Goal: Information Seeking & Learning: Learn about a topic

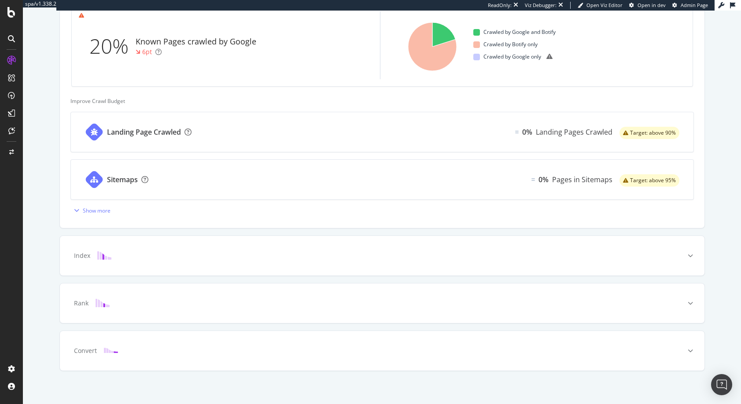
scroll to position [290, 0]
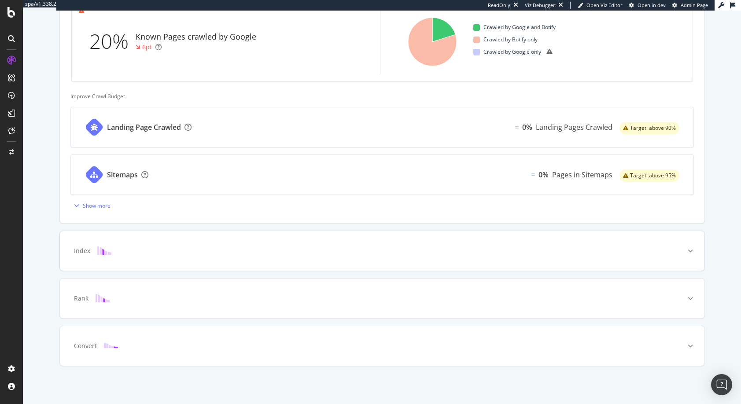
click at [97, 251] on img at bounding box center [104, 251] width 14 height 8
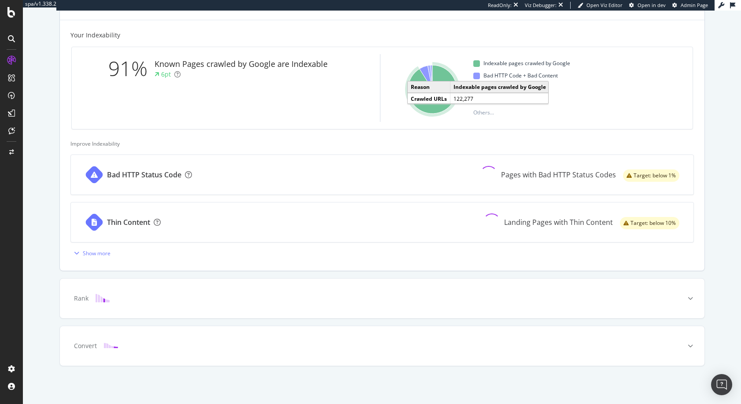
click at [426, 108] on icon "A chart." at bounding box center [432, 89] width 48 height 48
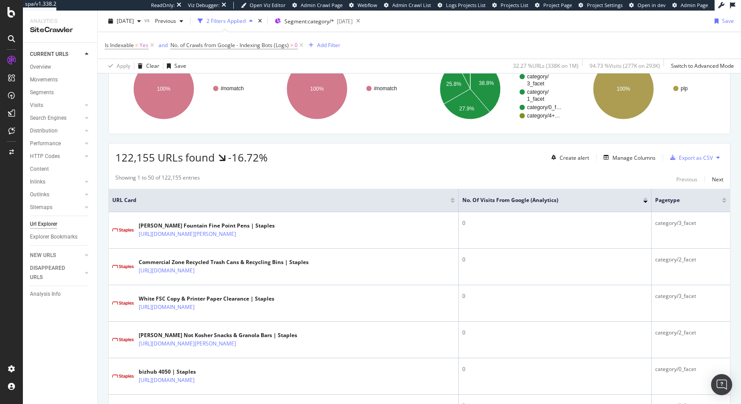
scroll to position [88, 0]
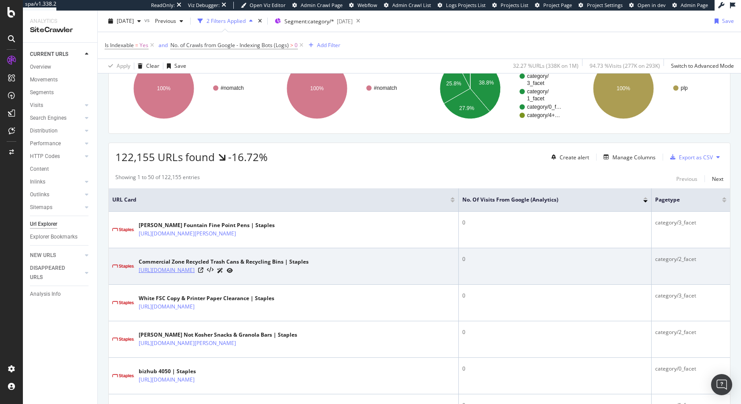
click at [195, 271] on link "https://www.staples.com/Commercial-Zone-Recycled-Trash-Cans-Recycling-Bins/cat_…" at bounding box center [167, 270] width 56 height 9
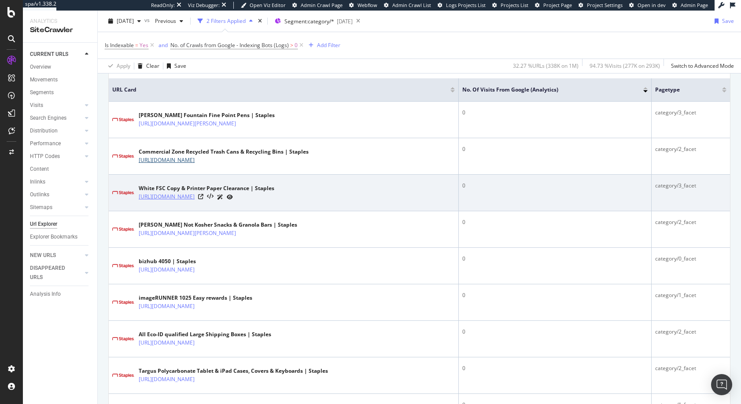
scroll to position [204, 0]
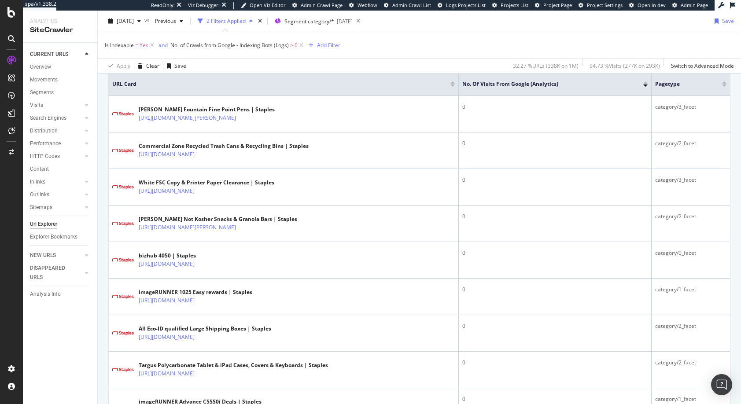
click at [643, 85] on div at bounding box center [645, 86] width 4 height 2
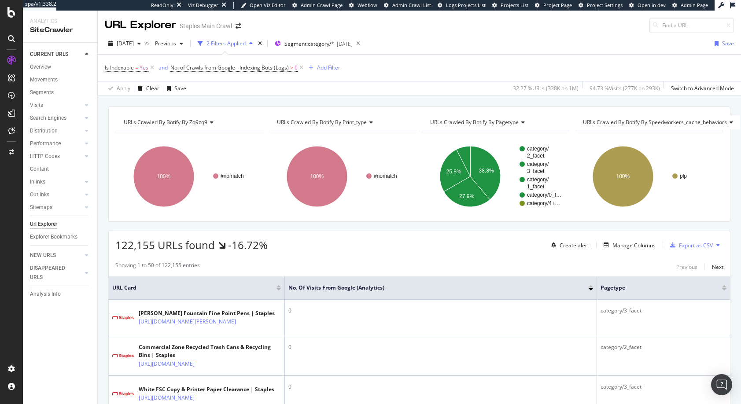
click at [591, 287] on div at bounding box center [591, 286] width 4 height 2
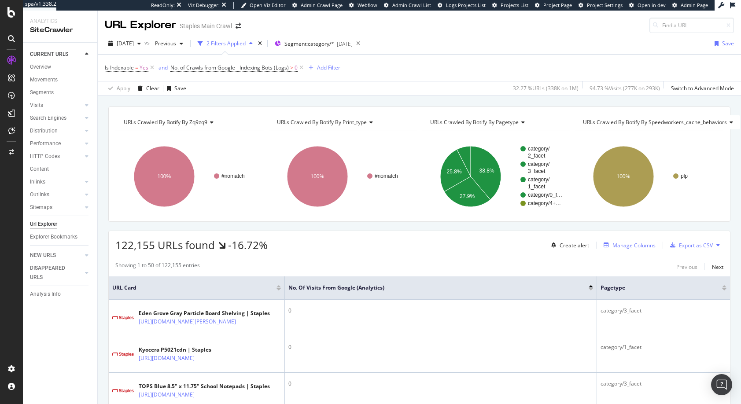
click at [620, 245] on div "Manage Columns" at bounding box center [633, 245] width 43 height 7
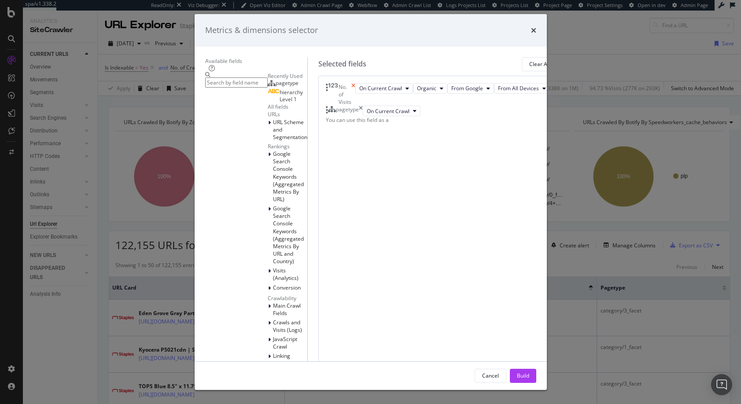
click at [355, 100] on icon "times" at bounding box center [353, 94] width 4 height 22
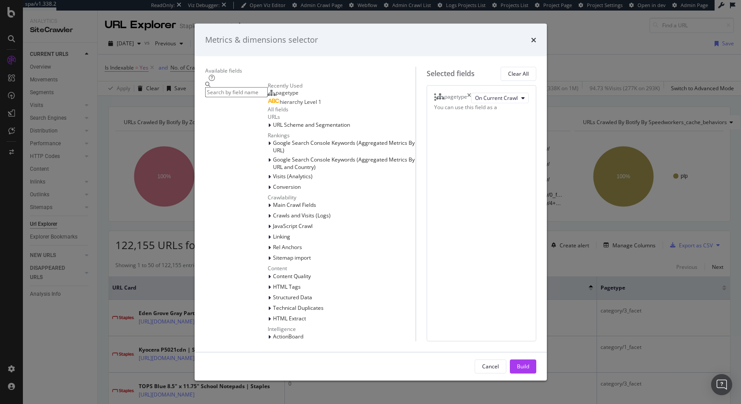
click at [224, 91] on input "modal" at bounding box center [236, 92] width 63 height 10
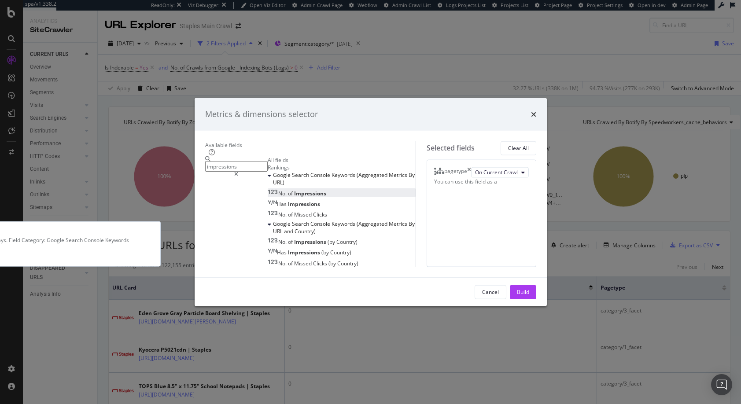
type input "impressions"
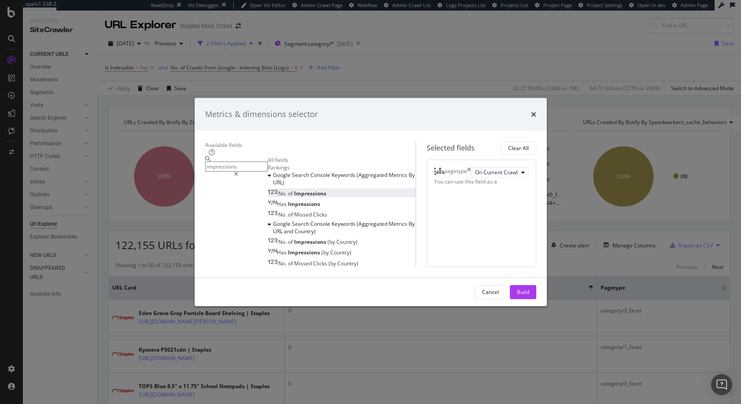
click at [294, 189] on span "Impressions" at bounding box center [310, 192] width 32 height 7
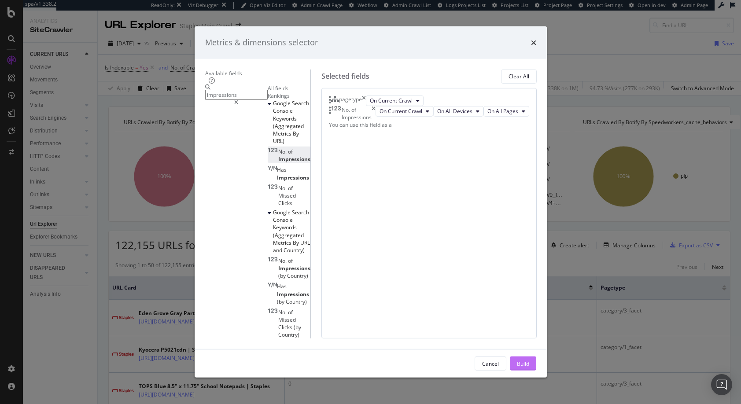
click at [529, 364] on div "Build" at bounding box center [523, 363] width 12 height 7
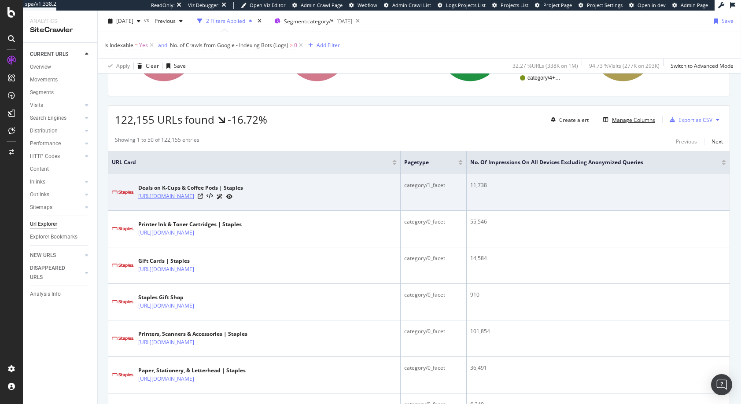
scroll to position [124, 2]
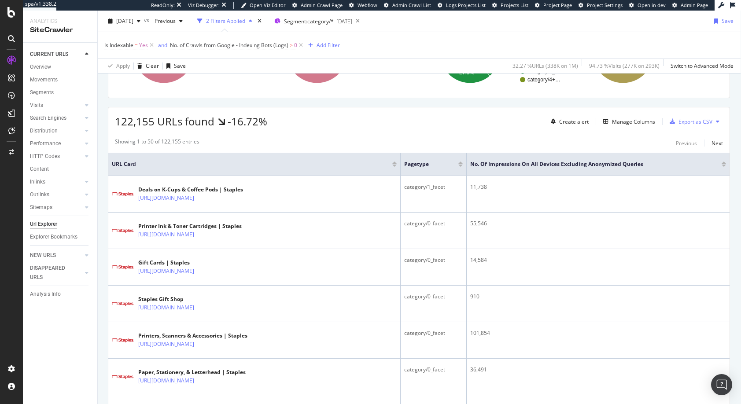
click at [721, 163] on div at bounding box center [723, 163] width 4 height 2
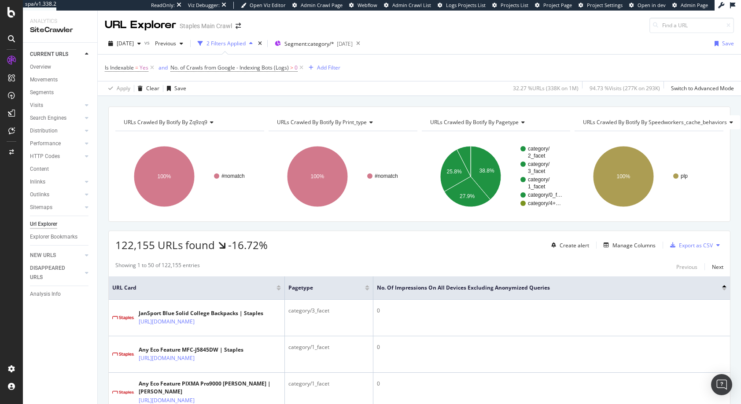
click at [722, 288] on div at bounding box center [724, 289] width 4 height 2
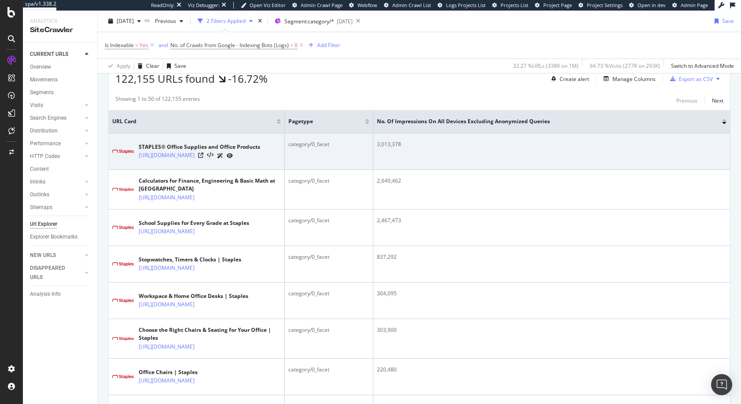
scroll to position [184, 0]
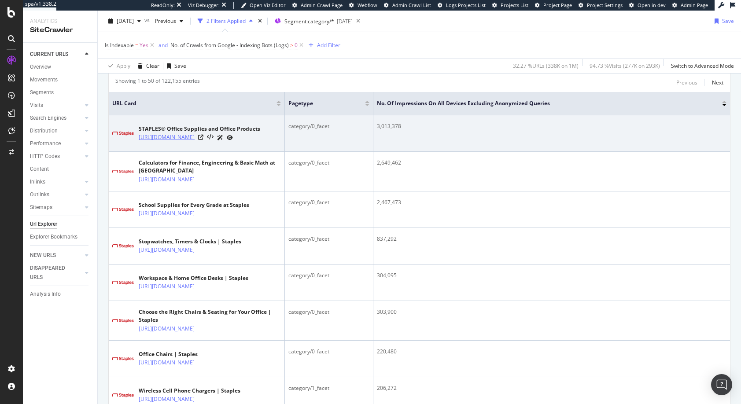
click at [195, 135] on link "[URL][DOMAIN_NAME]" at bounding box center [167, 137] width 56 height 9
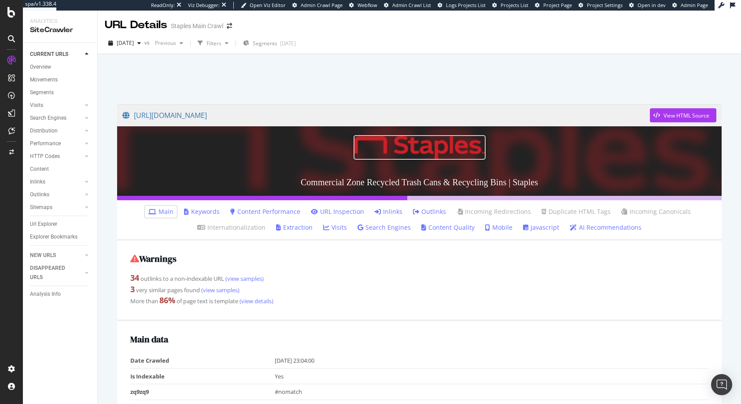
click at [426, 213] on link "Outlinks" at bounding box center [429, 211] width 33 height 9
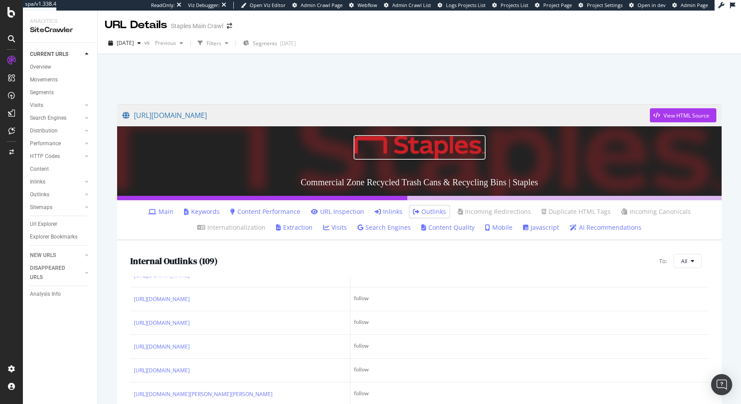
scroll to position [1296, 0]
click at [243, 115] on link "https://www.staples.com/Commercial-Zone-Recycled-Trash-Cans-Recycling-Bins/cat_…" at bounding box center [385, 115] width 527 height 22
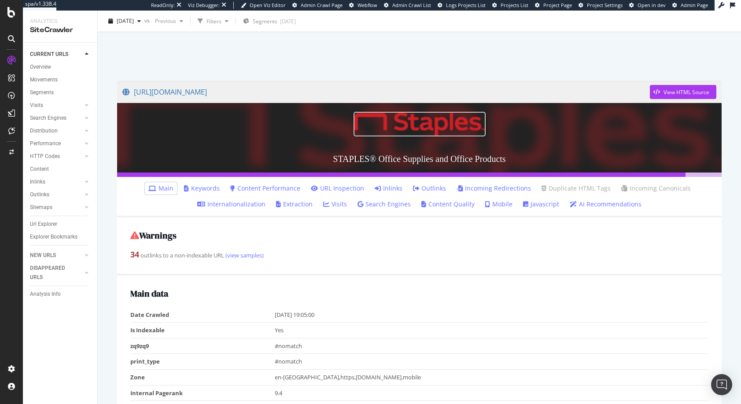
scroll to position [8, 0]
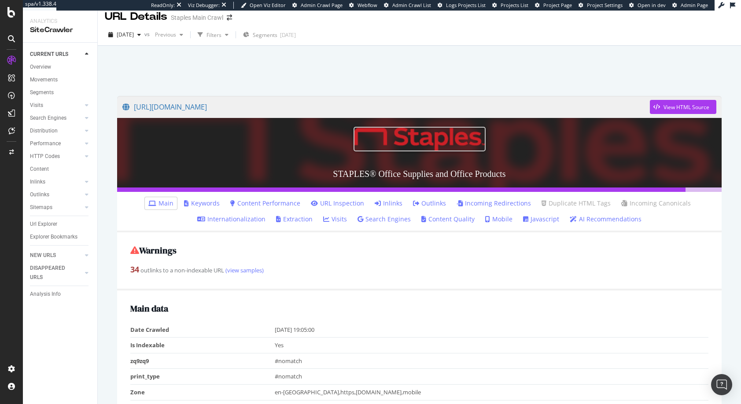
click at [427, 203] on link "Outlinks" at bounding box center [429, 203] width 33 height 9
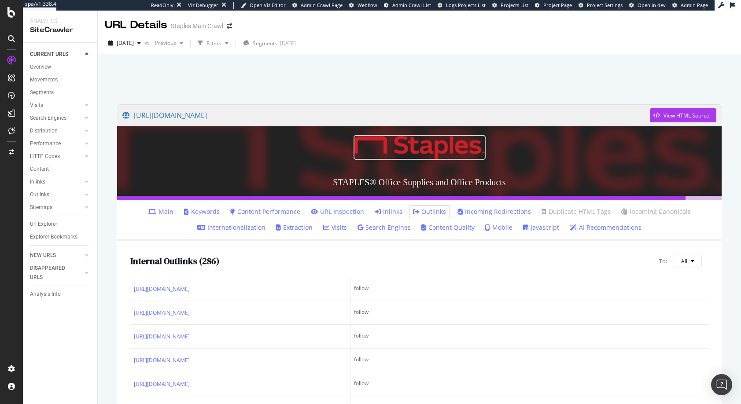
scroll to position [502, 0]
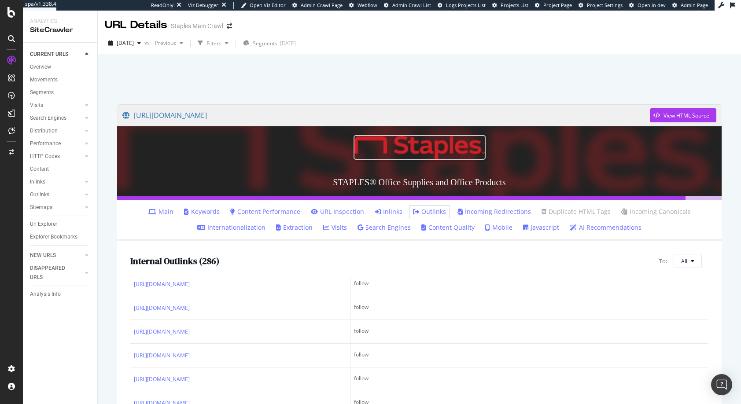
click at [202, 73] on div at bounding box center [419, 76] width 622 height 37
click at [42, 224] on div "Url Explorer" at bounding box center [43, 224] width 27 height 9
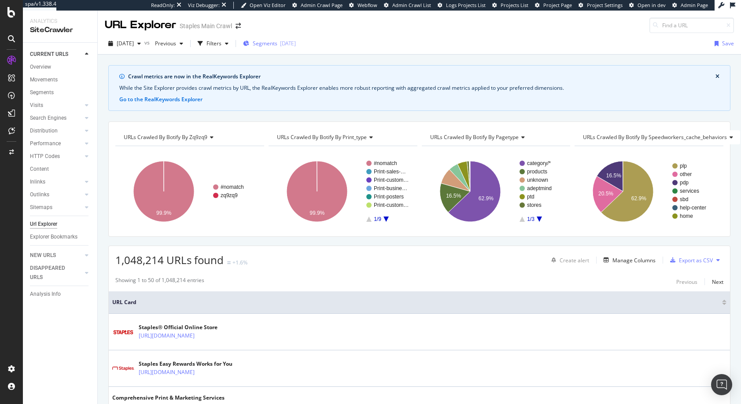
click at [277, 43] on span "Segments" at bounding box center [265, 43] width 25 height 7
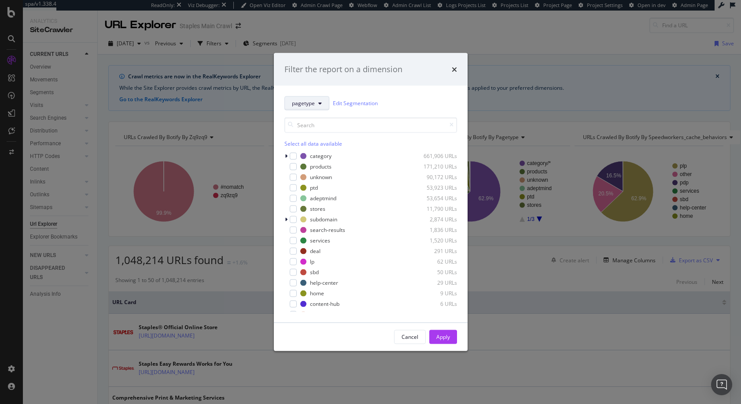
click at [319, 103] on icon "modal" at bounding box center [320, 102] width 4 height 5
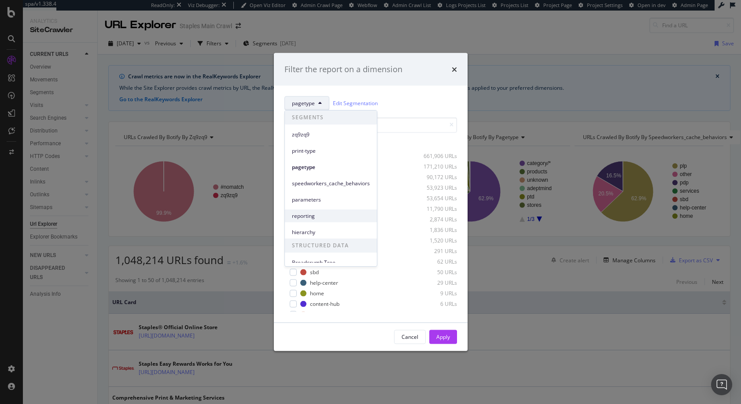
click at [303, 216] on span "reporting" at bounding box center [331, 216] width 78 height 8
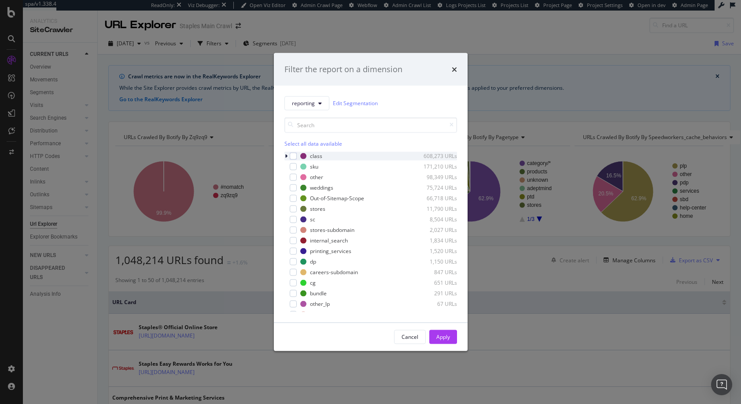
click at [286, 156] on icon "modal" at bounding box center [286, 155] width 3 height 5
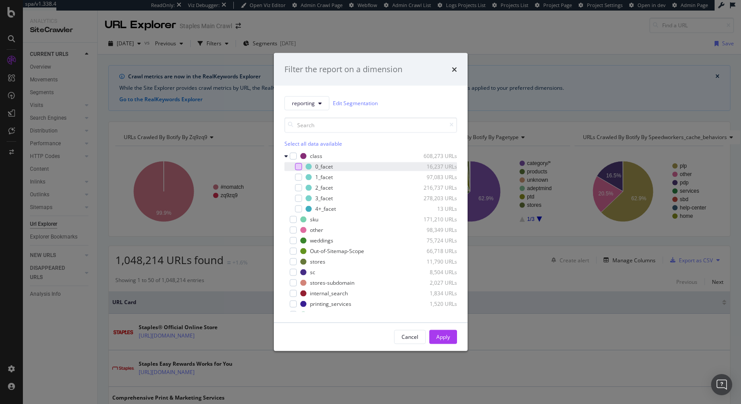
click at [298, 166] on div "modal" at bounding box center [298, 166] width 7 height 7
click at [443, 336] on div "Apply" at bounding box center [443, 336] width 14 height 7
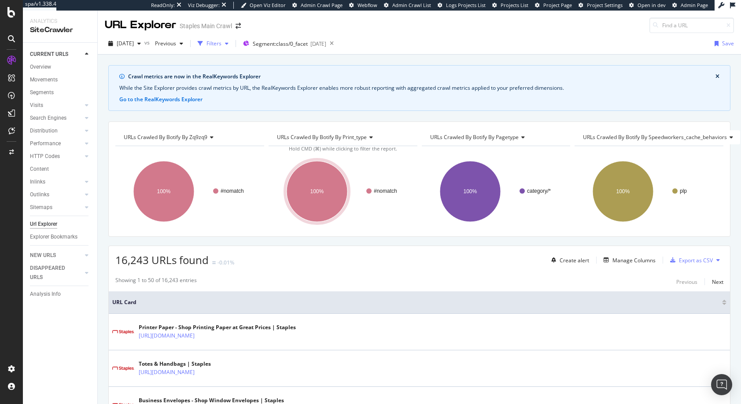
click at [221, 43] on div "Filters" at bounding box center [213, 43] width 15 height 7
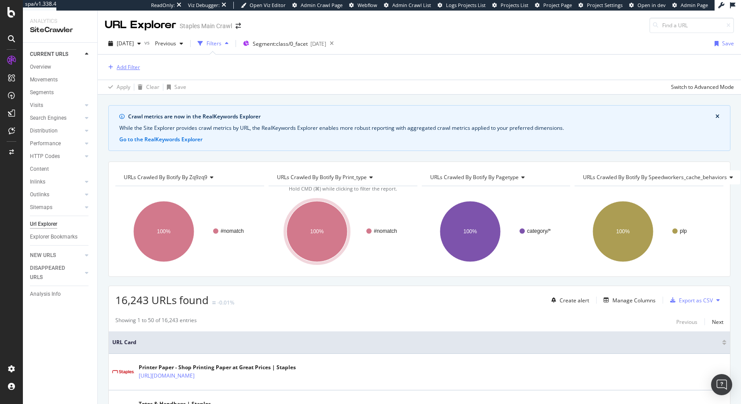
click at [134, 68] on div "Add Filter" at bounding box center [128, 66] width 23 height 7
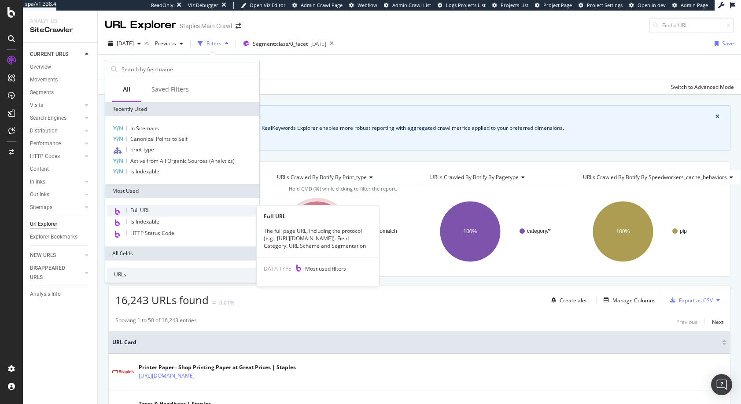
click at [147, 207] on span "Full URL" at bounding box center [139, 209] width 19 height 7
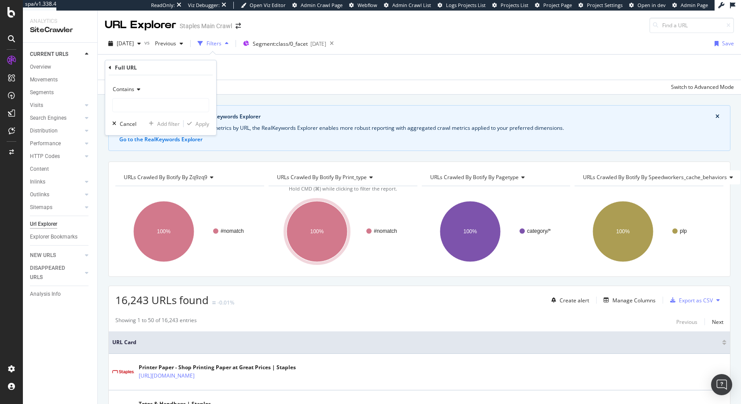
click at [136, 88] on icon at bounding box center [137, 89] width 6 height 5
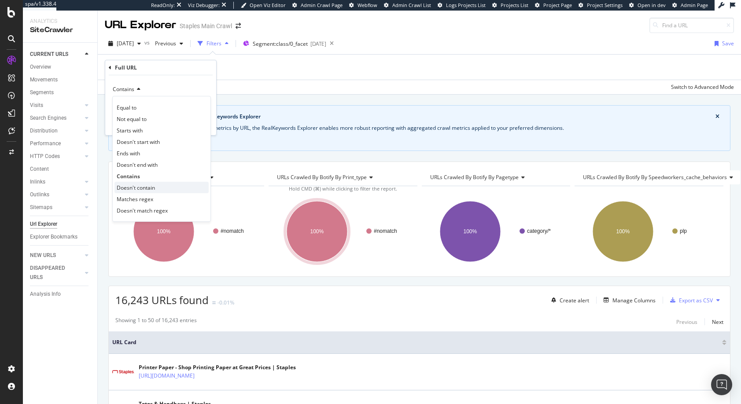
click at [133, 187] on span "Doesn't contain" at bounding box center [136, 187] width 38 height 7
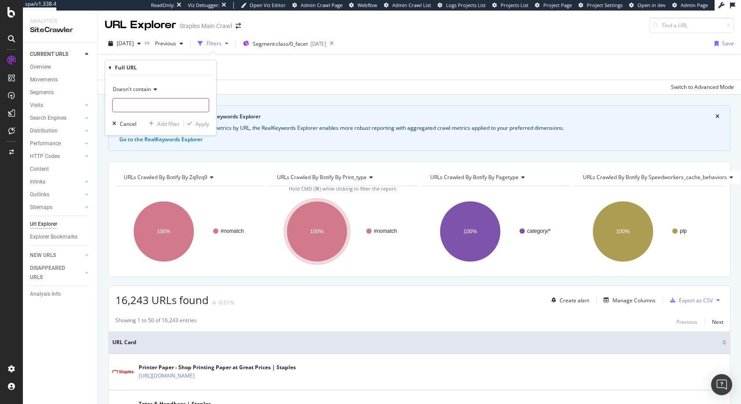
click at [130, 105] on input "text" at bounding box center [161, 105] width 96 height 14
type input "/cat_"
click at [204, 125] on div "Apply" at bounding box center [202, 123] width 14 height 7
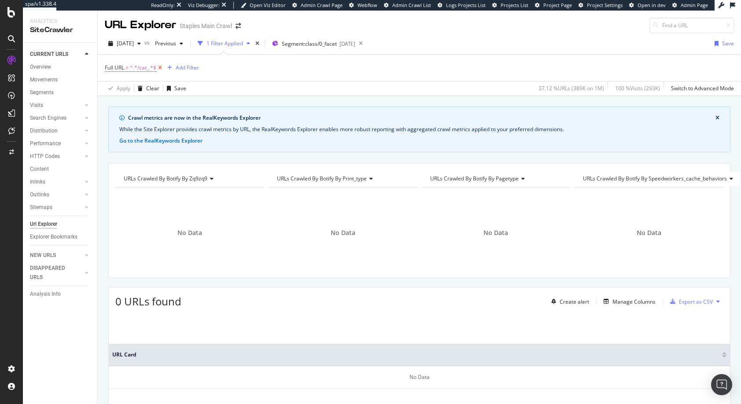
click at [161, 67] on icon at bounding box center [159, 67] width 7 height 9
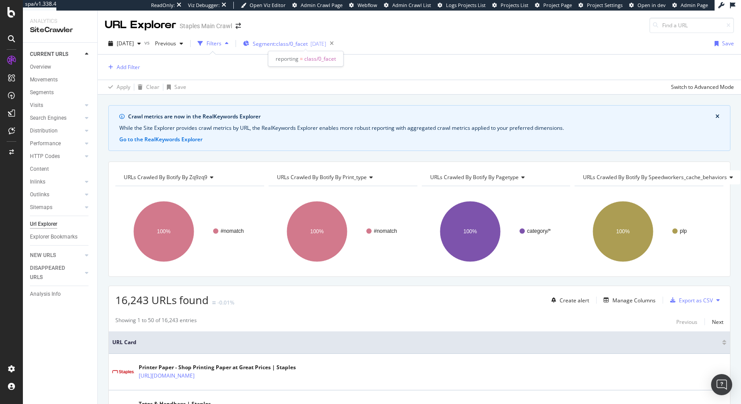
click at [284, 44] on span "Segment: class/0_facet" at bounding box center [280, 43] width 55 height 7
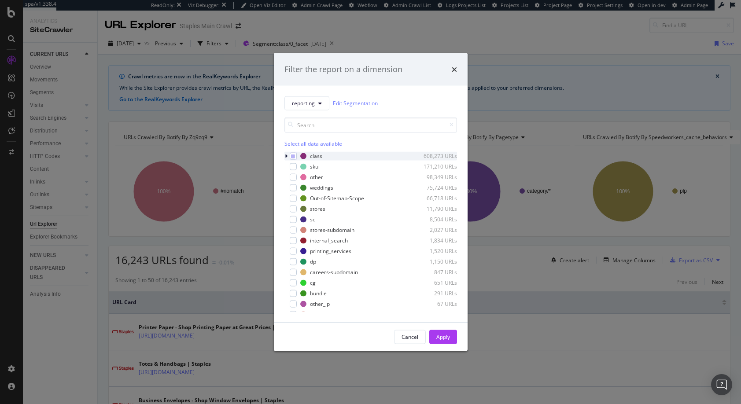
click at [287, 155] on icon "modal" at bounding box center [286, 155] width 3 height 5
click at [287, 155] on icon "modal" at bounding box center [286, 155] width 4 height 5
click at [294, 175] on div "modal" at bounding box center [293, 176] width 7 height 7
click at [292, 157] on icon "modal" at bounding box center [293, 156] width 4 height 4
click at [292, 158] on icon "modal" at bounding box center [293, 156] width 4 height 4
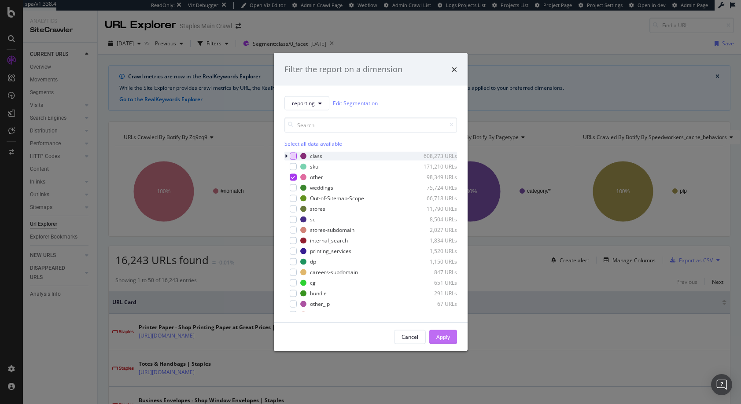
click at [443, 337] on div "Apply" at bounding box center [443, 336] width 14 height 7
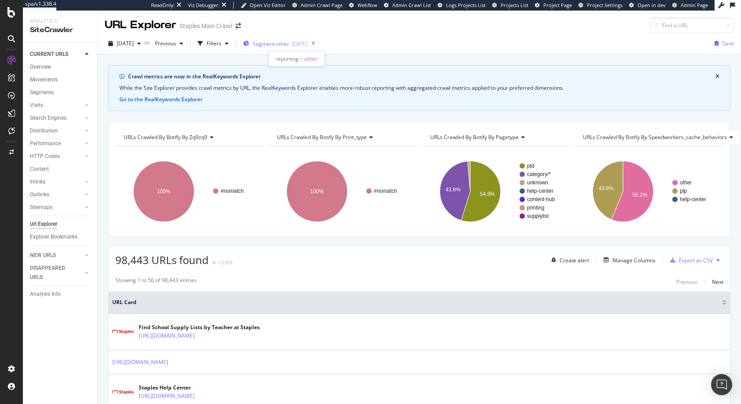
click at [281, 44] on span "Segment: other" at bounding box center [271, 43] width 37 height 7
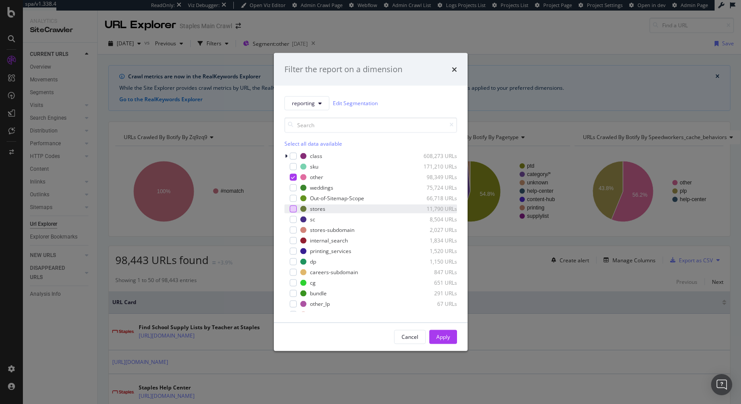
click at [294, 210] on div "modal" at bounding box center [293, 208] width 7 height 7
click at [293, 177] on icon "modal" at bounding box center [293, 177] width 4 height 4
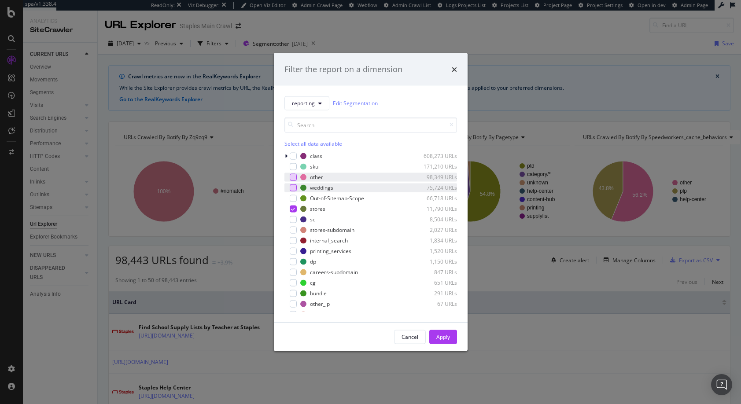
click at [292, 187] on div "modal" at bounding box center [293, 187] width 7 height 7
click at [292, 209] on icon "modal" at bounding box center [293, 208] width 4 height 4
click at [443, 335] on div "Apply" at bounding box center [443, 336] width 14 height 7
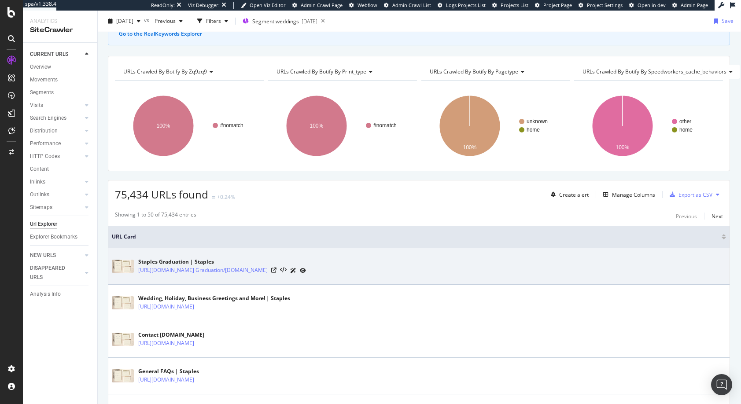
scroll to position [65, 1]
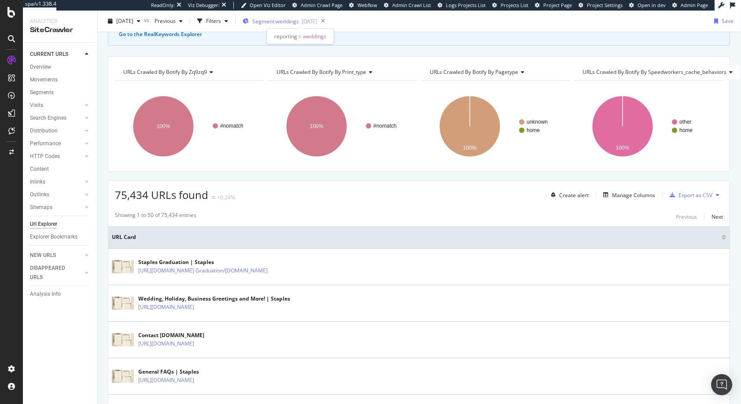
click at [276, 22] on span "Segment: weddings" at bounding box center [275, 21] width 47 height 7
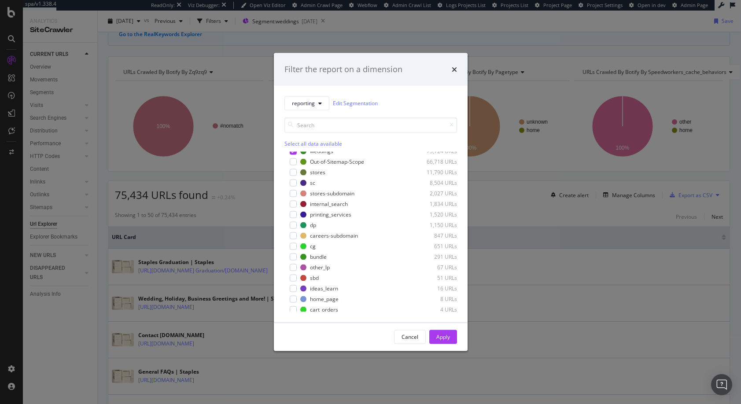
scroll to position [39, 0]
drag, startPoint x: 436, startPoint y: 313, endPoint x: 430, endPoint y: 315, distance: 6.4
click at [430, 315] on div "reporting Edit Segmentation Select all data available class 608,273 URLs sku 17…" at bounding box center [371, 203] width 194 height 237
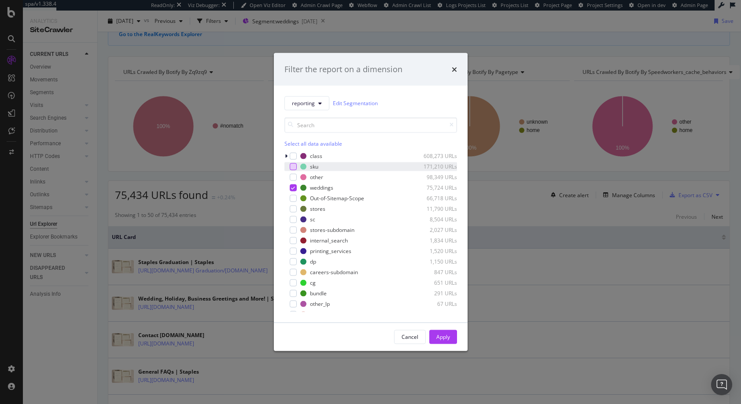
click at [294, 166] on div "modal" at bounding box center [293, 166] width 7 height 7
click at [293, 187] on icon "modal" at bounding box center [293, 187] width 4 height 4
click at [441, 336] on div "Apply" at bounding box center [443, 336] width 14 height 7
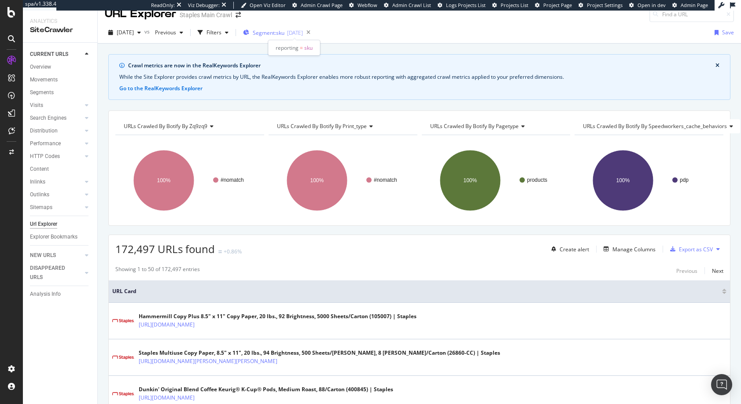
click at [281, 33] on span "Segment: sku" at bounding box center [269, 32] width 32 height 7
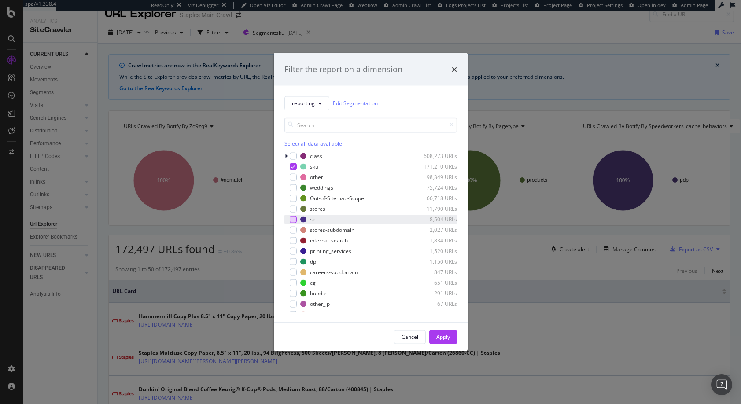
click at [293, 220] on div "modal" at bounding box center [293, 219] width 7 height 7
click at [293, 167] on icon "modal" at bounding box center [293, 166] width 4 height 4
click at [440, 336] on div "Apply" at bounding box center [443, 336] width 14 height 7
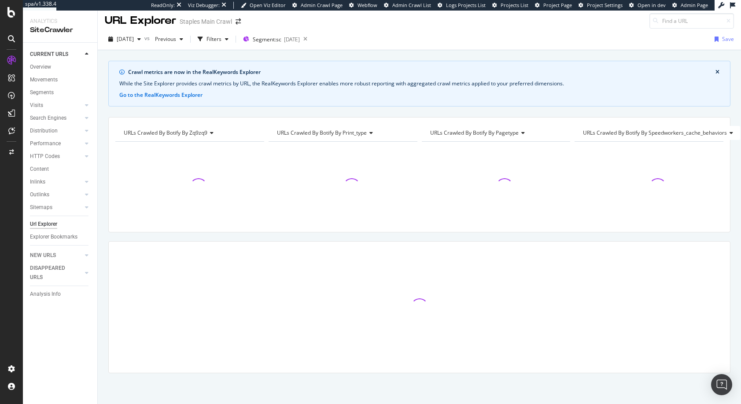
scroll to position [11, 0]
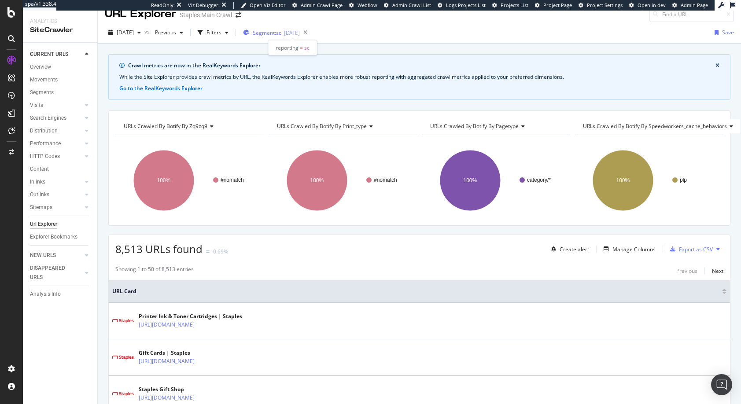
click at [281, 32] on span "Segment: sc" at bounding box center [267, 32] width 29 height 7
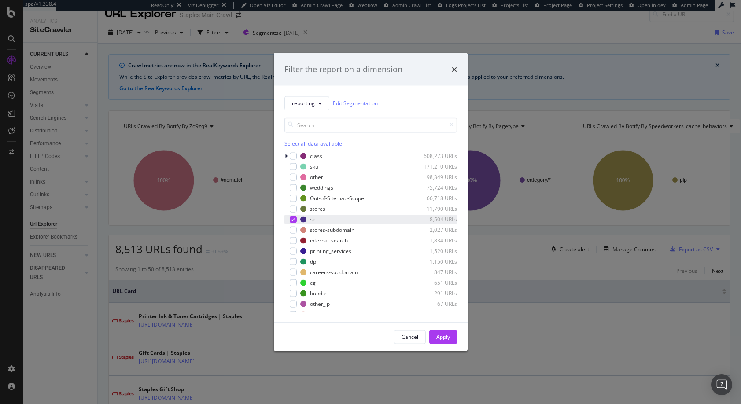
click at [293, 220] on icon "modal" at bounding box center [293, 219] width 4 height 4
click at [293, 262] on div "modal" at bounding box center [293, 261] width 7 height 7
click at [442, 339] on div "Apply" at bounding box center [443, 336] width 14 height 7
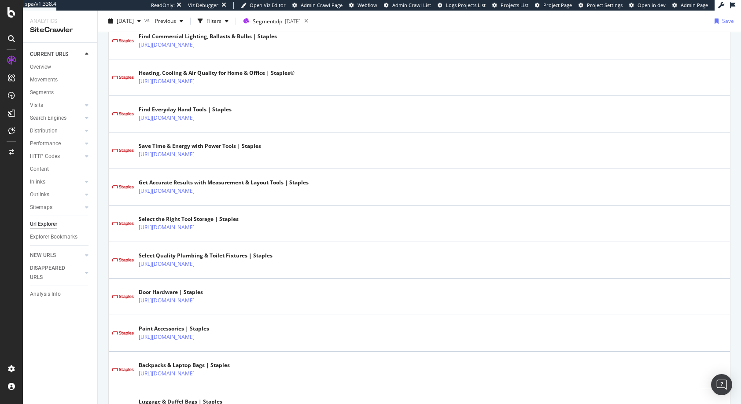
scroll to position [365, 0]
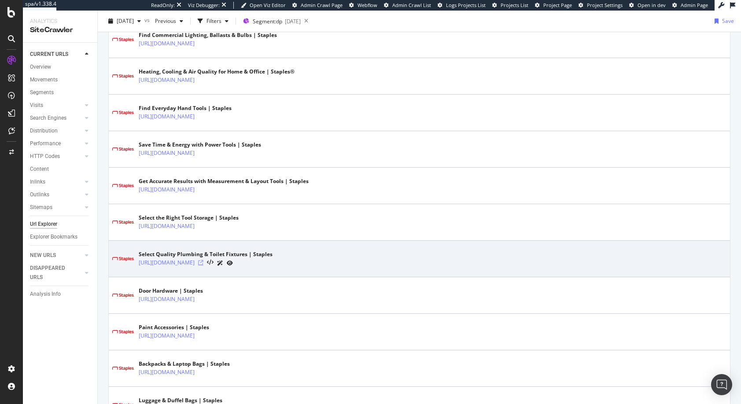
click at [203, 262] on icon at bounding box center [200, 262] width 5 height 5
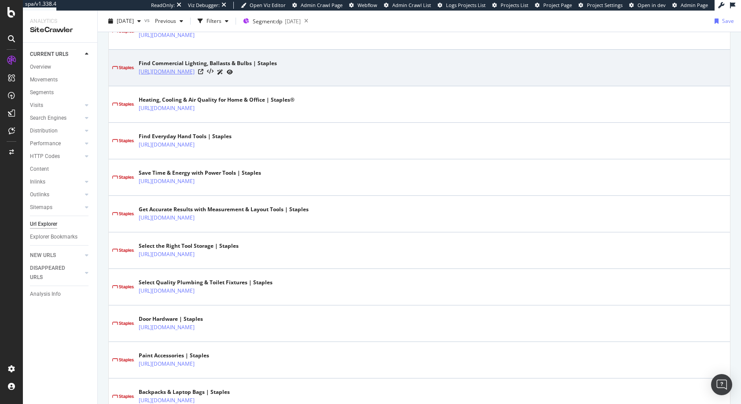
scroll to position [331, 0]
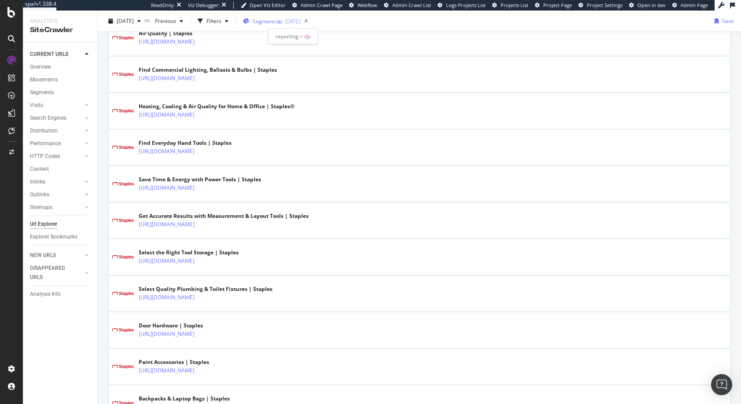
click at [272, 22] on span "Segment: dp" at bounding box center [267, 21] width 29 height 7
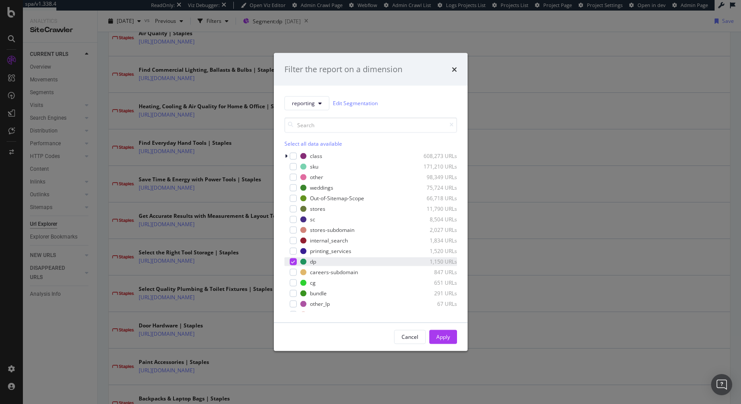
click at [296, 260] on div "modal" at bounding box center [293, 261] width 7 height 7
click at [413, 339] on div "Cancel" at bounding box center [409, 336] width 17 height 7
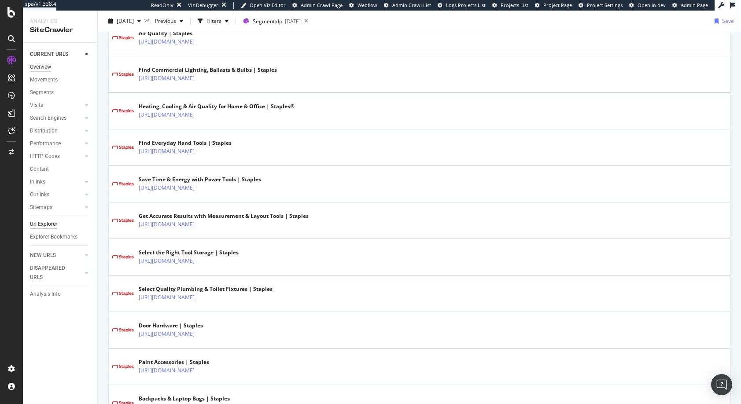
click at [35, 65] on div "Overview" at bounding box center [40, 67] width 21 height 9
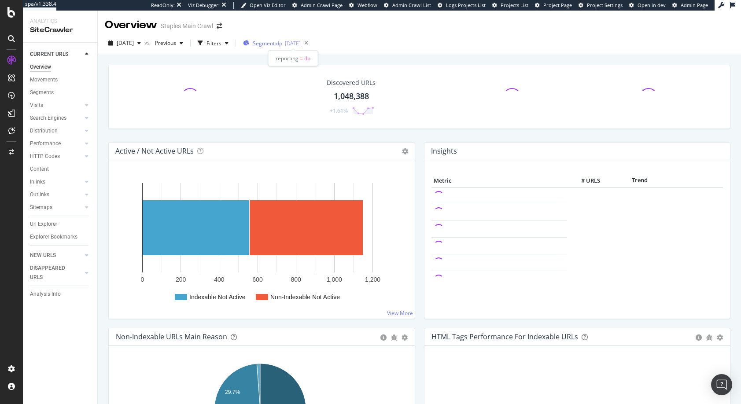
click at [276, 43] on span "Segment: dp" at bounding box center [267, 43] width 29 height 7
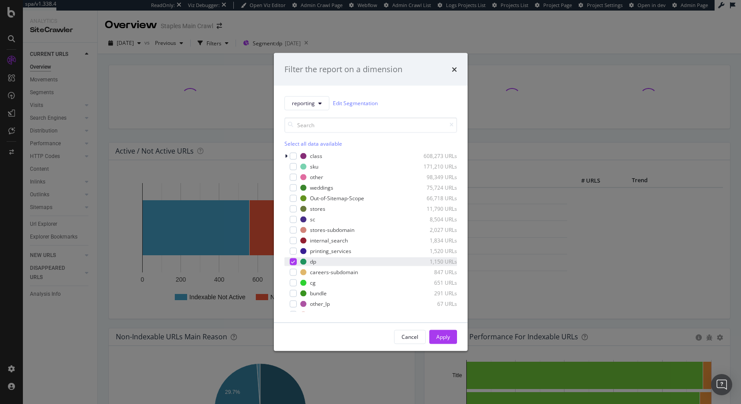
click at [294, 262] on icon "modal" at bounding box center [293, 261] width 4 height 4
click at [295, 186] on div "modal" at bounding box center [293, 187] width 7 height 7
click at [440, 335] on div "Apply" at bounding box center [443, 336] width 14 height 7
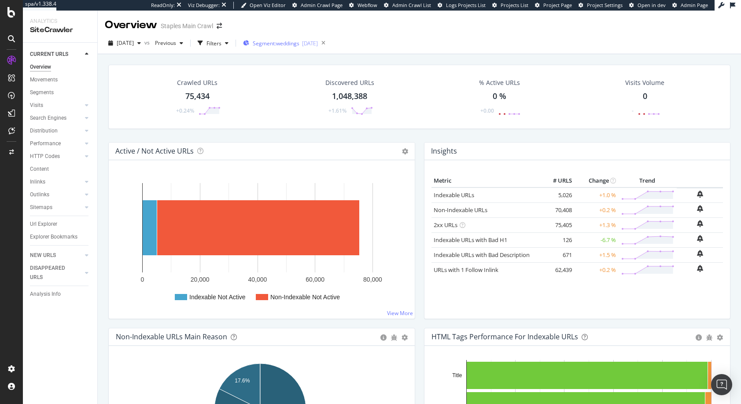
click at [298, 44] on span "Segment: weddings" at bounding box center [276, 43] width 47 height 7
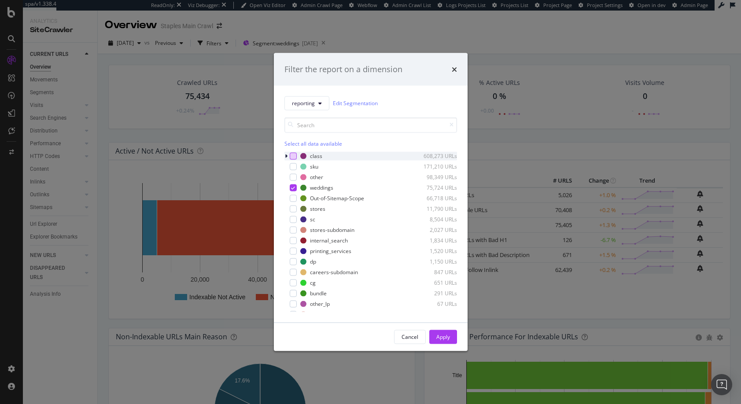
click at [293, 155] on div "modal" at bounding box center [293, 155] width 7 height 7
click at [293, 190] on div "modal" at bounding box center [293, 187] width 7 height 7
click at [443, 336] on div "Apply" at bounding box center [443, 336] width 14 height 7
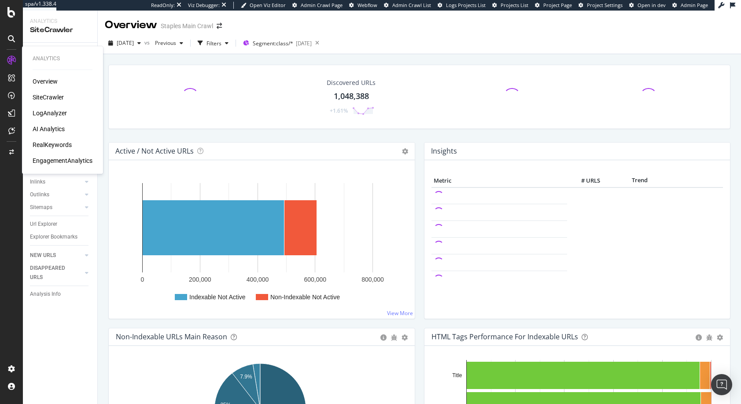
click at [50, 80] on div "Overview" at bounding box center [45, 81] width 25 height 9
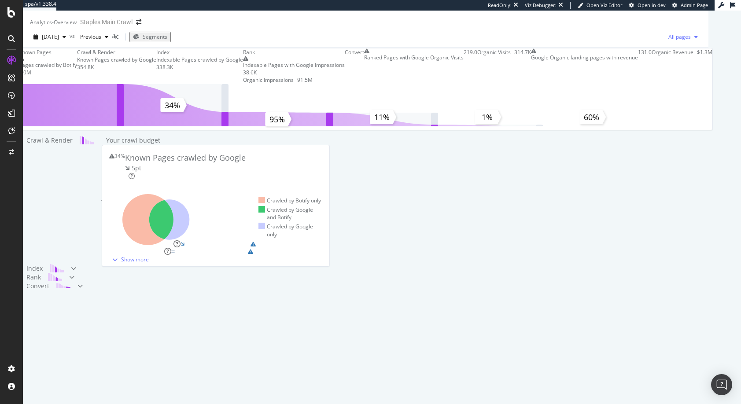
click at [691, 40] on span "All pages" at bounding box center [678, 36] width 26 height 7
click at [646, 44] on span "Indexable pages" at bounding box center [658, 44] width 52 height 8
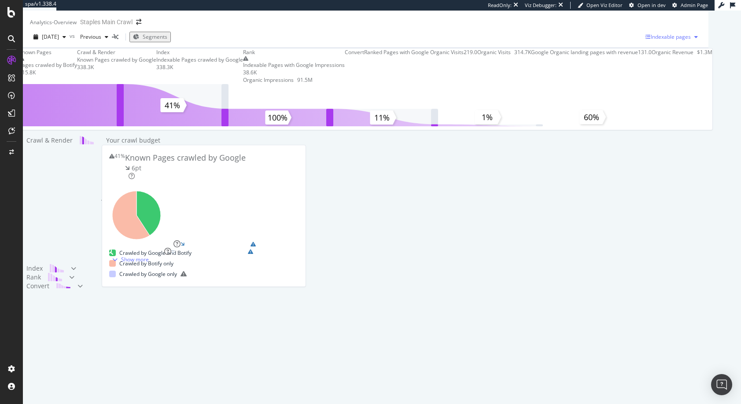
click at [698, 40] on icon "button" at bounding box center [696, 36] width 4 height 5
click at [605, 27] on span "All pages" at bounding box center [624, 27] width 66 height 8
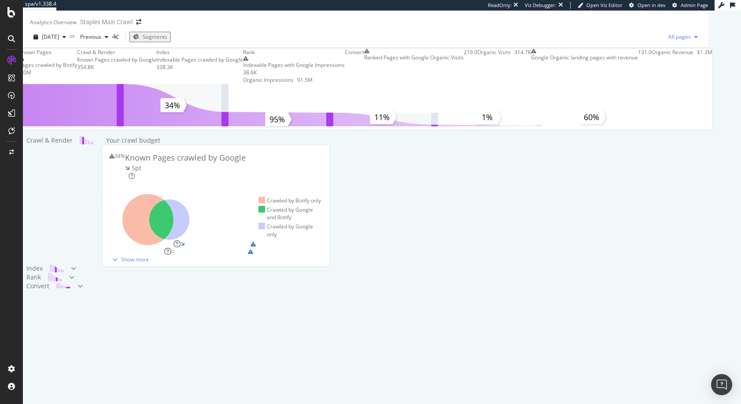
click at [691, 40] on span "All pages" at bounding box center [678, 36] width 26 height 7
click at [648, 43] on span "Indexable pages" at bounding box center [658, 44] width 52 height 8
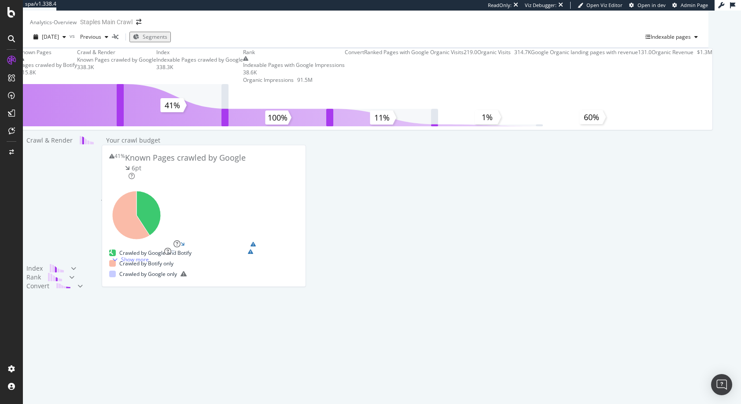
click at [167, 40] on span "Segments" at bounding box center [155, 36] width 25 height 7
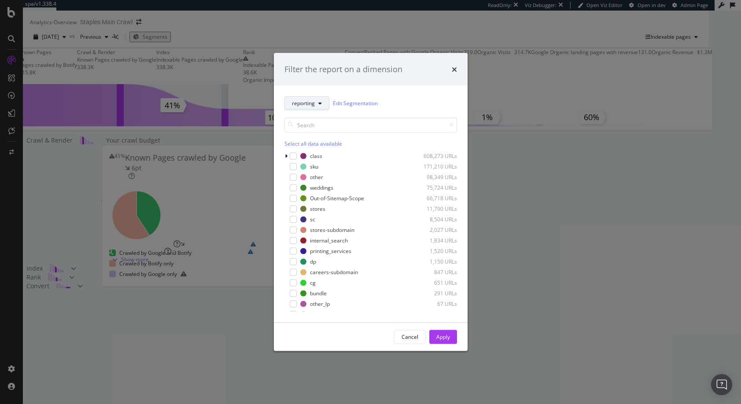
click at [305, 103] on span "reporting" at bounding box center [303, 102] width 23 height 7
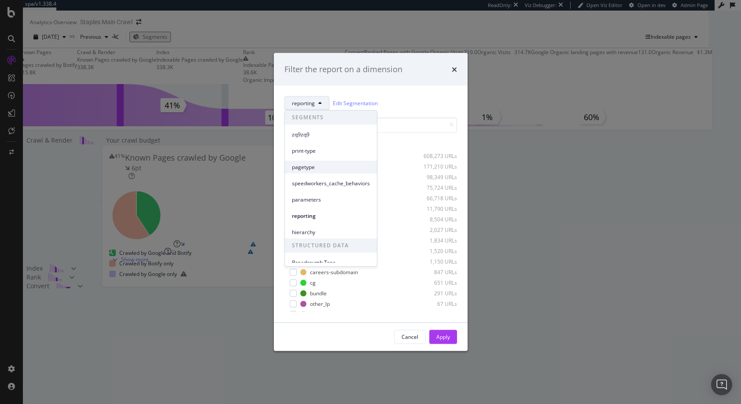
click at [310, 167] on span "pagetype" at bounding box center [331, 167] width 78 height 8
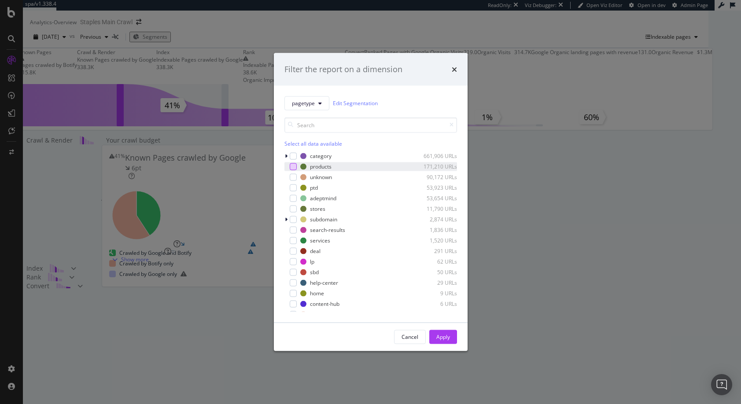
click at [293, 167] on div "modal" at bounding box center [293, 166] width 7 height 7
click at [444, 338] on div "Apply" at bounding box center [443, 336] width 14 height 7
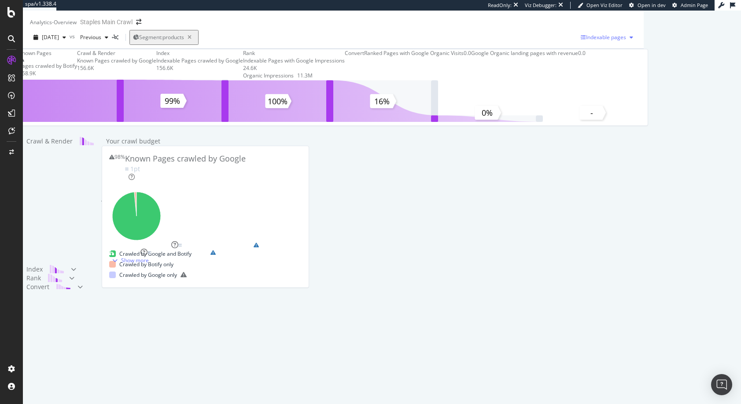
click at [633, 40] on icon "button" at bounding box center [631, 37] width 4 height 5
click at [604, 26] on span "All pages" at bounding box center [624, 27] width 66 height 8
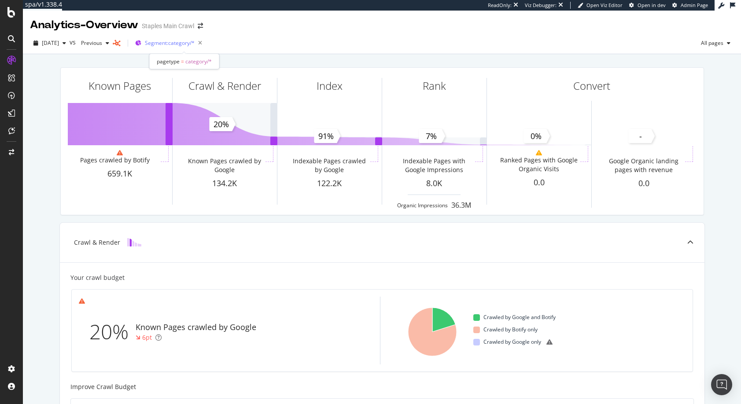
click at [169, 44] on span "Segment: category/*" at bounding box center [170, 42] width 50 height 7
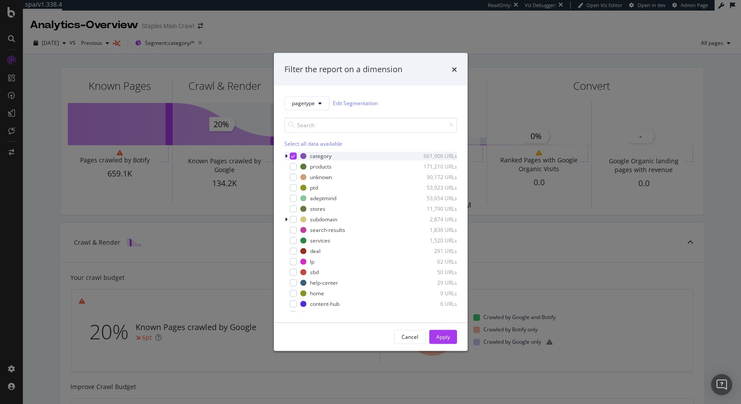
click at [294, 156] on icon "modal" at bounding box center [293, 156] width 4 height 4
click at [294, 209] on div "modal" at bounding box center [293, 208] width 7 height 7
click at [287, 220] on icon "modal" at bounding box center [286, 219] width 3 height 5
click at [298, 241] on div "modal" at bounding box center [298, 240] width 7 height 7
click at [309, 105] on span "pagetype" at bounding box center [303, 102] width 23 height 7
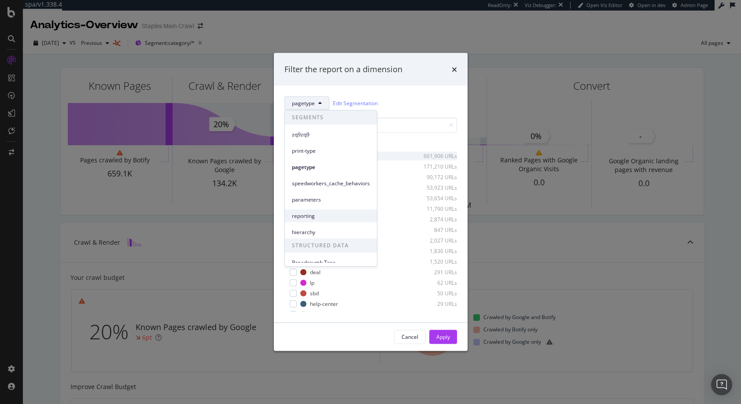
click at [303, 214] on span "reporting" at bounding box center [331, 216] width 78 height 8
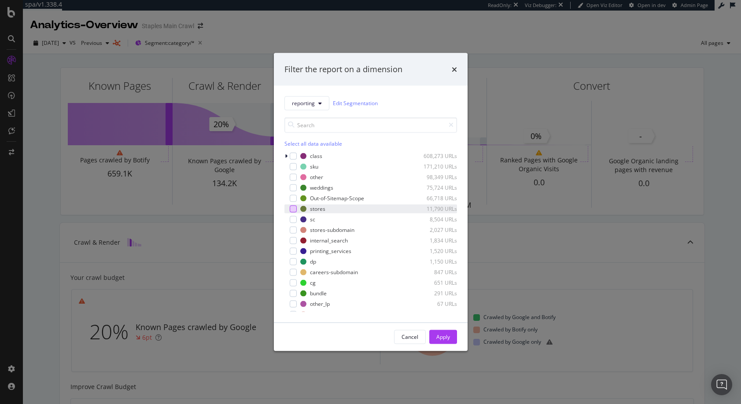
click at [293, 207] on div "modal" at bounding box center [293, 208] width 7 height 7
click at [293, 228] on div "modal" at bounding box center [293, 229] width 7 height 7
click at [445, 337] on div "Apply" at bounding box center [443, 336] width 14 height 7
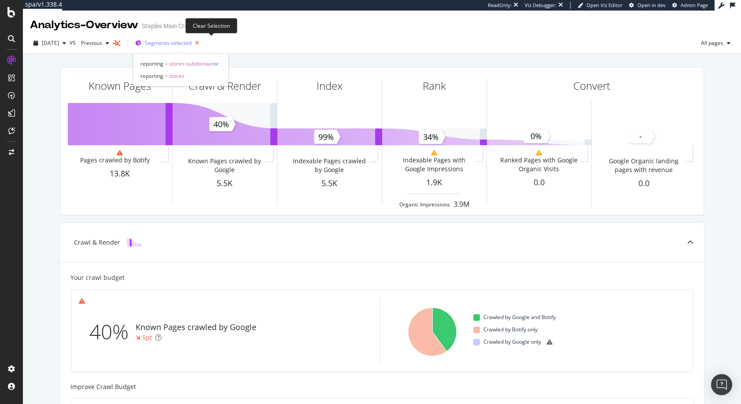
click at [202, 42] on icon "button" at bounding box center [196, 43] width 11 height 12
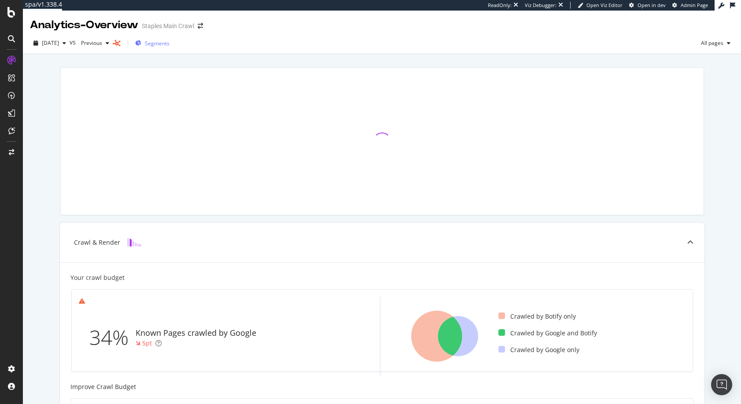
click at [169, 42] on span "Segments" at bounding box center [157, 43] width 25 height 7
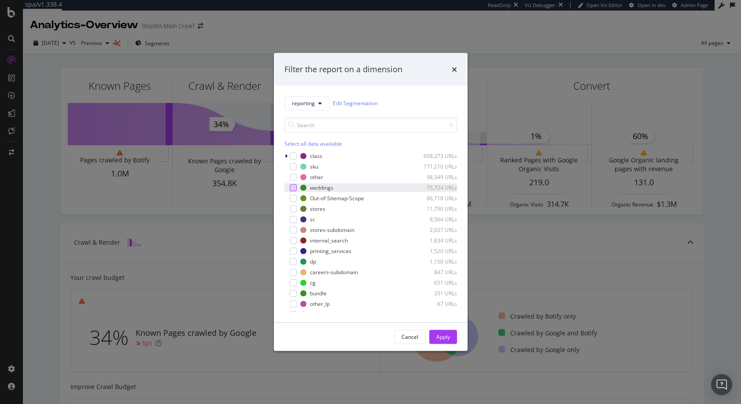
click at [293, 188] on div "modal" at bounding box center [293, 187] width 7 height 7
click at [442, 336] on div "Apply" at bounding box center [443, 336] width 14 height 7
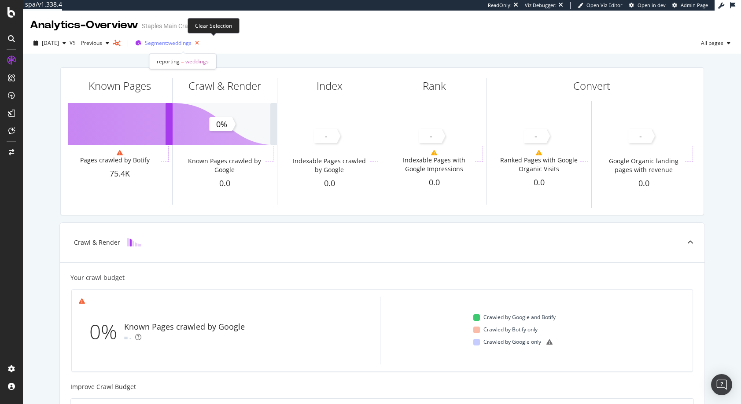
click at [202, 42] on icon "button" at bounding box center [196, 43] width 11 height 12
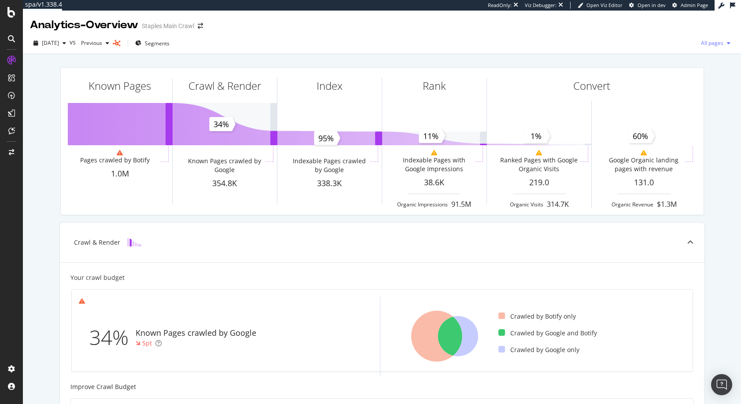
click at [727, 43] on icon "button" at bounding box center [729, 42] width 4 height 5
click at [645, 44] on span "Indexable pages" at bounding box center [658, 44] width 52 height 8
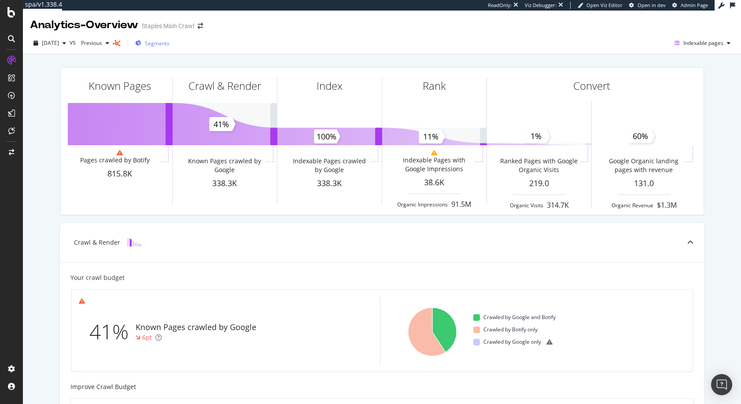
click at [169, 43] on span "Segments" at bounding box center [157, 43] width 25 height 7
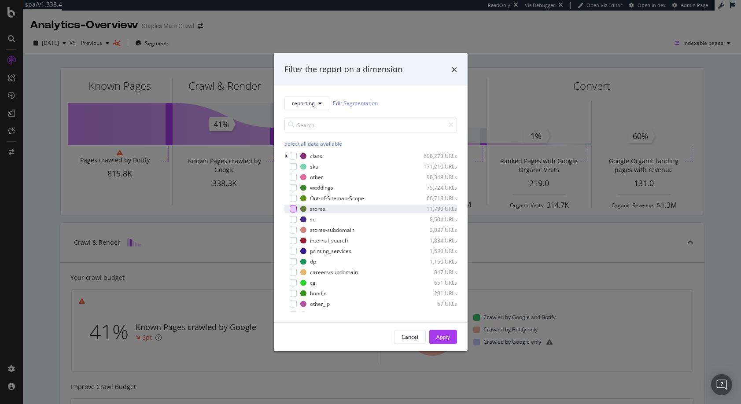
click at [294, 209] on div "modal" at bounding box center [293, 208] width 7 height 7
click at [292, 229] on div "modal" at bounding box center [293, 229] width 7 height 7
click at [442, 334] on div "Apply" at bounding box center [443, 336] width 14 height 7
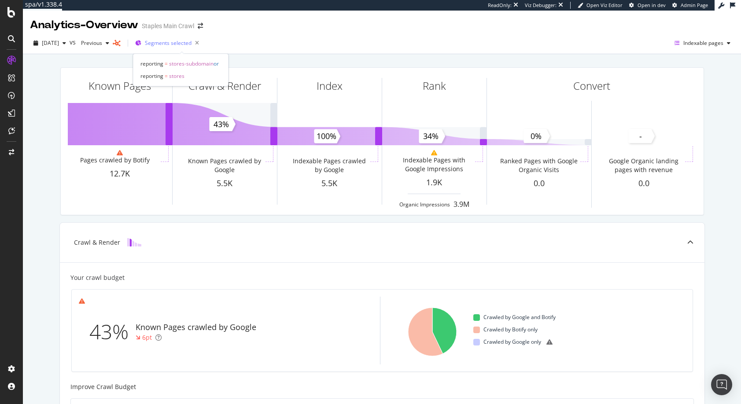
click at [162, 43] on span "Segments selected" at bounding box center [168, 42] width 47 height 7
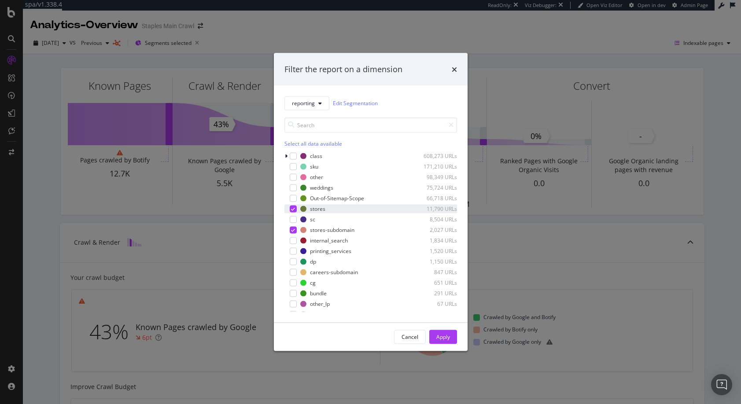
click at [293, 208] on icon "modal" at bounding box center [293, 208] width 4 height 4
click at [293, 230] on icon "modal" at bounding box center [293, 230] width 4 height 4
click at [294, 188] on div "modal" at bounding box center [293, 187] width 7 height 7
click at [444, 336] on div "Apply" at bounding box center [443, 336] width 14 height 7
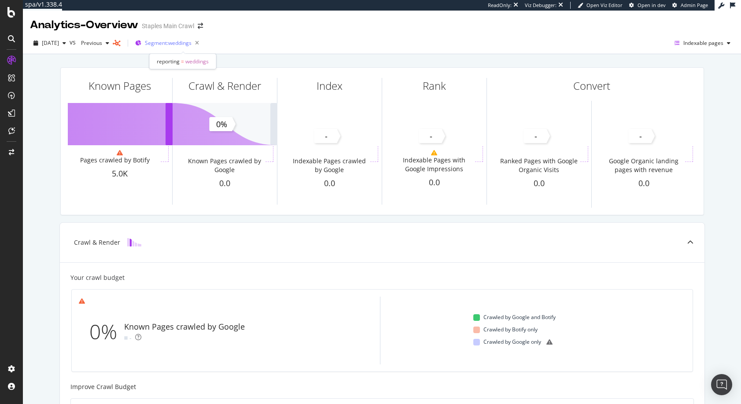
click at [188, 44] on span "Segment: weddings" at bounding box center [168, 42] width 47 height 7
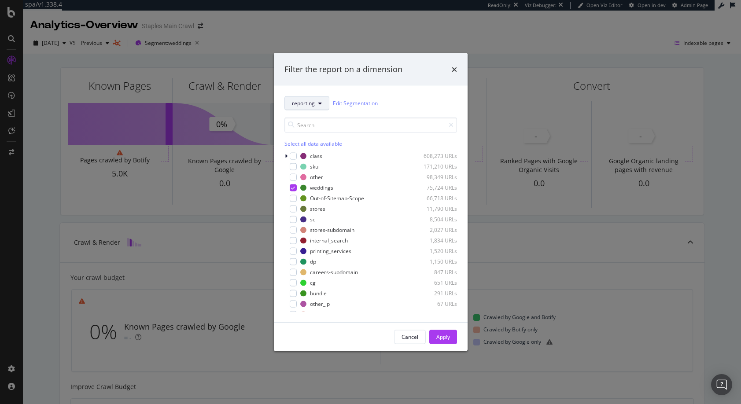
click at [302, 104] on span "reporting" at bounding box center [303, 102] width 23 height 7
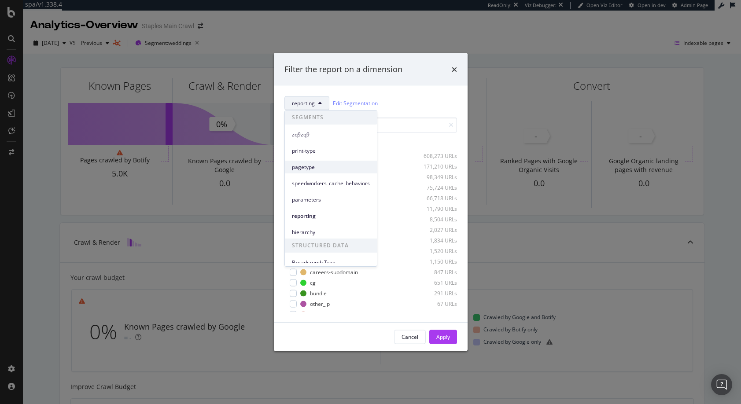
click at [302, 169] on span "pagetype" at bounding box center [331, 167] width 78 height 8
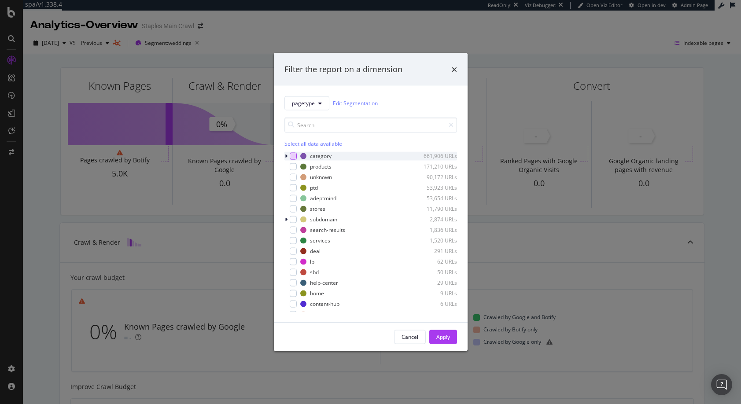
click at [294, 155] on div "modal" at bounding box center [293, 155] width 7 height 7
click at [445, 336] on div "Apply" at bounding box center [443, 336] width 14 height 7
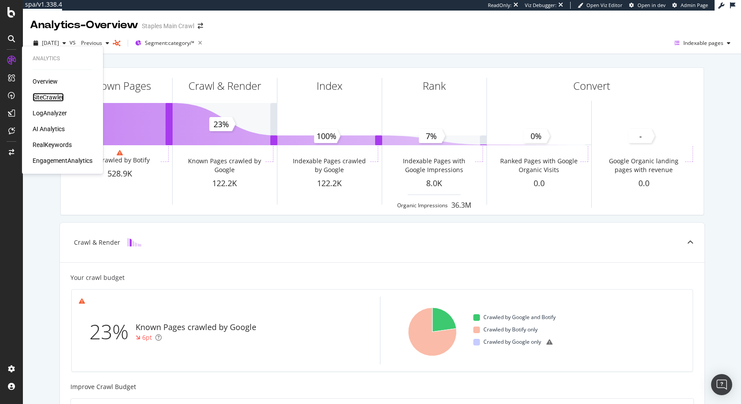
click at [50, 97] on div "SiteCrawler" at bounding box center [48, 97] width 31 height 9
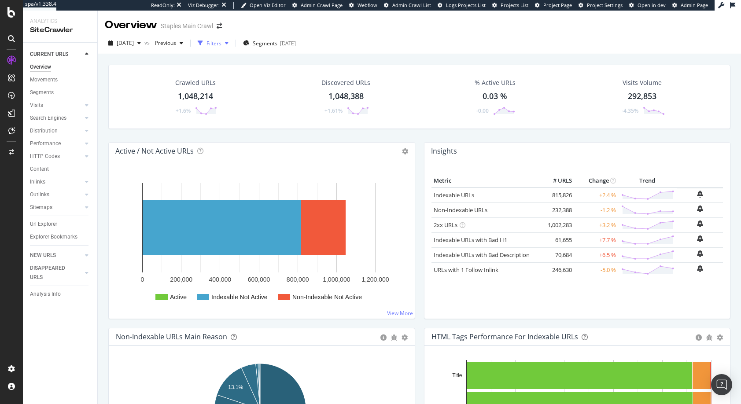
click at [221, 43] on div "Filters" at bounding box center [213, 43] width 15 height 7
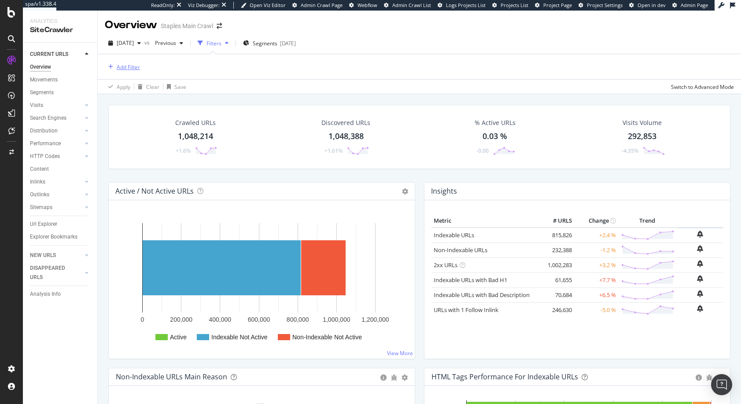
click at [134, 66] on div "Add Filter" at bounding box center [128, 66] width 23 height 7
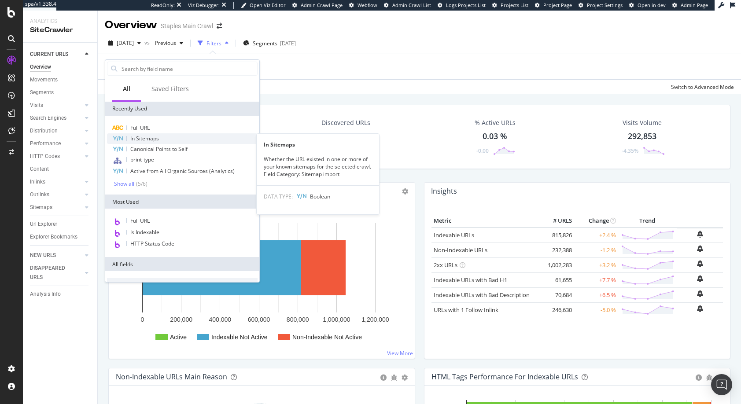
click at [142, 137] on span "In Sitemaps" at bounding box center [144, 138] width 29 height 7
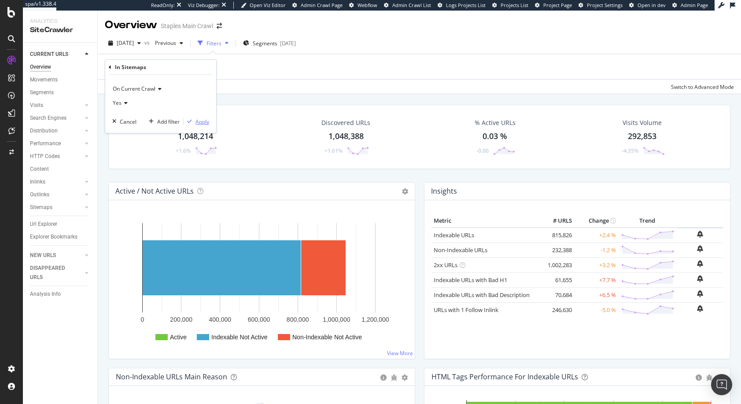
click at [201, 123] on div "Apply" at bounding box center [202, 121] width 14 height 7
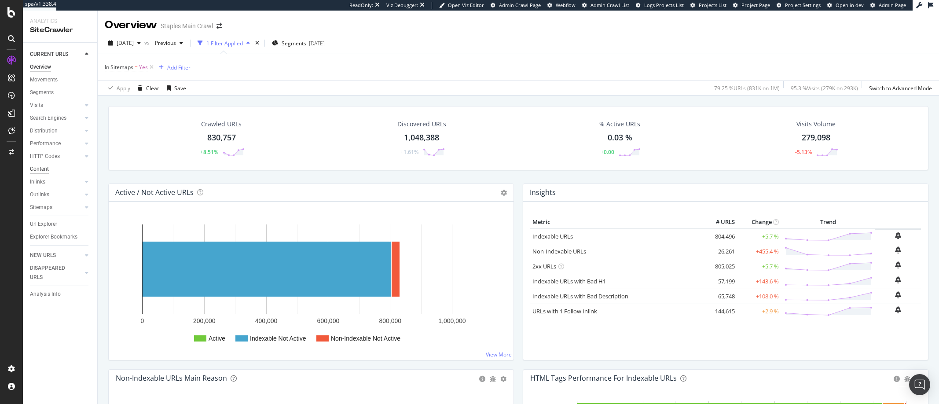
click at [38, 168] on div "Content" at bounding box center [39, 169] width 19 height 9
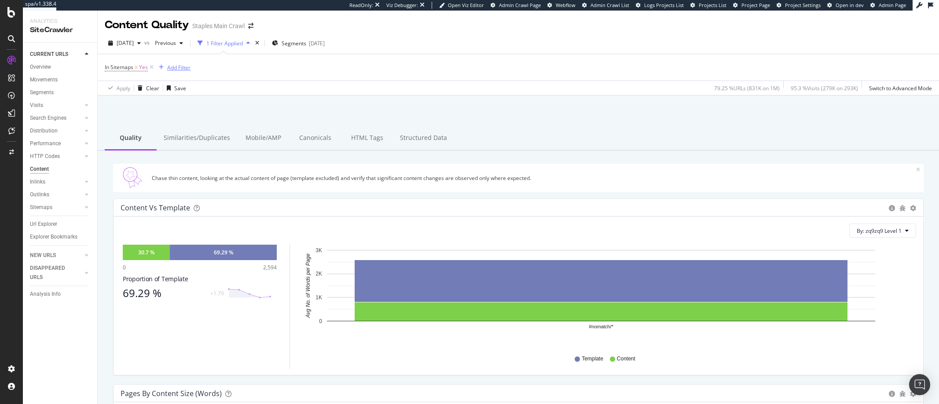
click at [180, 68] on div "Add Filter" at bounding box center [178, 67] width 23 height 7
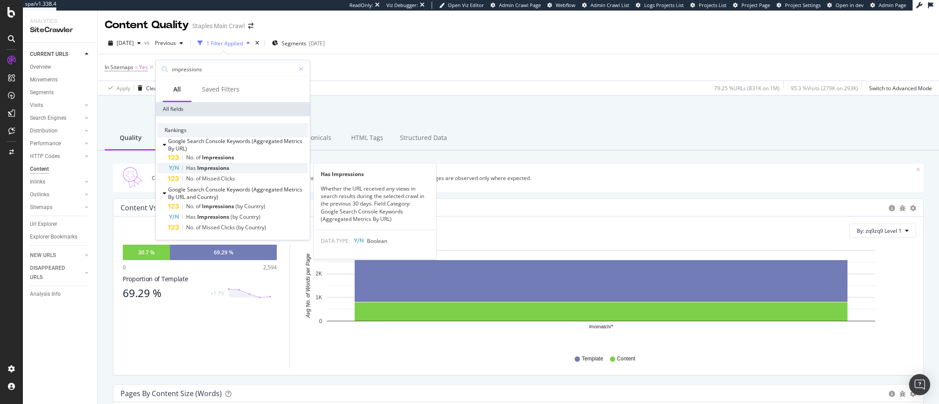
type input "impressions"
click at [205, 167] on span "Impressions" at bounding box center [213, 167] width 32 height 7
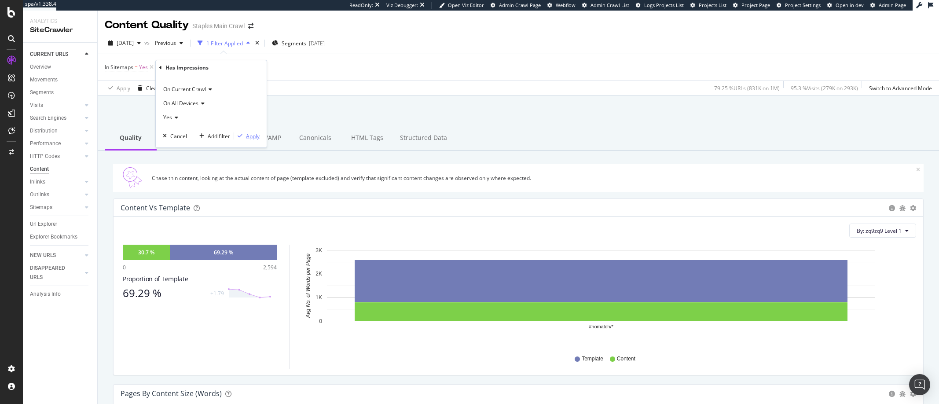
click at [252, 137] on div "Apply" at bounding box center [253, 135] width 14 height 7
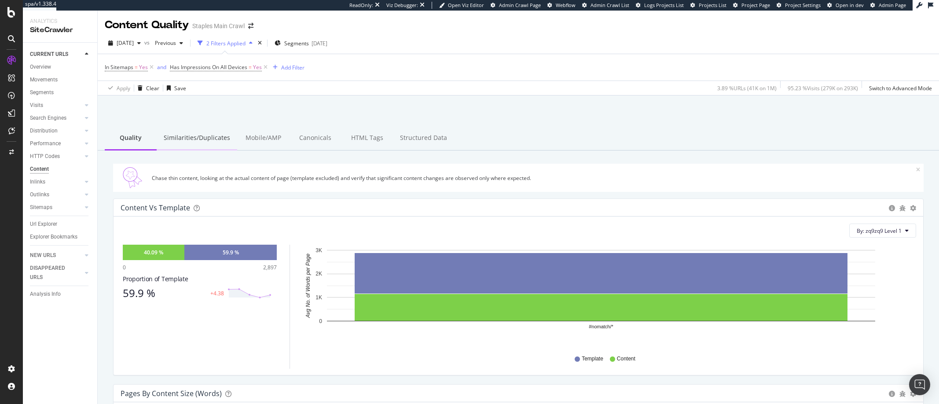
click at [199, 138] on div "Similarities/Duplicates" at bounding box center [197, 138] width 81 height 24
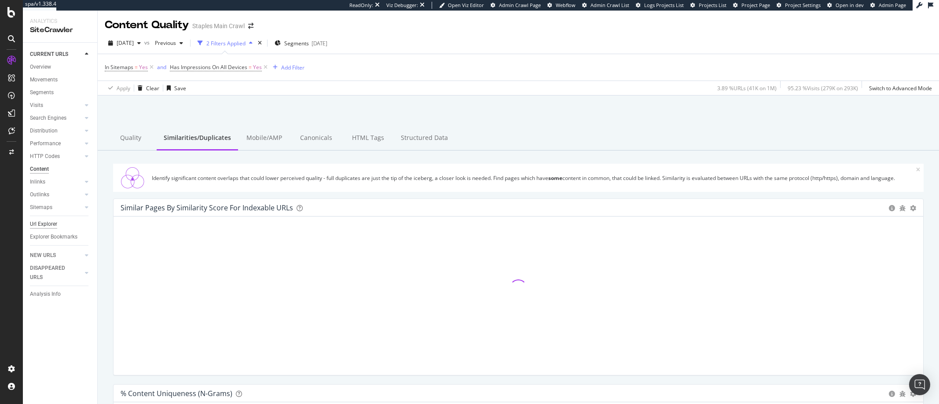
click at [44, 224] on div "Url Explorer" at bounding box center [43, 224] width 27 height 9
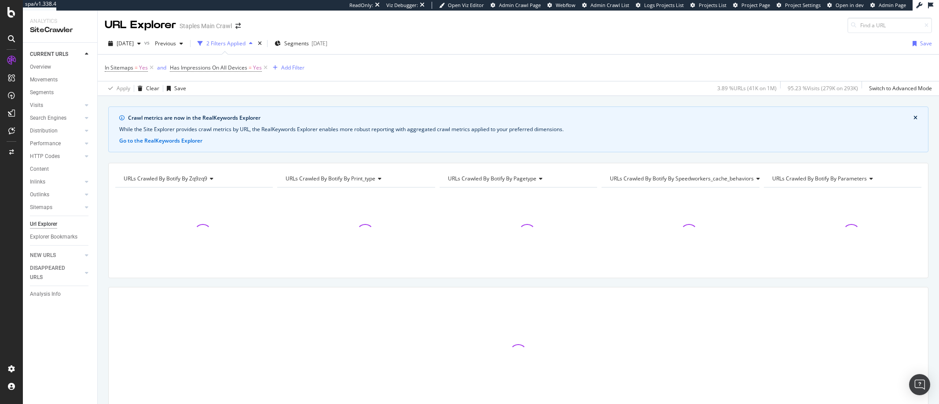
click at [210, 178] on icon at bounding box center [210, 178] width 6 height 5
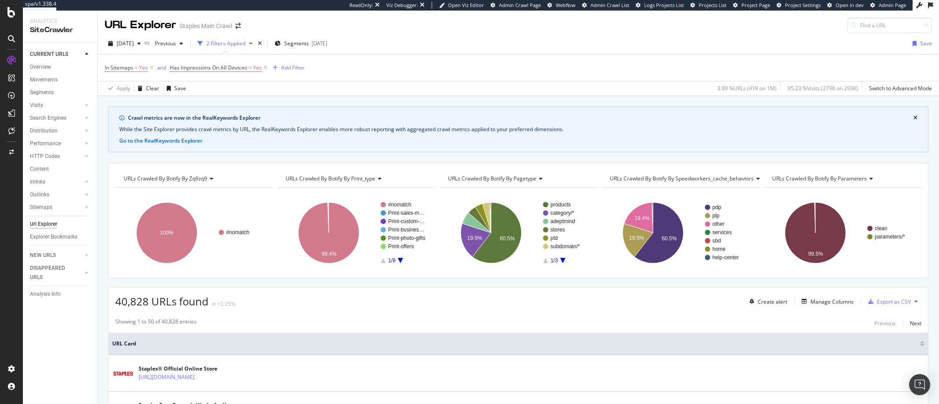
click at [192, 180] on span "URLs Crawled By Botify By zq9zq9" at bounding box center [166, 178] width 84 height 7
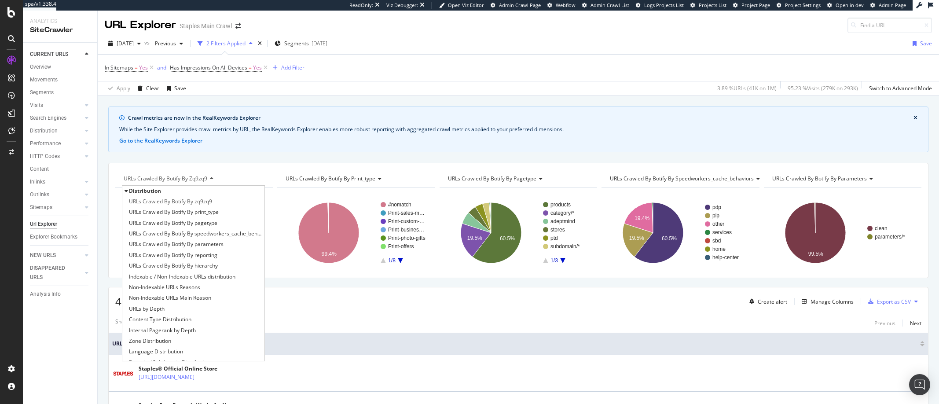
click at [201, 177] on span "URLs Crawled By Botify By zq9zq9" at bounding box center [166, 178] width 84 height 7
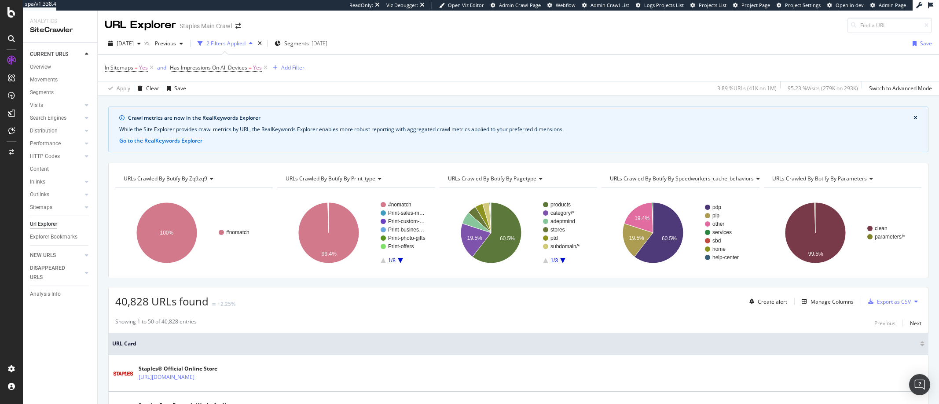
click at [199, 178] on span "URLs Crawled By Botify By zq9zq9" at bounding box center [166, 178] width 84 height 7
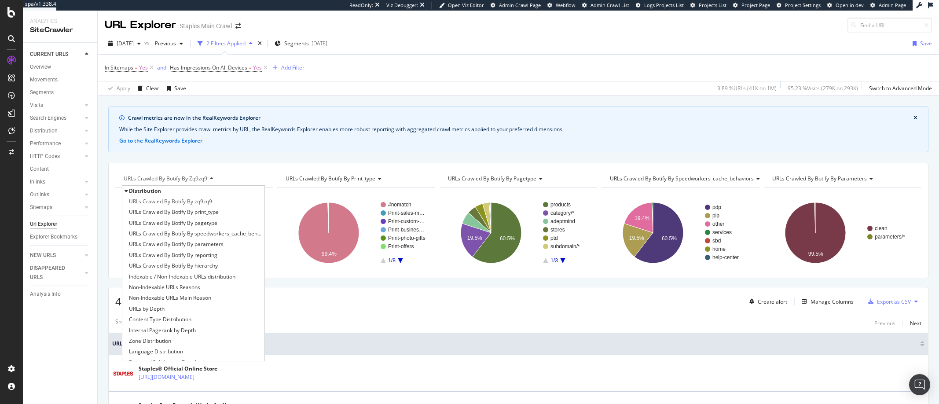
click at [199, 178] on span "URLs Crawled By Botify By zq9zq9" at bounding box center [166, 178] width 84 height 7
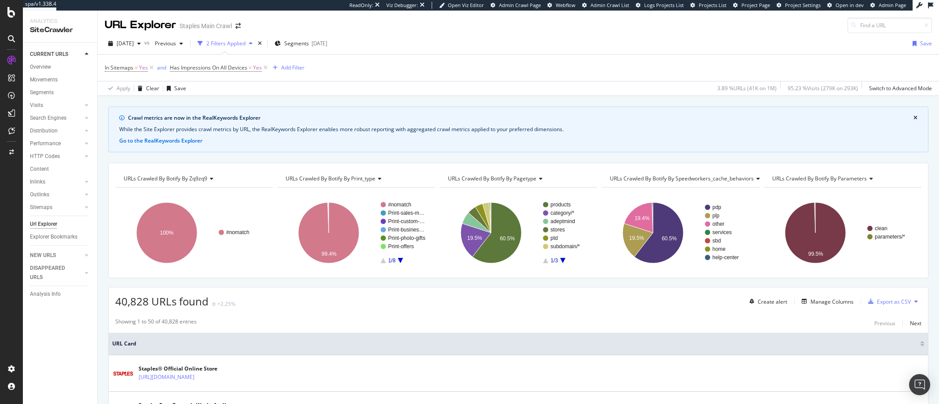
click at [199, 178] on span "URLs Crawled By Botify By zq9zq9" at bounding box center [166, 178] width 84 height 7
click at [264, 66] on icon at bounding box center [265, 67] width 7 height 9
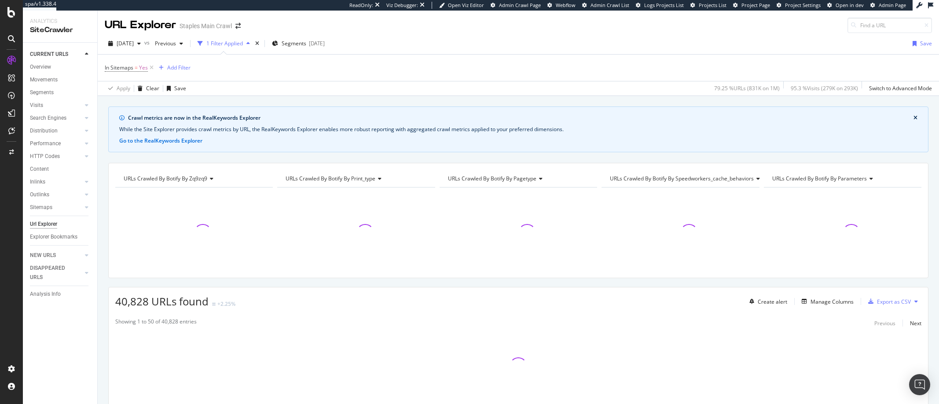
click at [157, 179] on span "URLs Crawled By Botify By zq9zq9" at bounding box center [166, 178] width 84 height 7
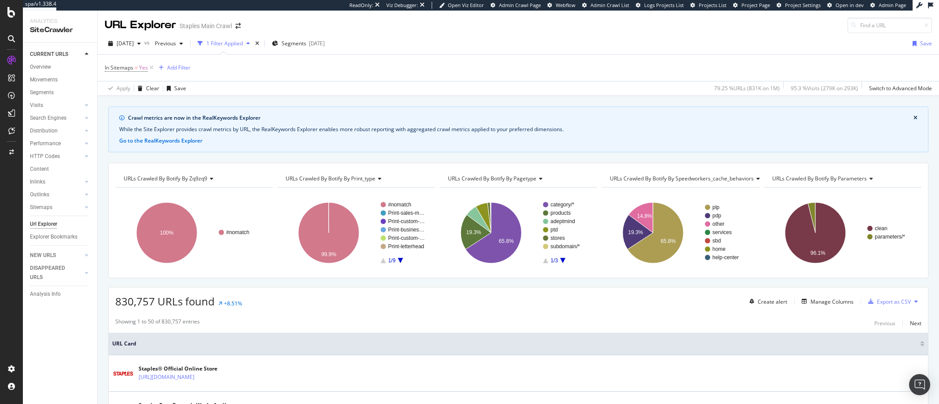
click at [166, 180] on span "URLs Crawled By Botify By zq9zq9" at bounding box center [166, 178] width 84 height 7
type input "impressions"
click at [154, 179] on input "impressions" at bounding box center [152, 179] width 59 height 14
click at [153, 179] on span "URLs Crawled By Botify By zq9zq9" at bounding box center [166, 178] width 84 height 7
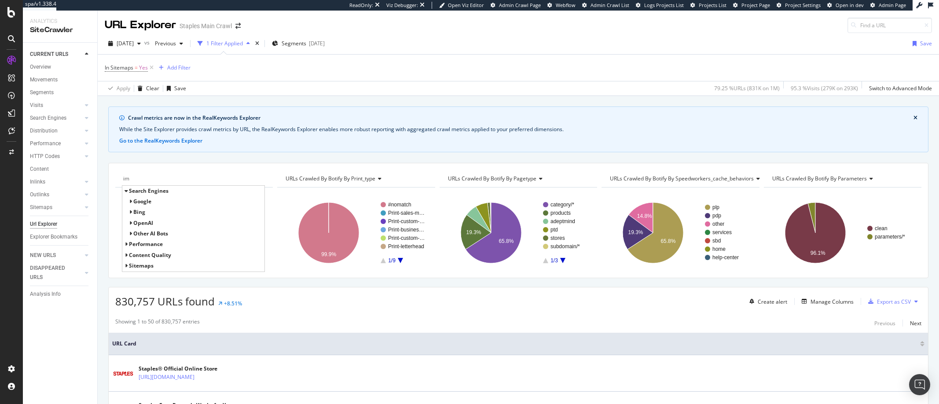
type input "i"
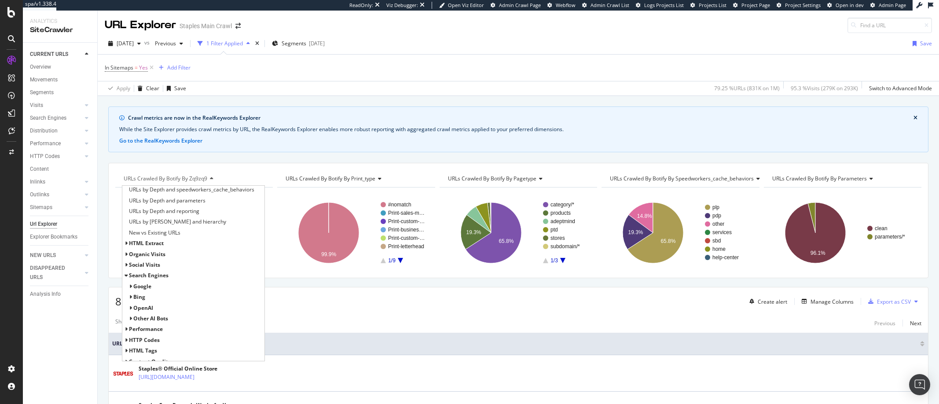
scroll to position [219, 0]
click at [126, 252] on icon at bounding box center [126, 251] width 3 height 5
click at [130, 297] on icon at bounding box center [130, 298] width 3 height 5
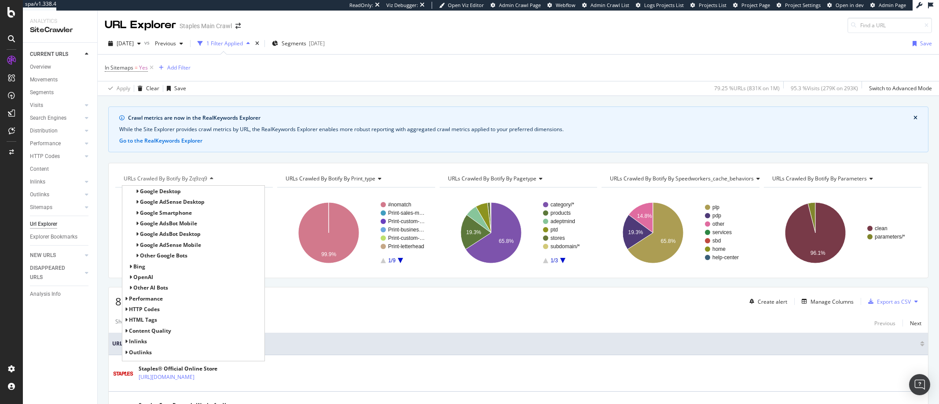
scroll to position [371, 0]
click at [126, 293] on icon at bounding box center [126, 292] width 3 height 5
click at [37, 169] on div "Content" at bounding box center [39, 169] width 19 height 9
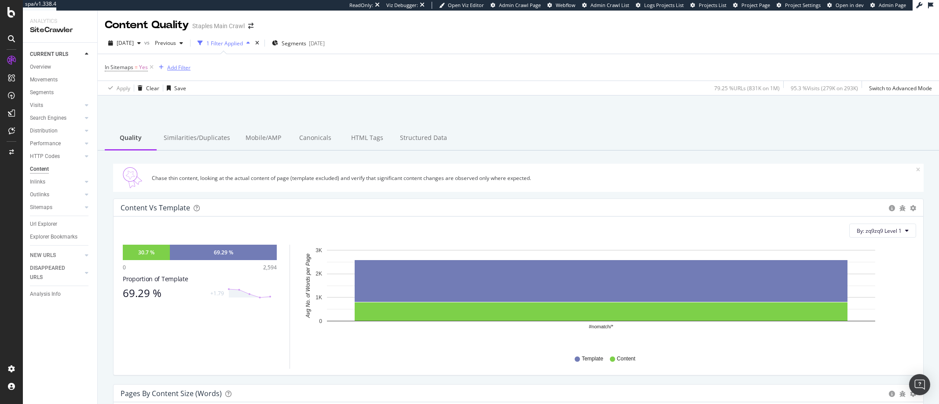
click at [182, 68] on div "Add Filter" at bounding box center [178, 67] width 23 height 7
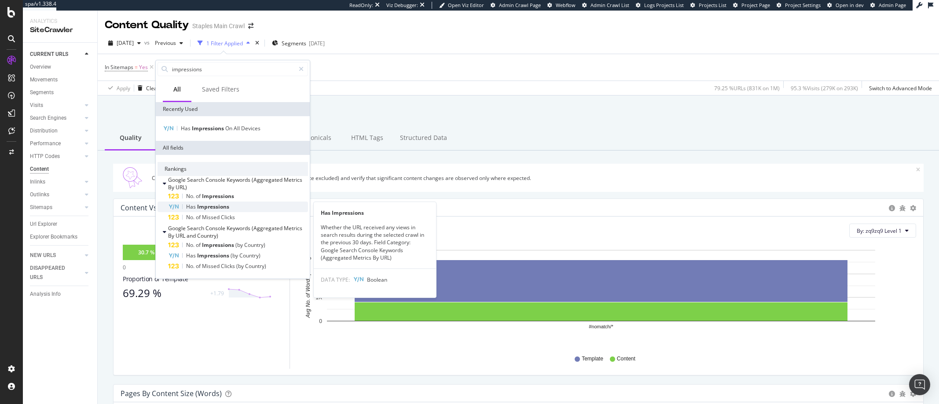
click at [207, 206] on span "Impressions" at bounding box center [213, 206] width 32 height 7
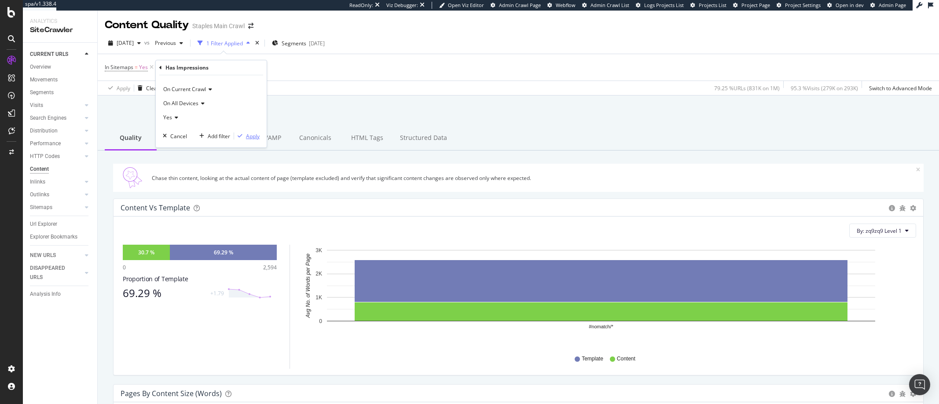
click at [254, 136] on div "Apply" at bounding box center [253, 135] width 14 height 7
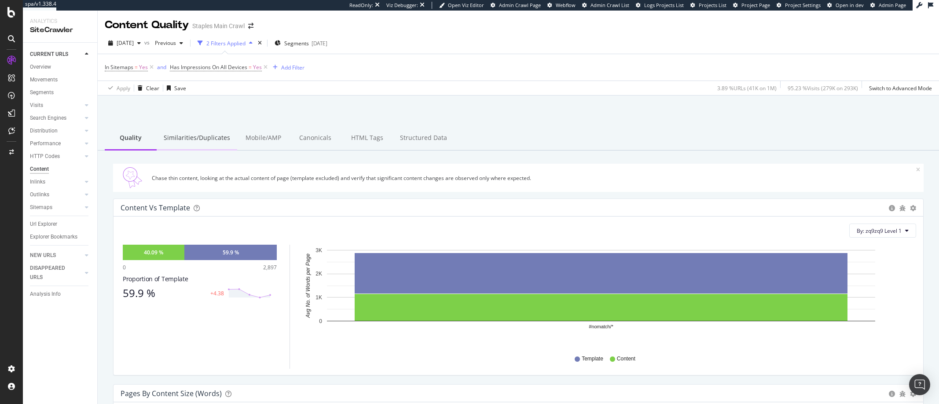
click at [207, 136] on div "Similarities/Duplicates" at bounding box center [197, 138] width 81 height 24
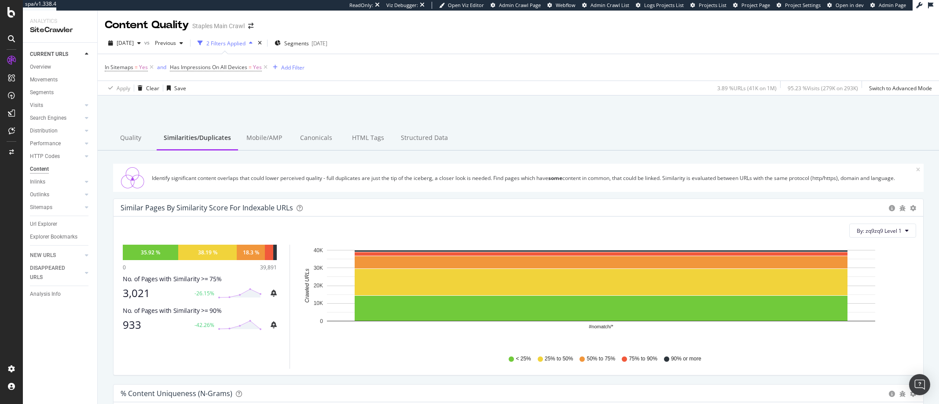
click at [905, 230] on icon at bounding box center [907, 230] width 4 height 5
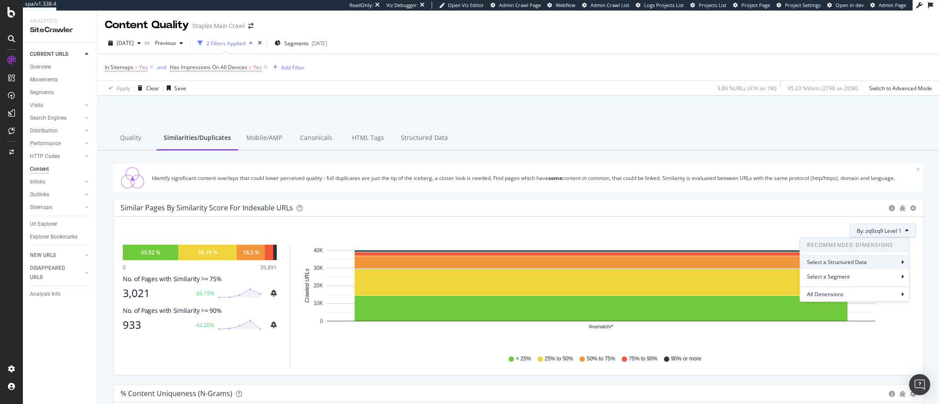
click at [903, 263] on icon at bounding box center [903, 262] width 3 height 5
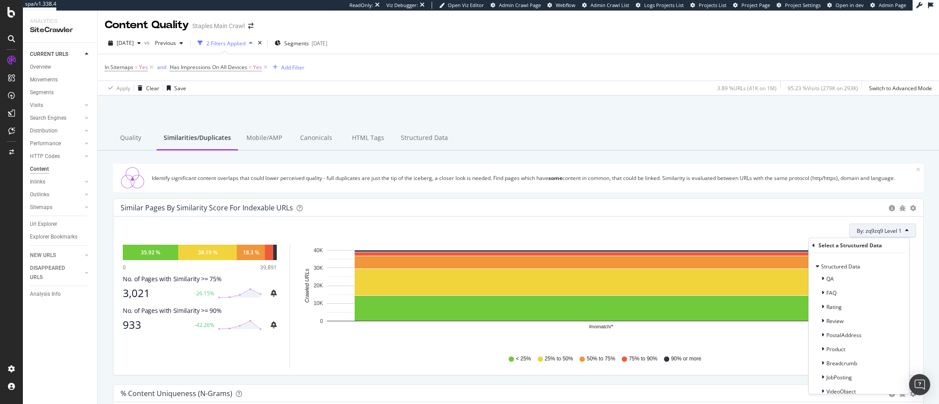
click at [819, 245] on div "Select a Structured Data" at bounding box center [850, 245] width 63 height 7
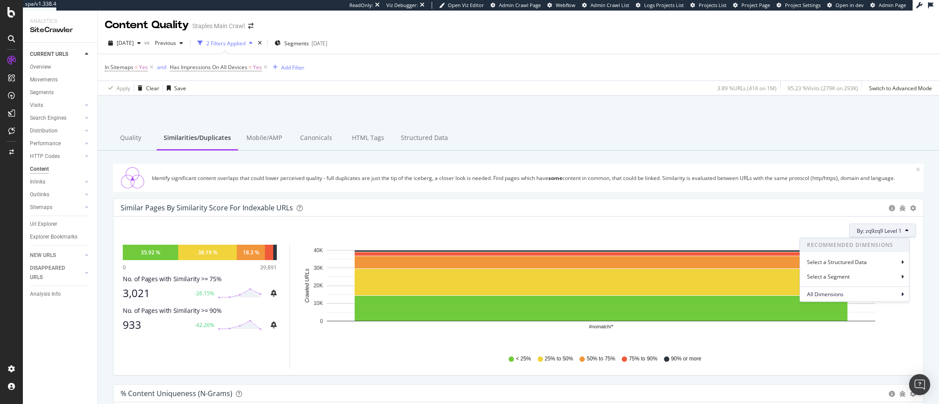
click at [905, 229] on icon at bounding box center [907, 230] width 4 height 5
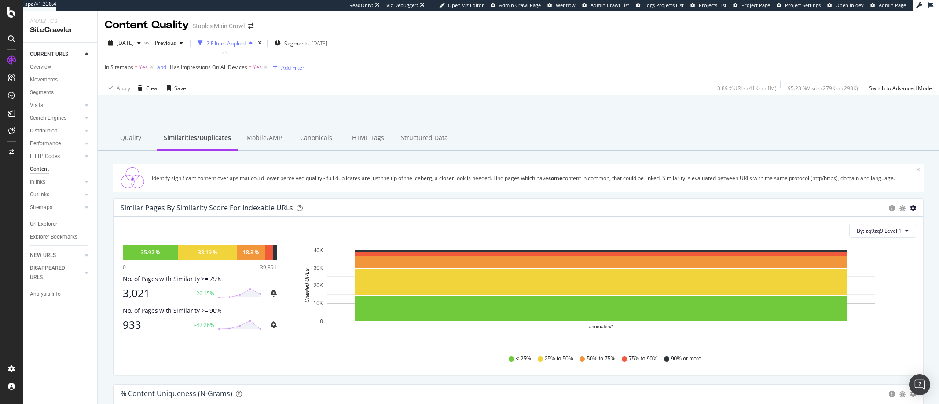
click at [910, 208] on icon "gear" at bounding box center [913, 208] width 6 height 6
click at [855, 225] on span "Pie" at bounding box center [883, 225] width 80 height 12
click at [863, 334] on icon "#nomatch/* 0 10K 20K 30K 40K Crawled URLs" at bounding box center [605, 296] width 609 height 102
click at [850, 365] on div "< 25% 25% to 50% 50% to 75% 75% to 90% 90% or more" at bounding box center [608, 359] width 607 height 20
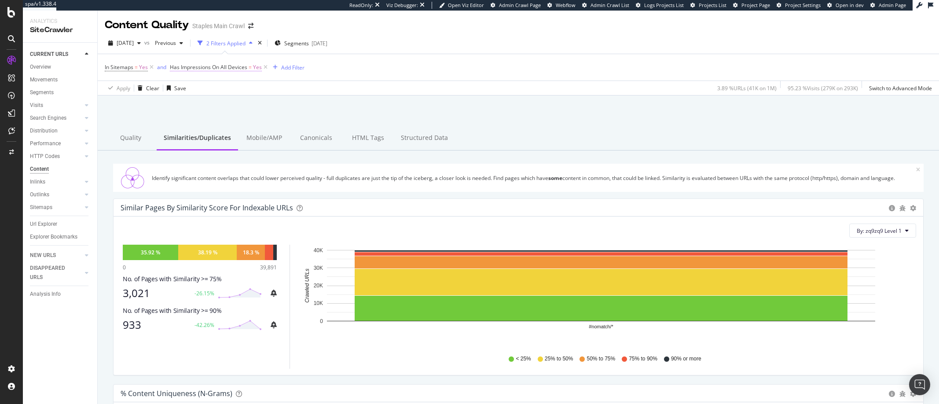
click at [256, 67] on span "Yes" at bounding box center [257, 67] width 9 height 12
click at [187, 114] on icon at bounding box center [190, 116] width 6 height 5
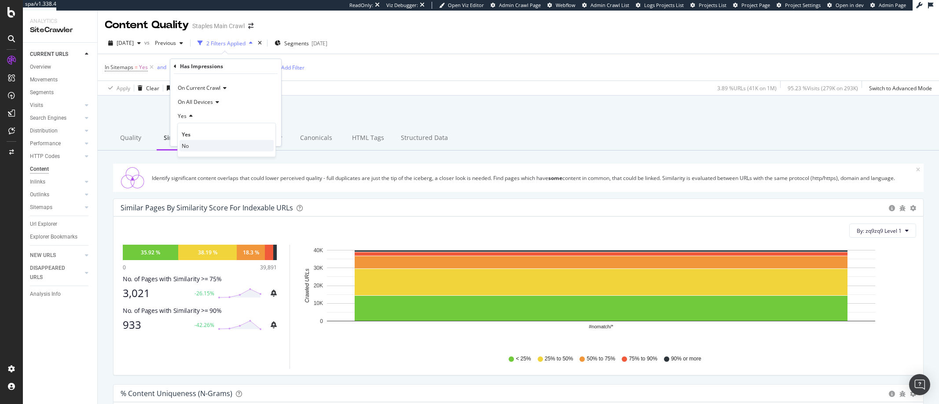
click at [185, 146] on span "No" at bounding box center [185, 145] width 7 height 7
click at [267, 135] on div "Apply" at bounding box center [268, 134] width 14 height 7
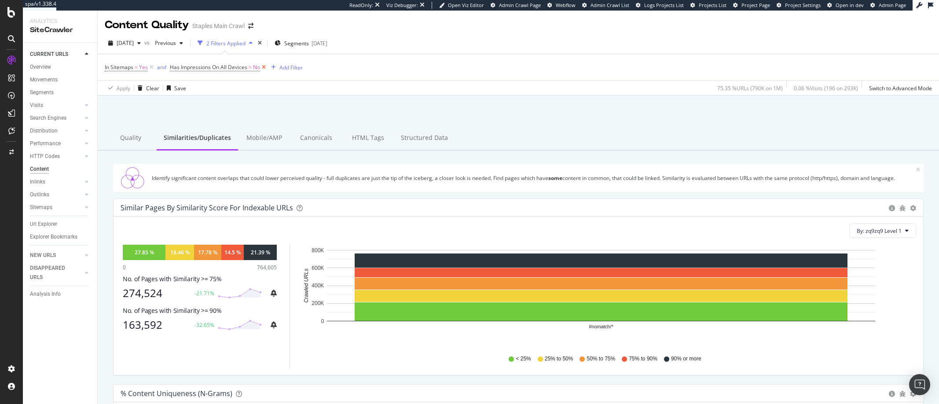
click at [264, 66] on icon at bounding box center [263, 67] width 7 height 9
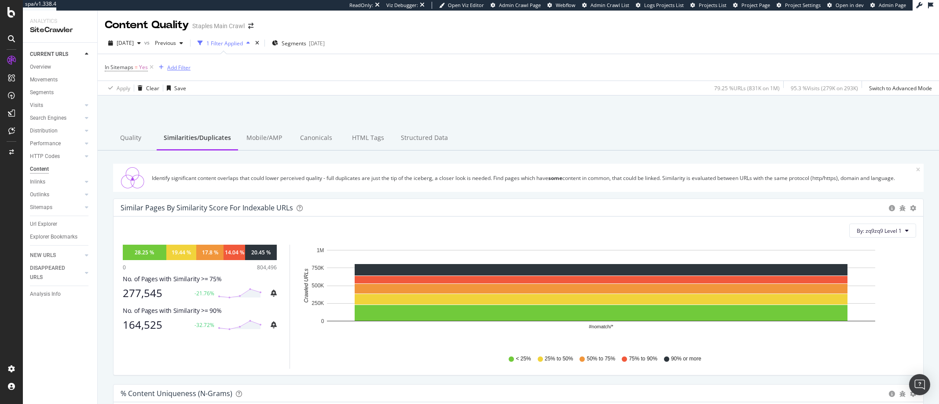
click at [174, 66] on div "Add Filter" at bounding box center [178, 67] width 23 height 7
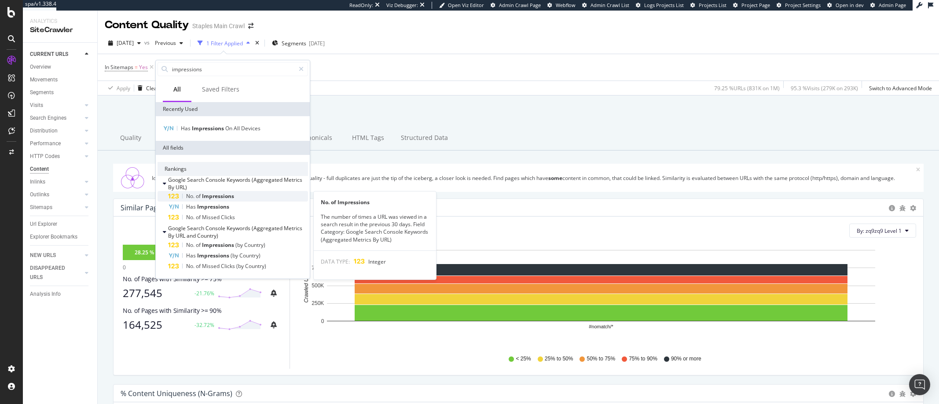
click at [215, 195] on span "Impressions" at bounding box center [218, 195] width 32 height 7
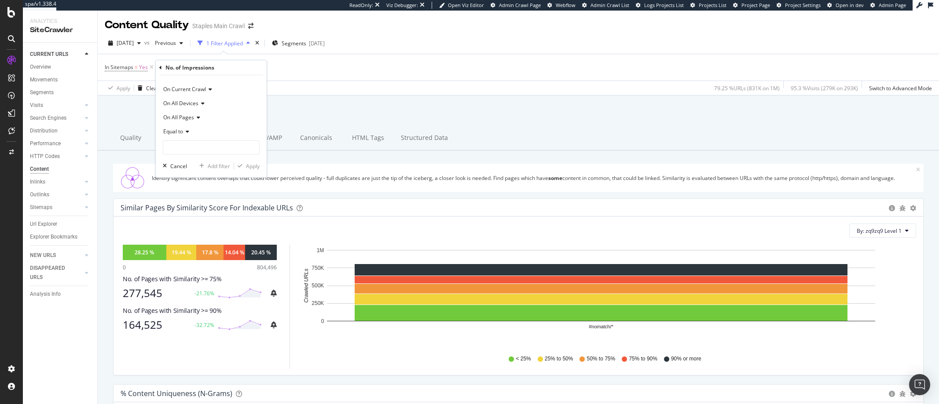
click at [188, 131] on icon at bounding box center [186, 131] width 6 height 5
click at [184, 195] on span "Greater than" at bounding box center [183, 195] width 32 height 7
click at [186, 149] on input "number" at bounding box center [211, 147] width 97 height 14
type input "1000"
click at [254, 167] on div "Apply" at bounding box center [253, 165] width 14 height 7
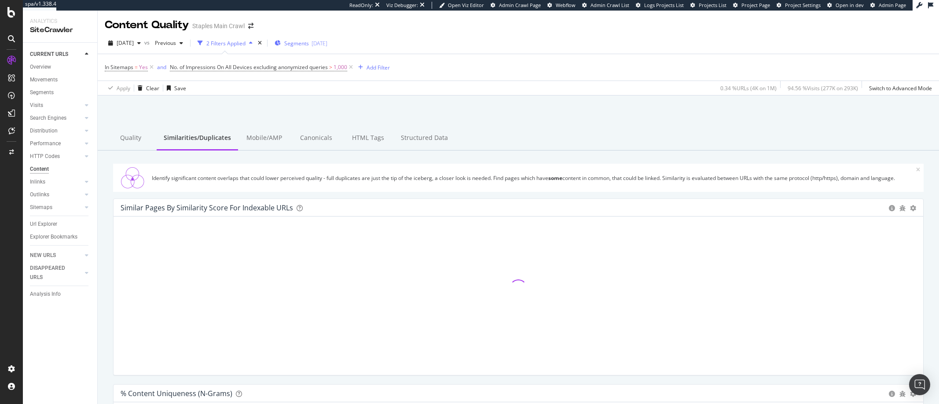
click at [309, 44] on span "Segments" at bounding box center [296, 43] width 25 height 7
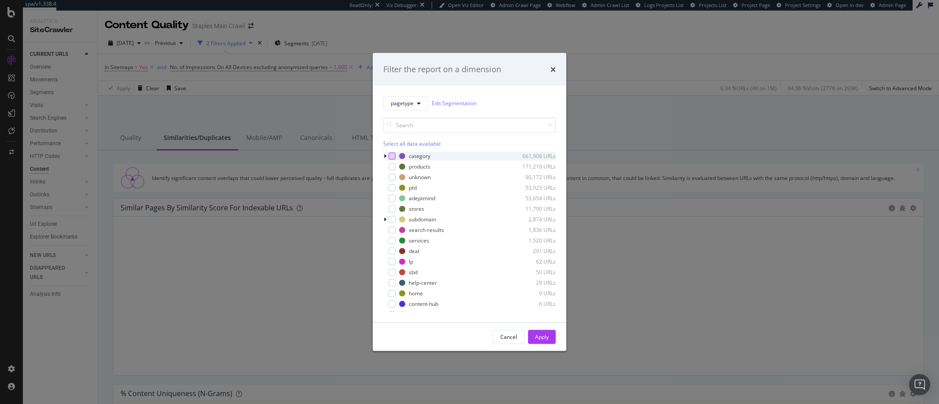
click at [392, 155] on div "modal" at bounding box center [392, 155] width 7 height 7
click at [541, 339] on div "Apply" at bounding box center [542, 336] width 14 height 7
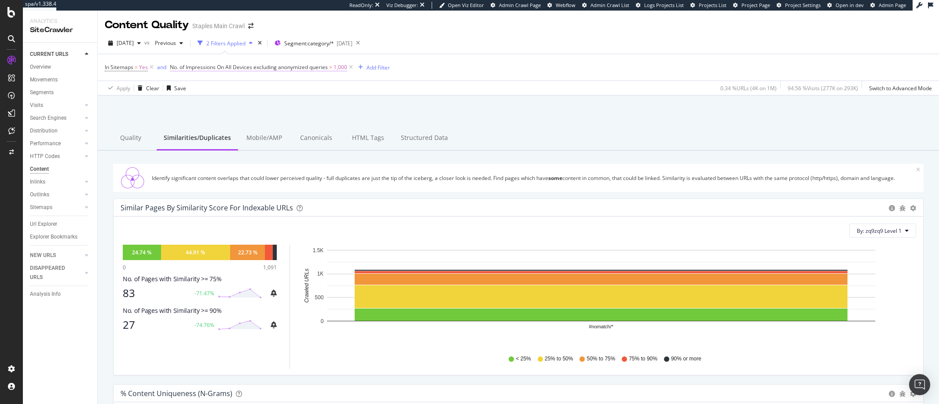
click at [317, 68] on span "No. of Impressions On All Devices excluding anonymized queries" at bounding box center [249, 66] width 158 height 7
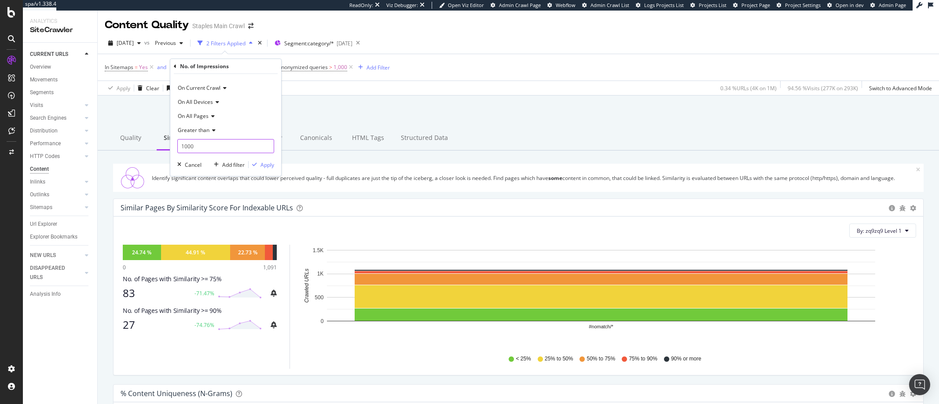
click at [202, 147] on input "1000" at bounding box center [225, 146] width 97 height 14
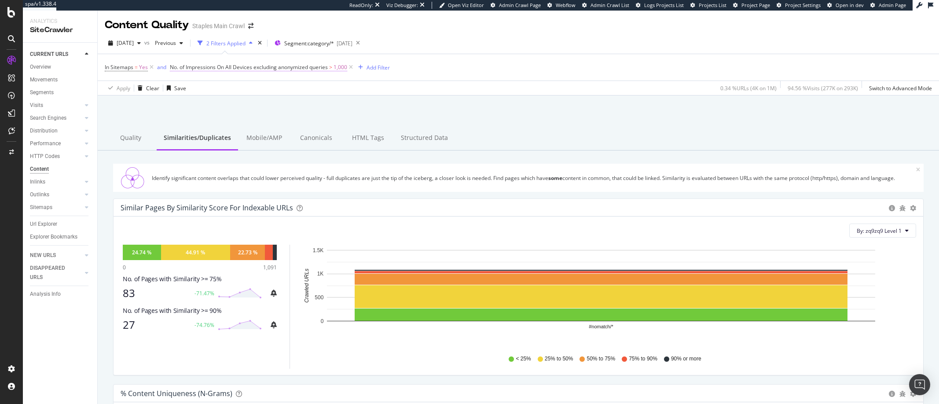
click at [322, 68] on span "No. of Impressions On All Devices excluding anonymized queries" at bounding box center [249, 66] width 158 height 7
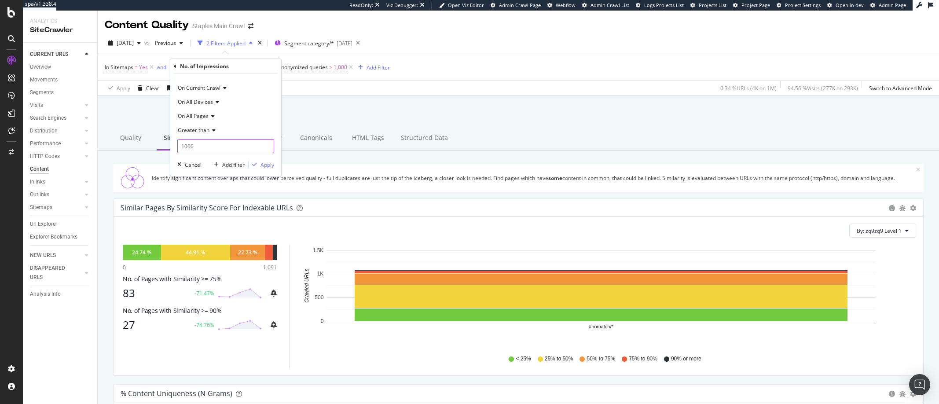
click at [203, 146] on input "1000" at bounding box center [225, 146] width 97 height 14
type input "10000"
click at [267, 166] on div "Apply" at bounding box center [268, 164] width 14 height 7
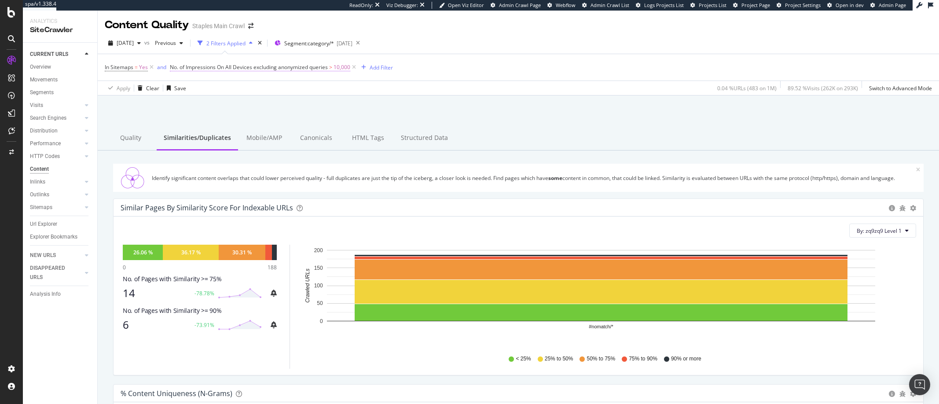
click at [342, 66] on span "10,000" at bounding box center [342, 67] width 17 height 12
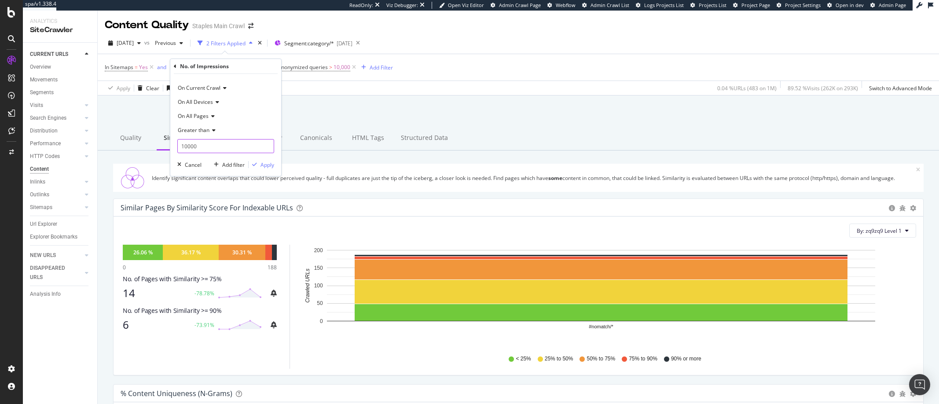
drag, startPoint x: 196, startPoint y: 145, endPoint x: 184, endPoint y: 145, distance: 11.4
click at [184, 145] on input "10000" at bounding box center [225, 146] width 97 height 14
type input "1"
click at [268, 166] on div "Apply" at bounding box center [268, 164] width 14 height 7
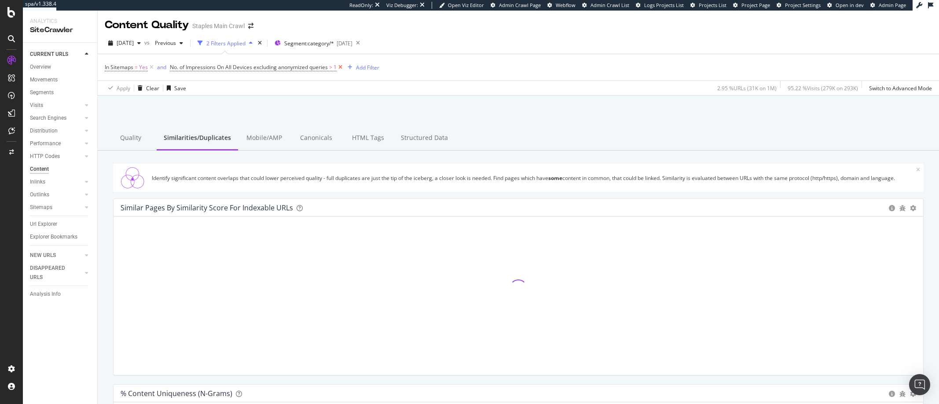
click at [341, 66] on icon at bounding box center [340, 67] width 7 height 9
click at [181, 68] on div "Add Filter" at bounding box center [178, 67] width 23 height 7
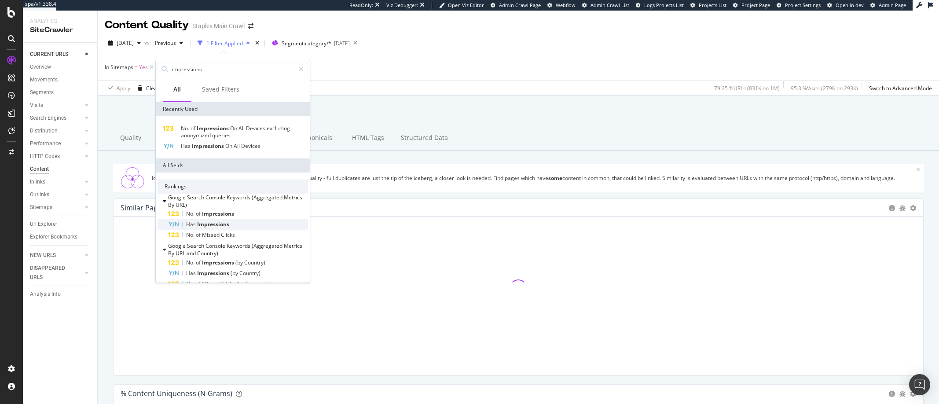
click at [209, 224] on span "Impressions" at bounding box center [213, 224] width 32 height 7
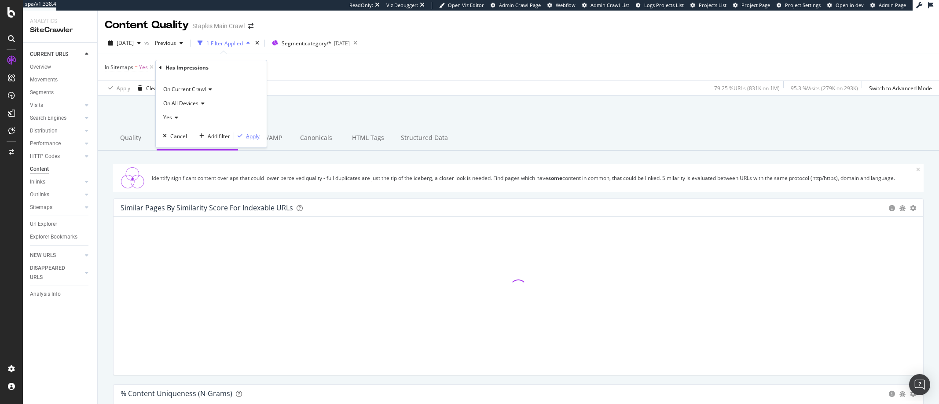
click at [253, 137] on div "Apply" at bounding box center [253, 135] width 14 height 7
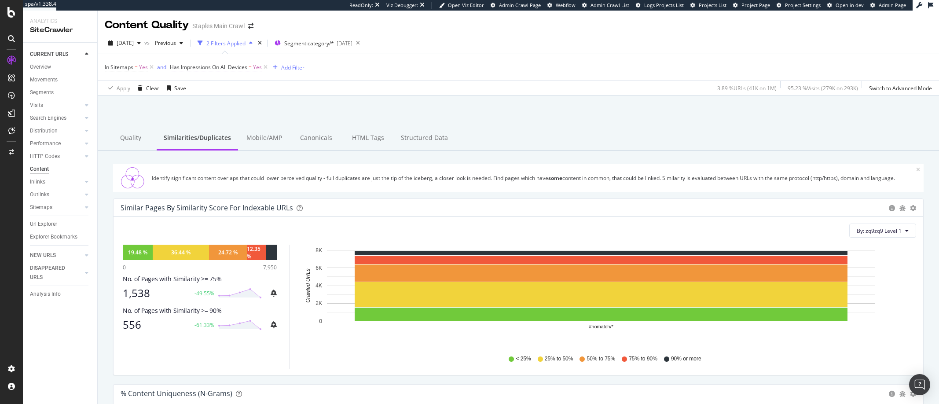
click at [239, 66] on span "Has Impressions On All Devices" at bounding box center [208, 66] width 77 height 7
click at [192, 115] on icon at bounding box center [190, 116] width 6 height 5
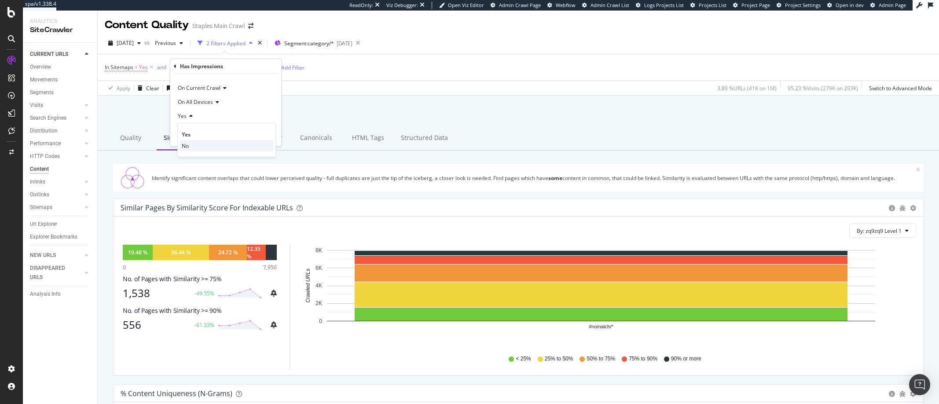
click at [185, 146] on span "No" at bounding box center [185, 145] width 7 height 7
click at [268, 134] on div "Apply" at bounding box center [268, 134] width 14 height 7
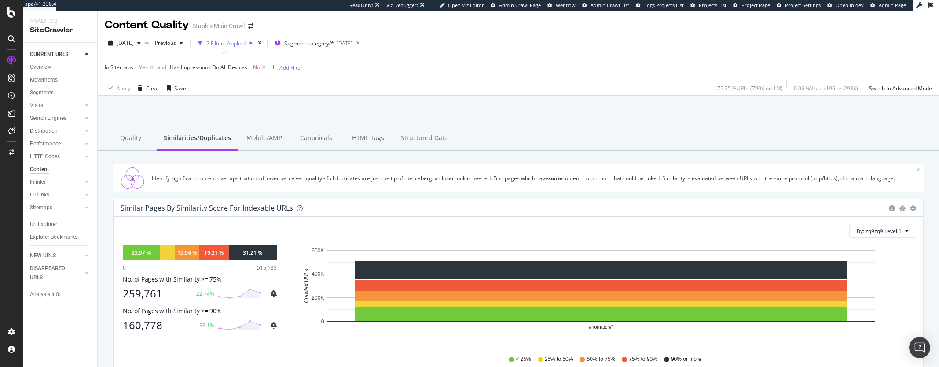
click at [255, 67] on span "No" at bounding box center [256, 67] width 7 height 12
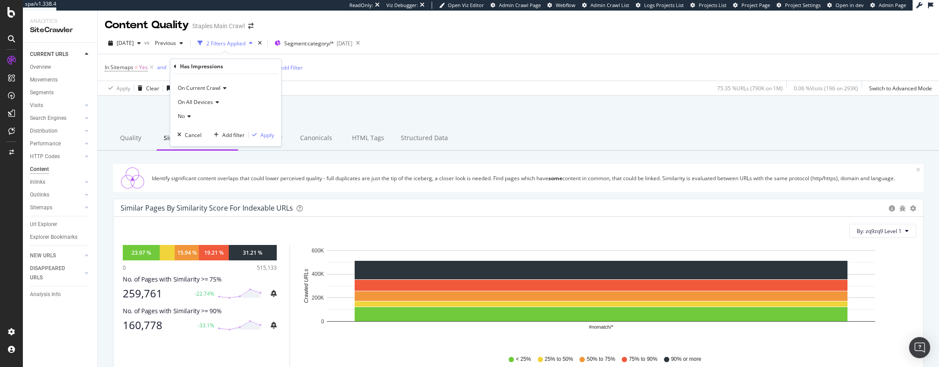
click at [187, 114] on icon at bounding box center [188, 116] width 6 height 5
click at [186, 133] on span "Yes" at bounding box center [186, 134] width 9 height 7
click at [268, 133] on div "Apply" at bounding box center [268, 134] width 14 height 7
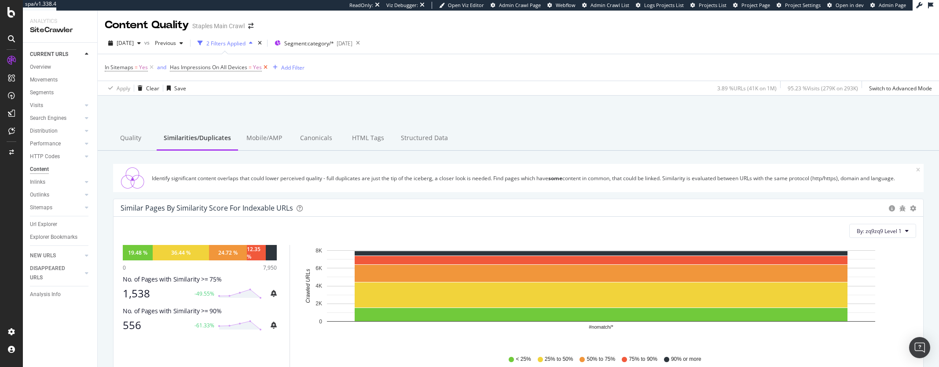
click at [264, 66] on icon at bounding box center [265, 67] width 7 height 9
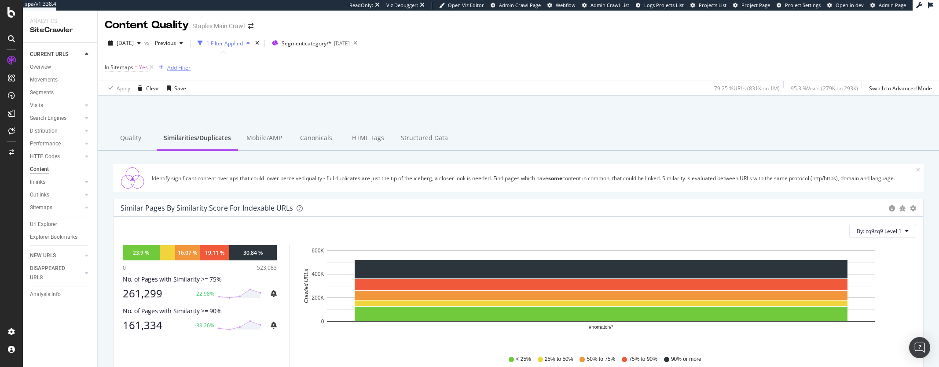
click at [170, 67] on div "Add Filter" at bounding box center [178, 67] width 23 height 7
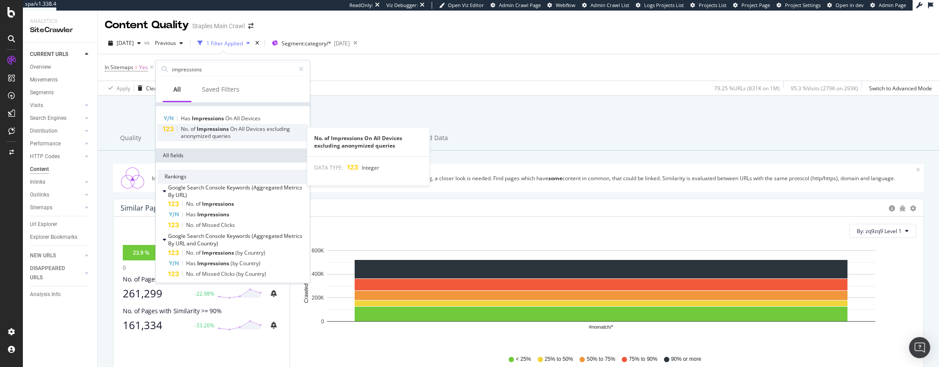
scroll to position [14, 0]
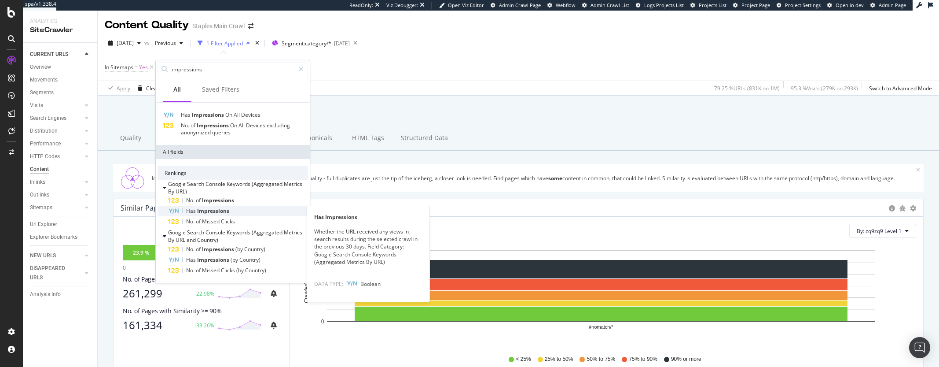
type input "impressions"
click at [208, 209] on span "Impressions" at bounding box center [213, 210] width 32 height 7
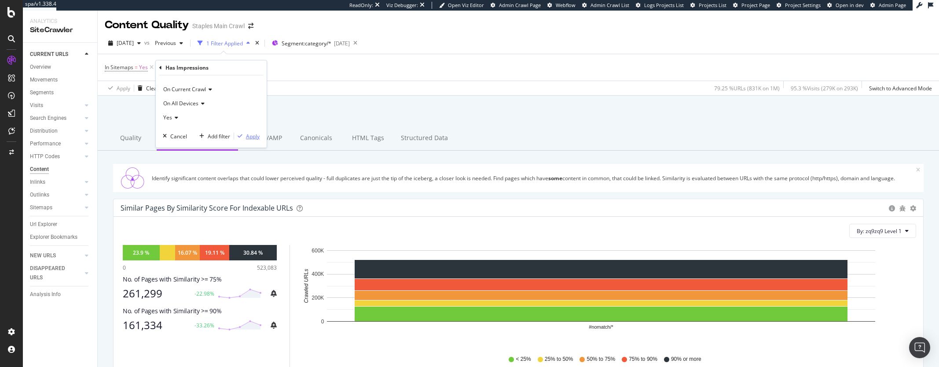
click at [252, 136] on div "Apply" at bounding box center [253, 135] width 14 height 7
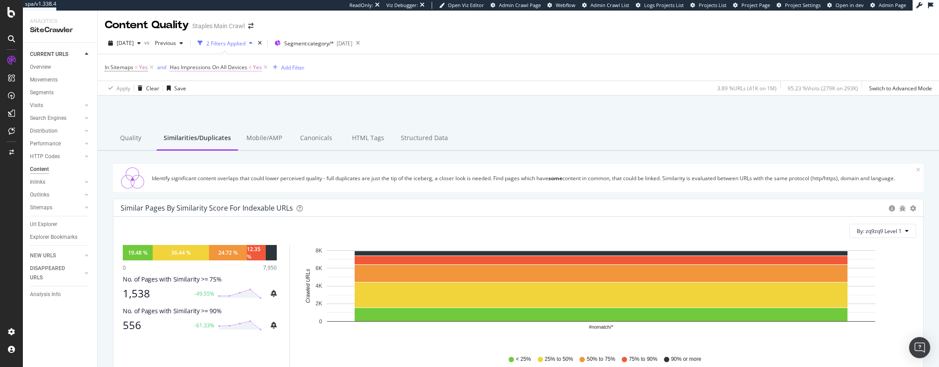
click at [255, 68] on span "Yes" at bounding box center [257, 67] width 9 height 12
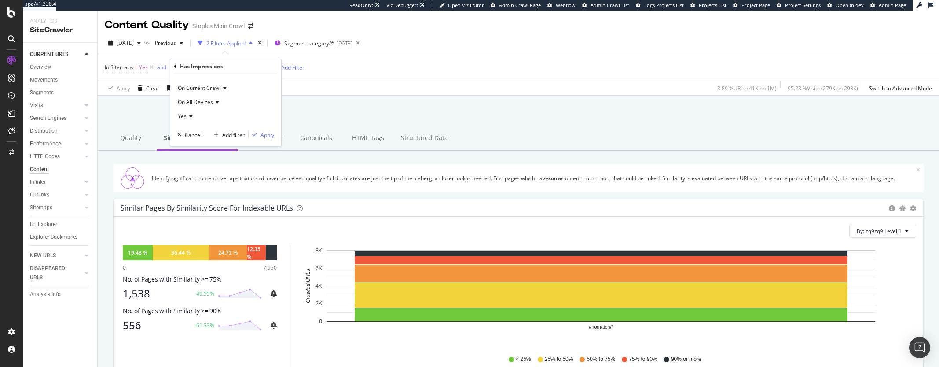
click at [189, 114] on icon at bounding box center [190, 116] width 6 height 5
click at [184, 144] on span "No" at bounding box center [185, 145] width 7 height 7
click at [271, 134] on div "Apply" at bounding box center [268, 134] width 14 height 7
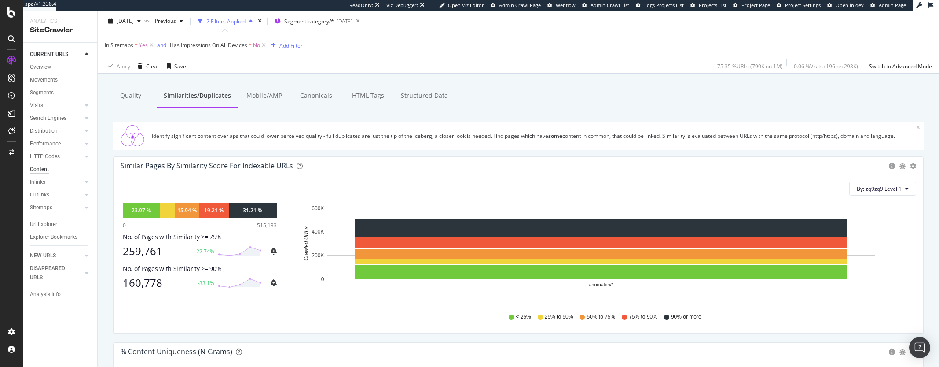
scroll to position [52, 0]
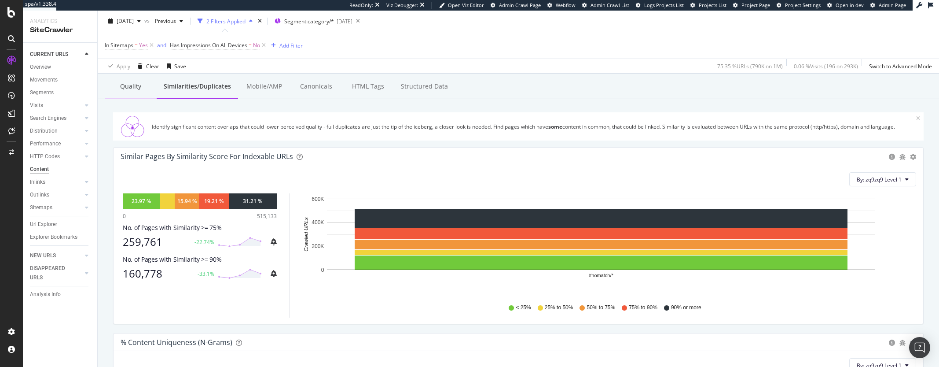
click at [131, 86] on div "Quality" at bounding box center [131, 87] width 52 height 24
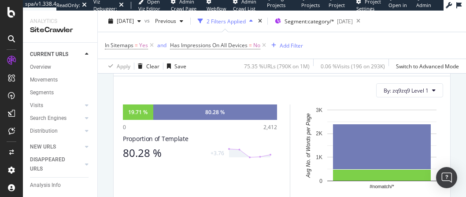
scroll to position [139, 0]
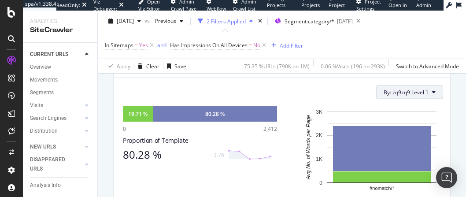
click at [432, 91] on icon at bounding box center [434, 91] width 4 height 5
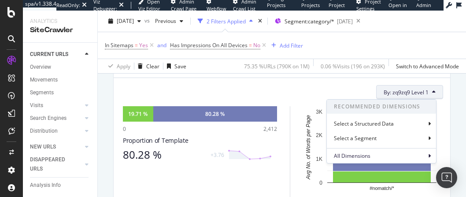
click at [432, 92] on icon at bounding box center [434, 91] width 4 height 5
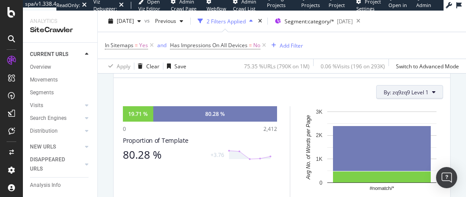
click at [432, 92] on icon at bounding box center [434, 91] width 4 height 5
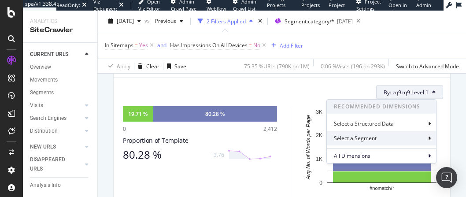
click at [429, 138] on icon at bounding box center [429, 138] width 3 height 5
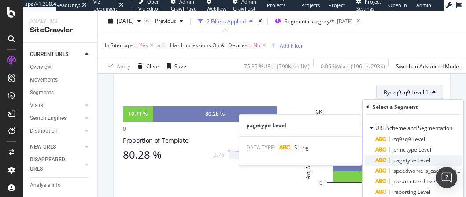
click at [406, 161] on span "pagetype Level" at bounding box center [411, 159] width 37 height 7
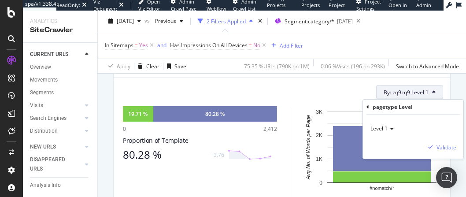
click at [347, 87] on div "By: zq9zq9 Level 1 pagetype Level Level 1 Validate" at bounding box center [282, 92] width 322 height 14
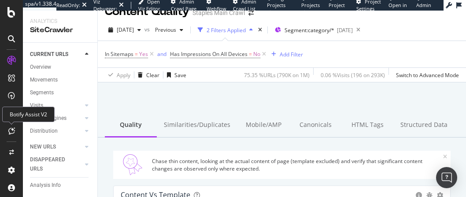
scroll to position [0, 0]
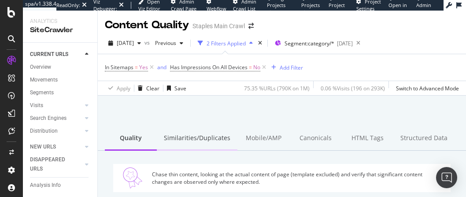
click at [186, 138] on div "Similarities/Duplicates" at bounding box center [197, 138] width 81 height 24
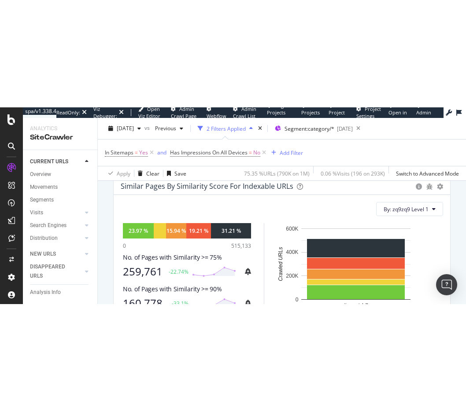
scroll to position [143, 0]
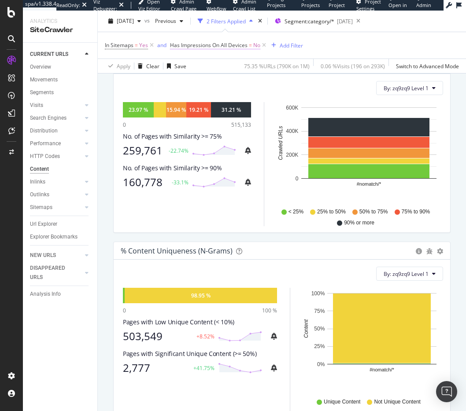
click at [255, 45] on span "No" at bounding box center [256, 45] width 7 height 12
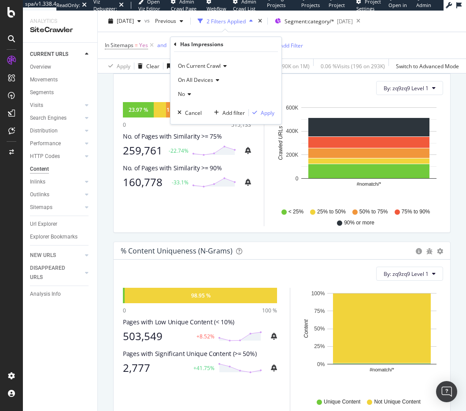
click at [189, 93] on icon at bounding box center [188, 94] width 6 height 5
click at [188, 111] on span "Yes" at bounding box center [186, 112] width 9 height 7
click at [268, 113] on div "Apply" at bounding box center [268, 112] width 14 height 7
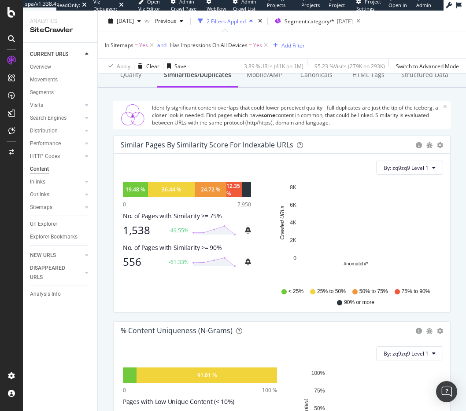
scroll to position [64, 0]
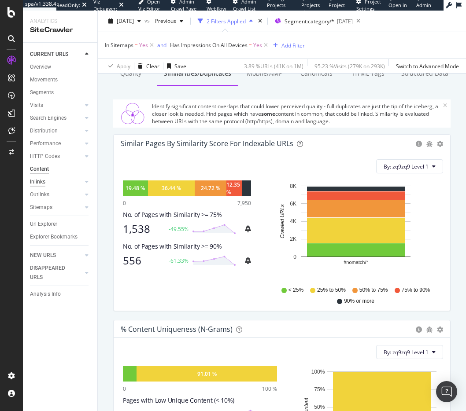
click at [39, 181] on div "Inlinks" at bounding box center [37, 181] width 15 height 9
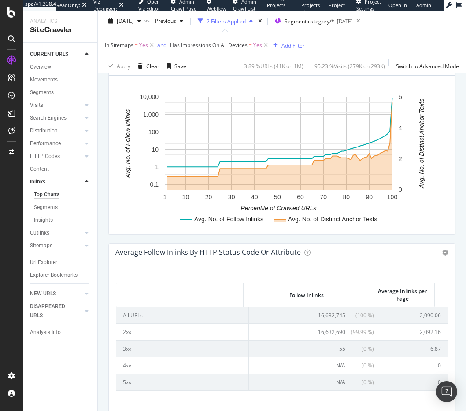
scroll to position [736, 0]
click at [45, 209] on div "Segments" at bounding box center [46, 207] width 24 height 9
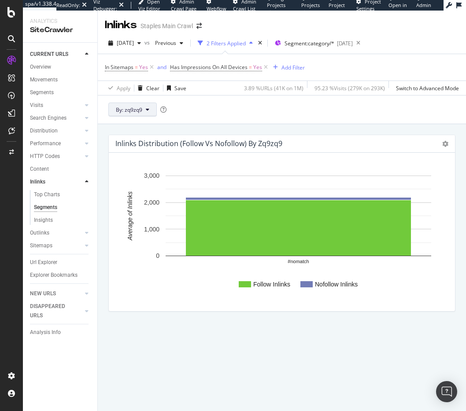
click at [130, 111] on span "By: zq9zq9" at bounding box center [129, 109] width 26 height 7
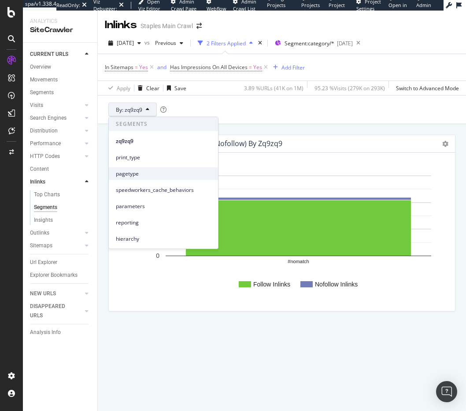
click at [127, 173] on span "pagetype" at bounding box center [163, 174] width 95 height 8
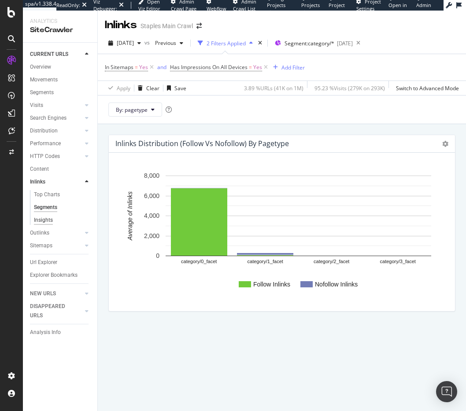
click at [42, 220] on div "Insights" at bounding box center [43, 220] width 19 height 9
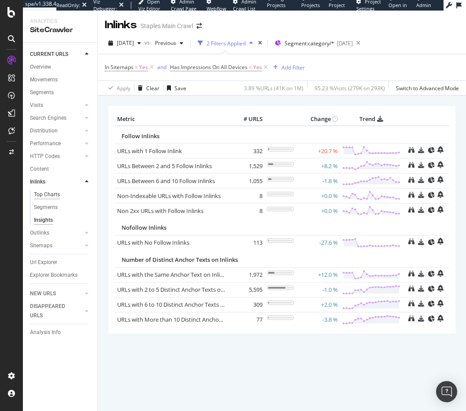
click at [48, 195] on div "Top Charts" at bounding box center [47, 194] width 26 height 9
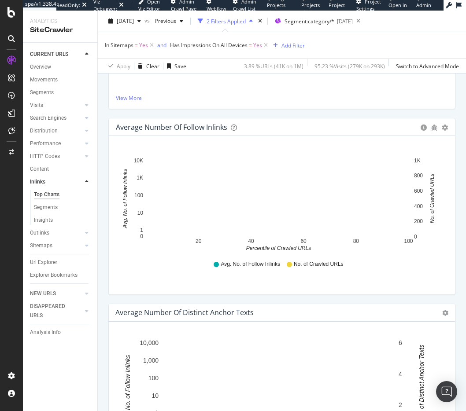
scroll to position [501, 0]
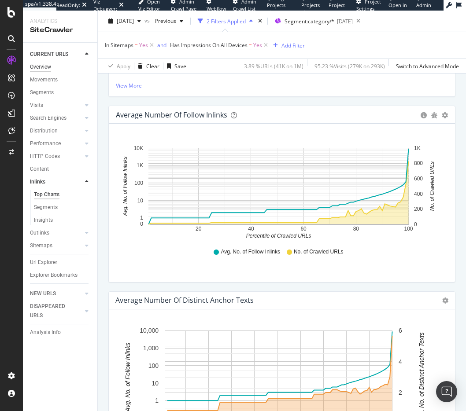
click at [42, 67] on div "Overview" at bounding box center [40, 67] width 21 height 9
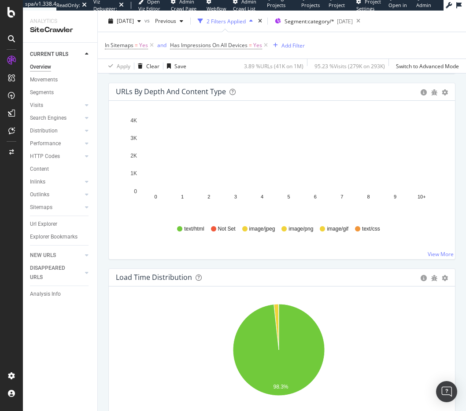
scroll to position [1030, 0]
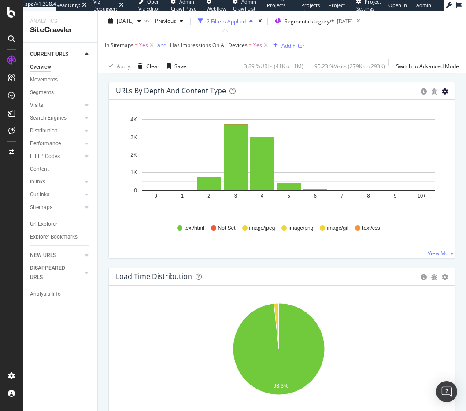
click at [442, 90] on icon "gear" at bounding box center [445, 91] width 6 height 6
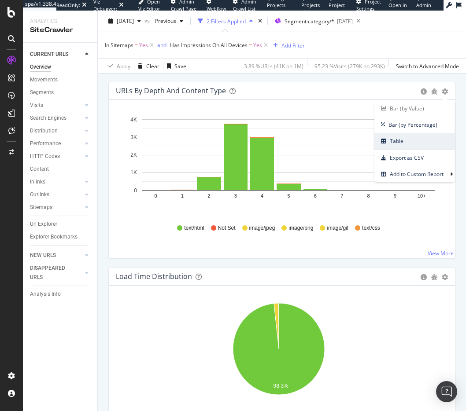
click at [390, 141] on span "Table" at bounding box center [414, 141] width 80 height 12
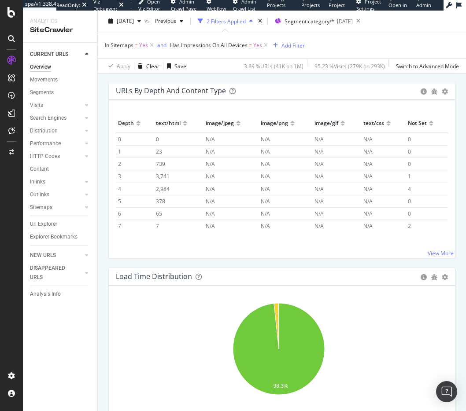
click at [118, 122] on div "Depth" at bounding box center [126, 123] width 16 height 14
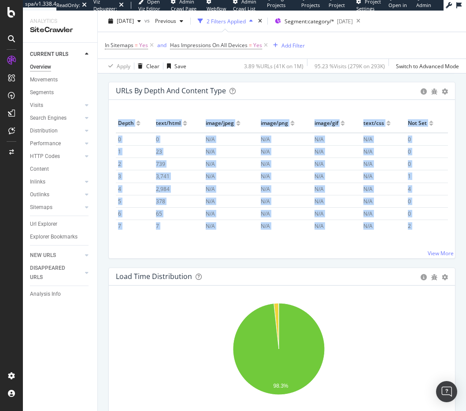
scroll to position [39, 0]
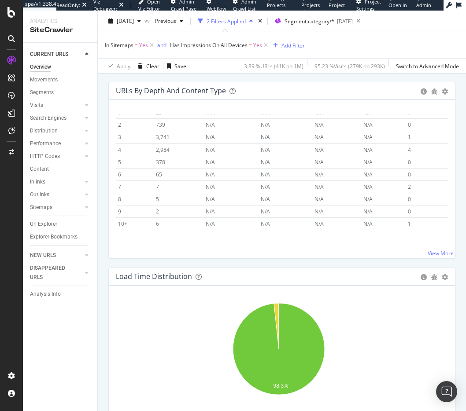
drag, startPoint x: 118, startPoint y: 122, endPoint x: 386, endPoint y: 267, distance: 304.9
click at [386, 267] on div "URLs by Depth and Content Type Bar (by Value) Bar (by Percentage) Table Export …" at bounding box center [282, 175] width 356 height 186
copy thead
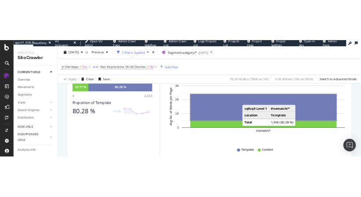
scroll to position [176, 0]
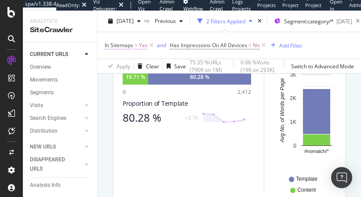
click at [144, 45] on span "Yes" at bounding box center [143, 45] width 9 height 12
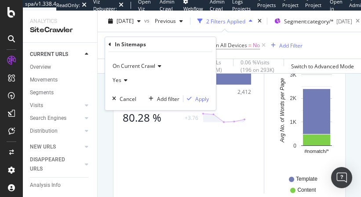
click at [126, 80] on icon at bounding box center [124, 79] width 6 height 5
click at [123, 98] on span "Yes" at bounding box center [121, 98] width 9 height 7
click at [203, 98] on div "Apply" at bounding box center [202, 98] width 14 height 7
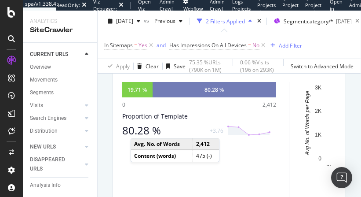
scroll to position [162, 0]
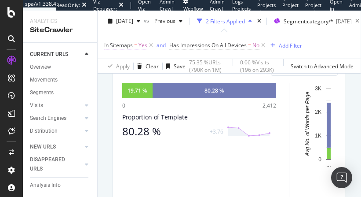
click at [143, 44] on span "Yes" at bounding box center [143, 45] width 9 height 12
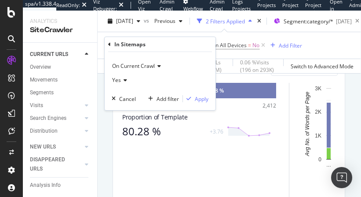
click at [125, 78] on icon at bounding box center [124, 79] width 6 height 5
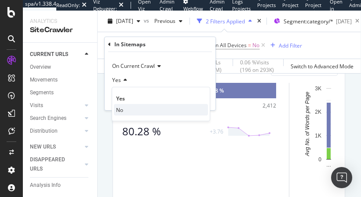
click at [118, 108] on span "No" at bounding box center [119, 109] width 7 height 7
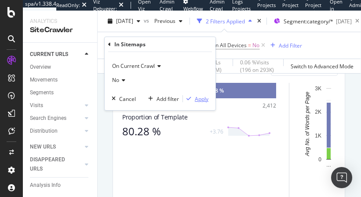
click at [201, 100] on div "Apply" at bounding box center [202, 98] width 14 height 7
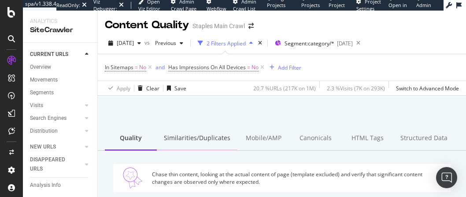
click at [180, 139] on div "Similarities/Duplicates" at bounding box center [197, 138] width 81 height 24
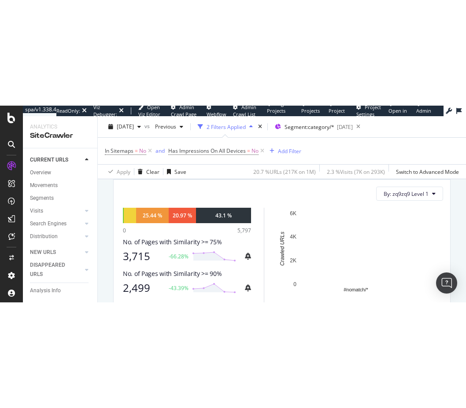
scroll to position [142, 0]
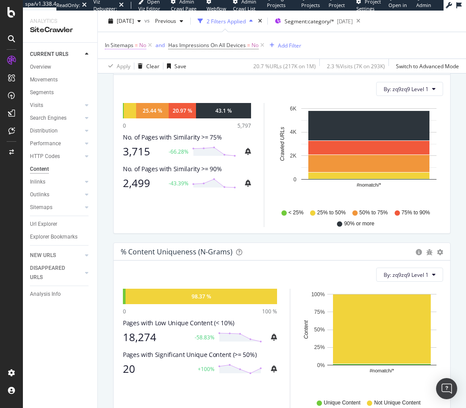
click at [143, 44] on span "No" at bounding box center [142, 45] width 7 height 12
click at [125, 81] on icon at bounding box center [123, 79] width 6 height 5
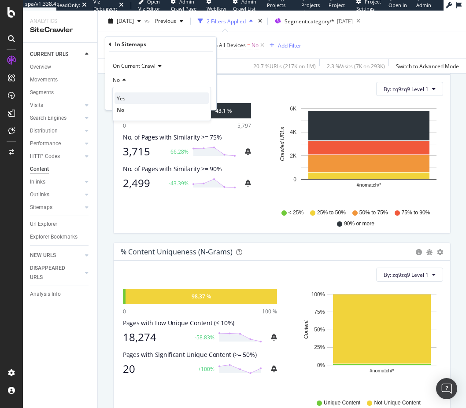
click at [123, 99] on span "Yes" at bounding box center [121, 98] width 9 height 7
click at [203, 98] on div "Apply" at bounding box center [202, 98] width 14 height 7
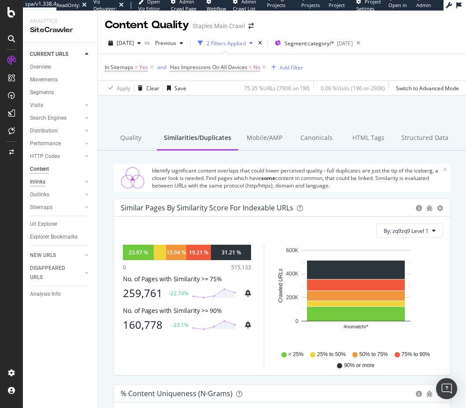
click at [40, 181] on div "Inlinks" at bounding box center [37, 181] width 15 height 9
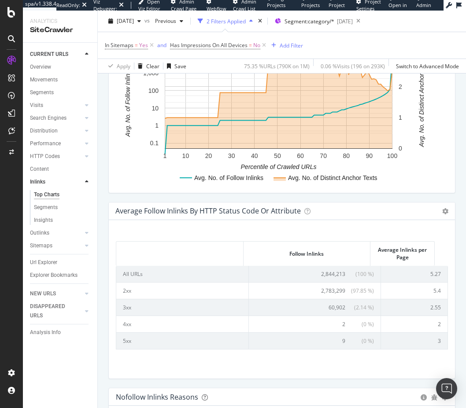
click at [46, 207] on div "Segments" at bounding box center [46, 207] width 24 height 9
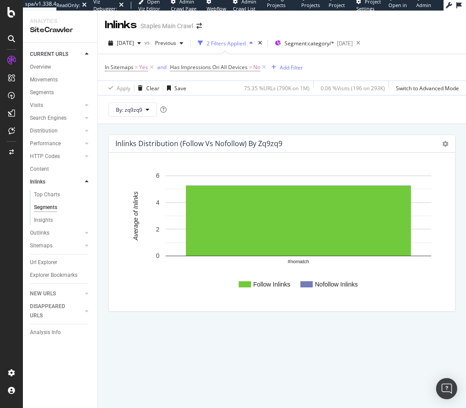
click at [276, 145] on h4 "Inlinks Distribution (Follow vs Nofollow) by zq9zq9" at bounding box center [198, 144] width 167 height 12
click at [147, 110] on icon at bounding box center [148, 109] width 4 height 5
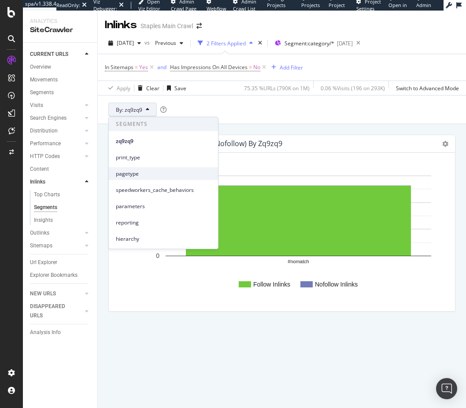
click at [127, 174] on span "pagetype" at bounding box center [163, 174] width 95 height 8
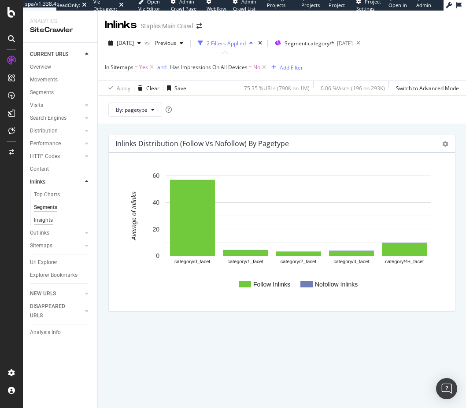
click at [43, 219] on div "Insights" at bounding box center [43, 220] width 19 height 9
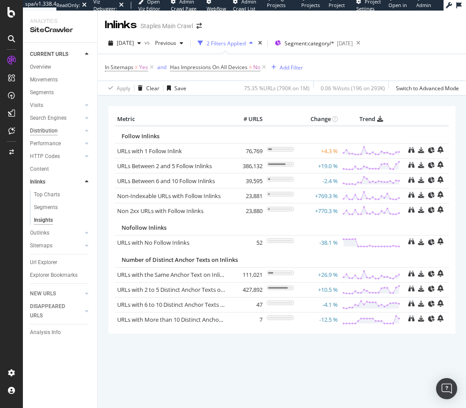
click at [45, 130] on div "Distribution" at bounding box center [44, 130] width 28 height 9
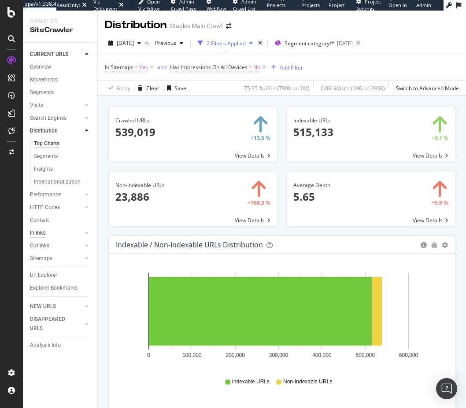
click at [40, 233] on div "Inlinks" at bounding box center [37, 232] width 15 height 9
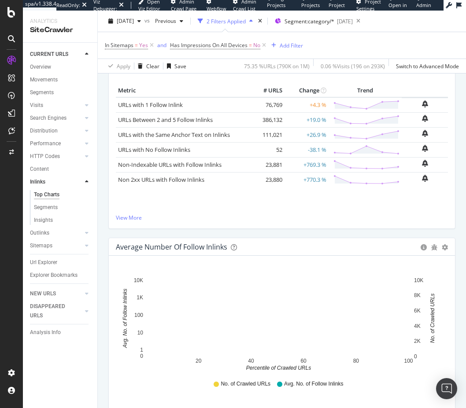
scroll to position [367, 0]
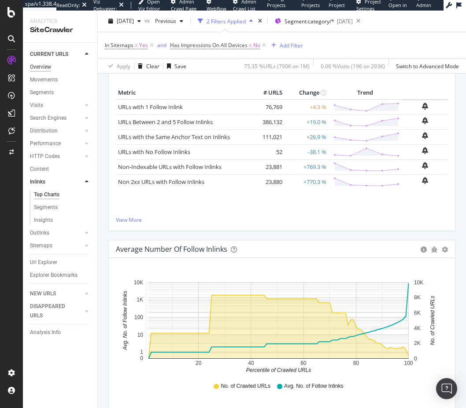
click at [43, 66] on div "Overview" at bounding box center [40, 67] width 21 height 9
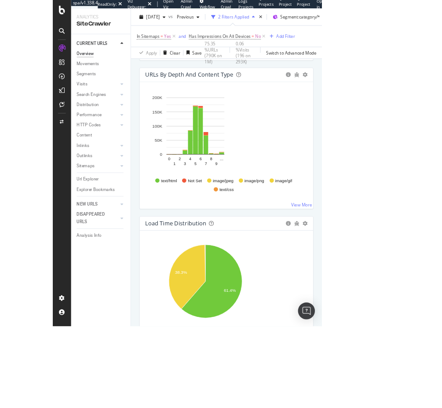
scroll to position [1017, 0]
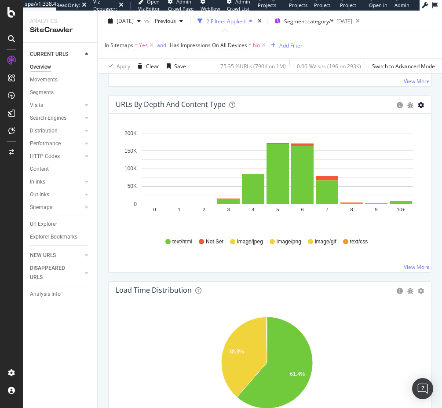
click at [418, 104] on icon "gear" at bounding box center [421, 105] width 6 height 6
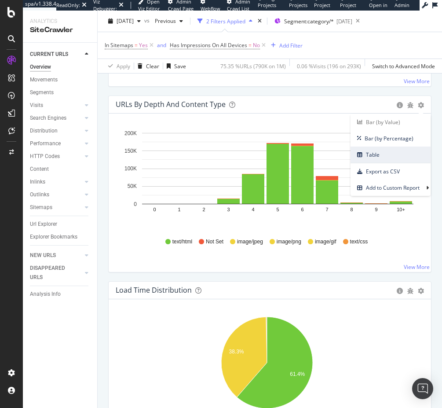
click at [365, 155] on span "Table" at bounding box center [391, 155] width 80 height 12
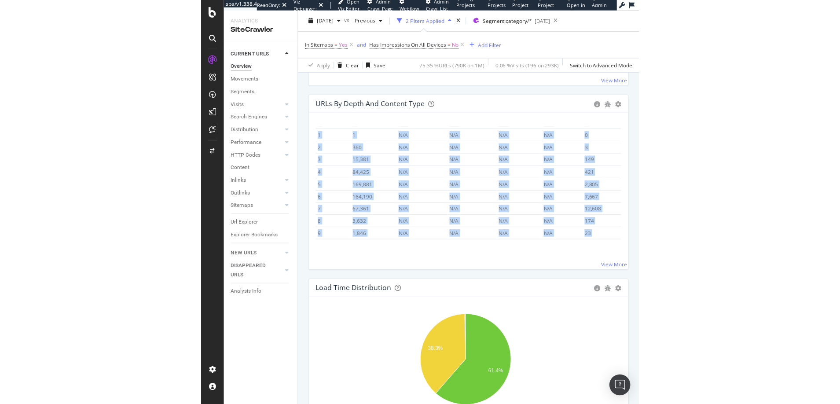
scroll to position [39, 0]
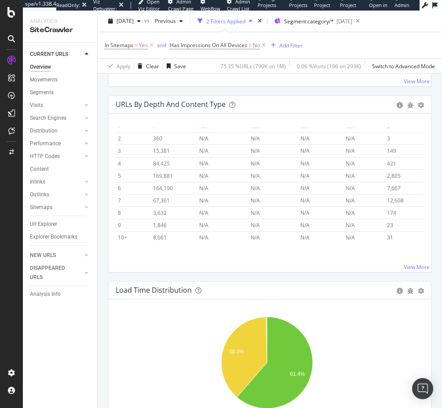
drag, startPoint x: 118, startPoint y: 138, endPoint x: 394, endPoint y: 250, distance: 298.6
click at [394, 250] on div "Hold CMD (⌘) while clicking to filter the report. Depth text/html image/jpeg im…" at bounding box center [270, 193] width 323 height 158
copy thead
click at [418, 104] on icon "gear" at bounding box center [421, 105] width 6 height 6
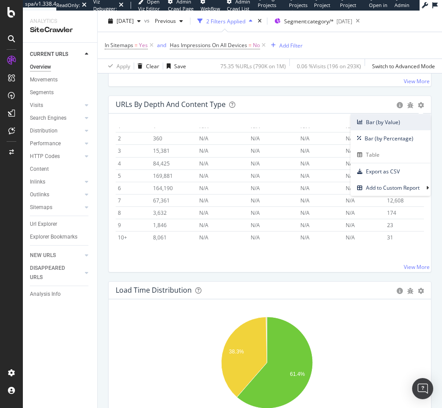
click at [366, 124] on span "Bar (by Value)" at bounding box center [391, 122] width 80 height 12
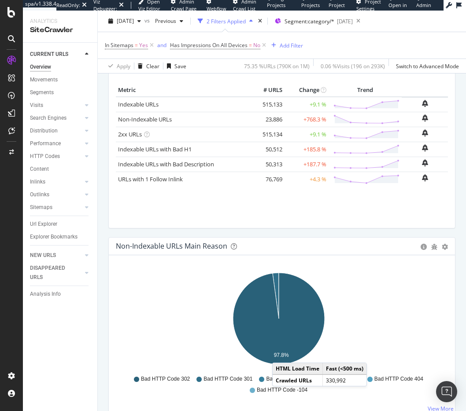
scroll to position [241, 0]
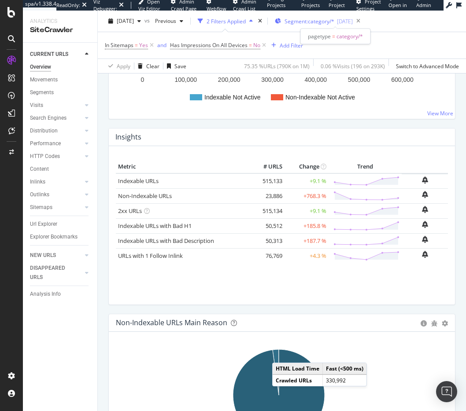
click at [332, 20] on span "Segment: category/*" at bounding box center [309, 21] width 50 height 7
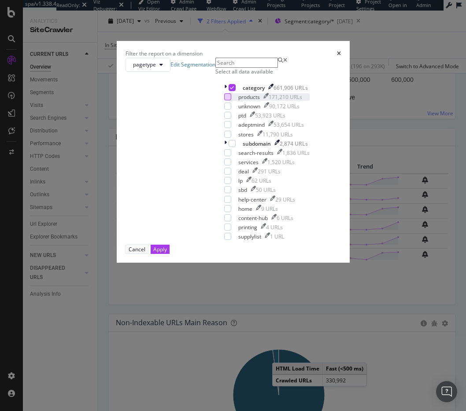
click at [224, 100] on div "modal" at bounding box center [227, 96] width 7 height 7
click at [230, 90] on icon "modal" at bounding box center [232, 87] width 4 height 4
click at [167, 253] on div "Apply" at bounding box center [160, 249] width 14 height 7
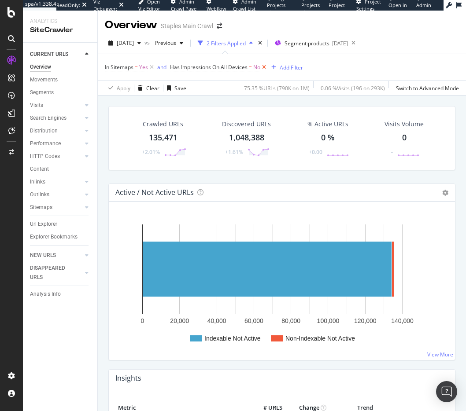
click at [264, 66] on icon at bounding box center [263, 67] width 7 height 9
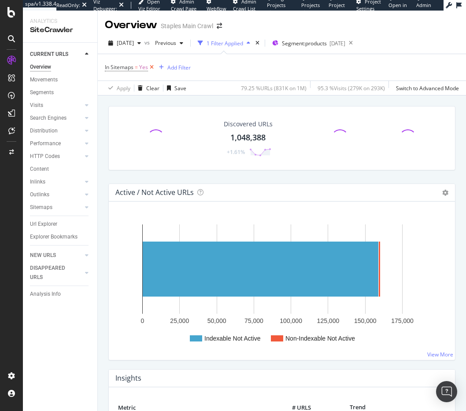
click at [152, 65] on icon at bounding box center [151, 67] width 7 height 9
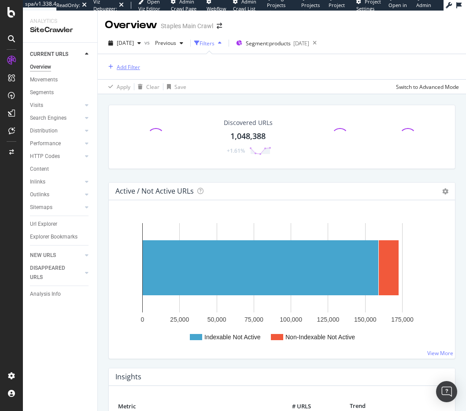
click at [132, 67] on div "Add Filter" at bounding box center [128, 66] width 23 height 7
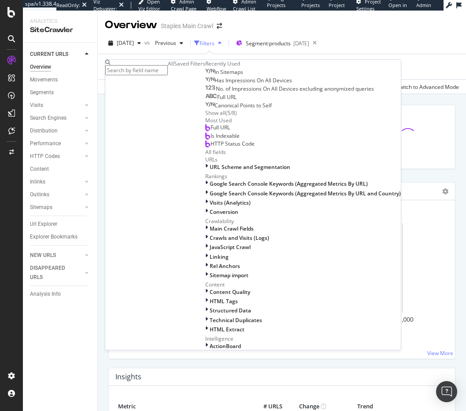
click at [214, 76] on span "In Sitemaps" at bounding box center [228, 71] width 29 height 7
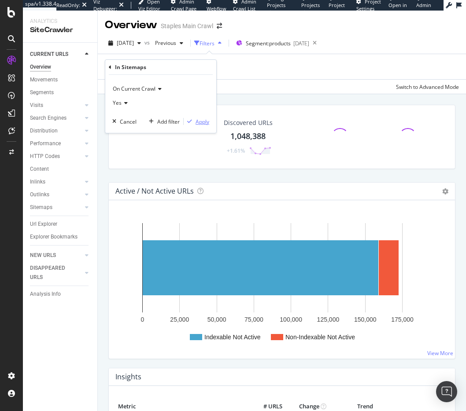
click at [200, 121] on div "Apply" at bounding box center [202, 121] width 14 height 7
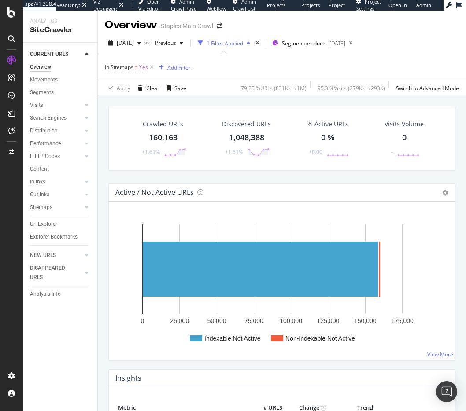
click at [179, 68] on div "Add Filter" at bounding box center [178, 67] width 23 height 7
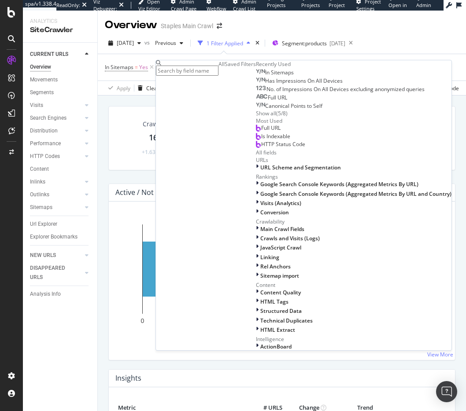
click at [265, 85] on span "Has Impressions On All Devices" at bounding box center [303, 80] width 77 height 7
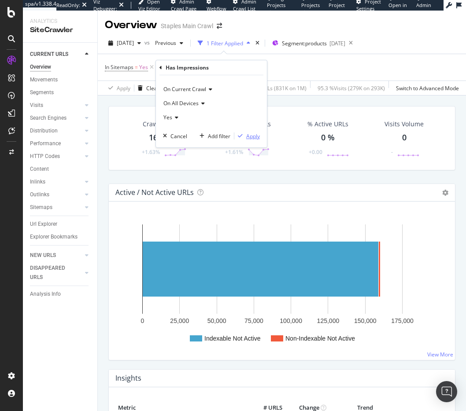
click at [249, 136] on div "Apply" at bounding box center [253, 135] width 14 height 7
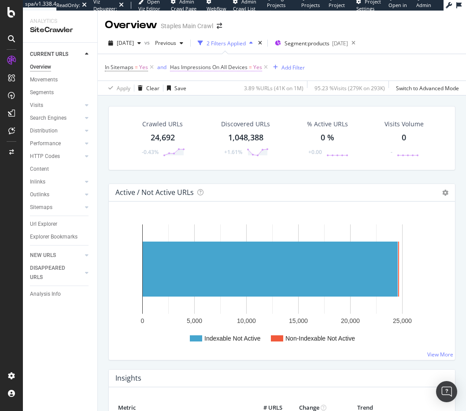
click at [256, 68] on span "Yes" at bounding box center [257, 67] width 9 height 12
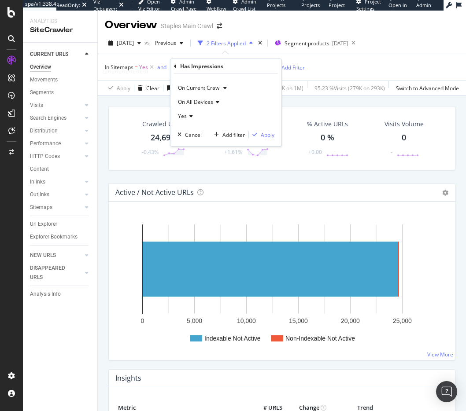
click at [191, 117] on icon at bounding box center [190, 116] width 6 height 5
click at [186, 146] on span "No" at bounding box center [185, 145] width 7 height 7
click at [267, 136] on div "Apply" at bounding box center [268, 134] width 14 height 7
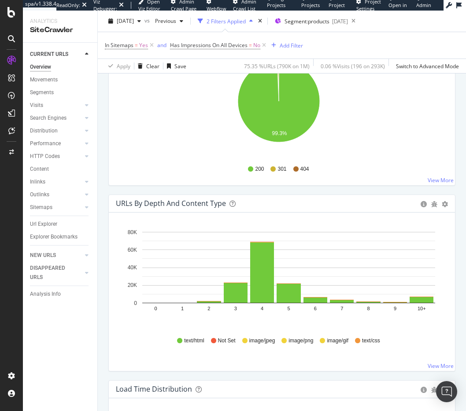
scroll to position [920, 0]
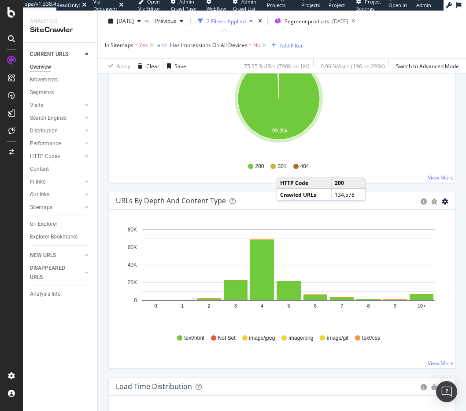
click at [442, 199] on icon "gear" at bounding box center [445, 202] width 6 height 6
click at [399, 237] on span "Bar (by Percentage)" at bounding box center [414, 235] width 80 height 12
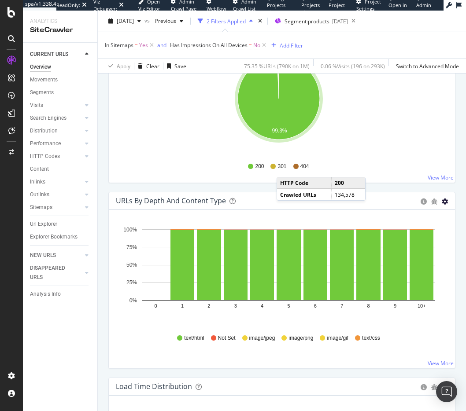
click at [442, 201] on icon "gear" at bounding box center [445, 202] width 6 height 6
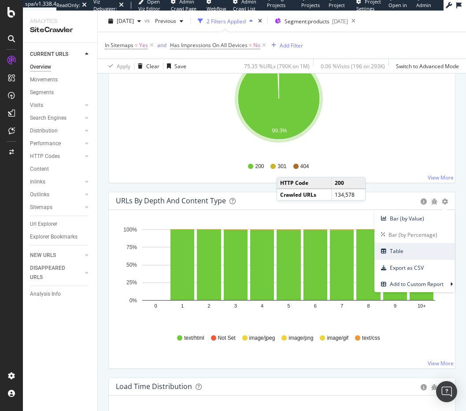
click at [386, 250] on span "Table" at bounding box center [414, 251] width 80 height 12
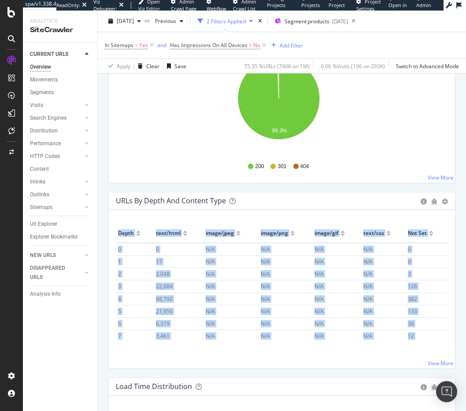
scroll to position [39, 0]
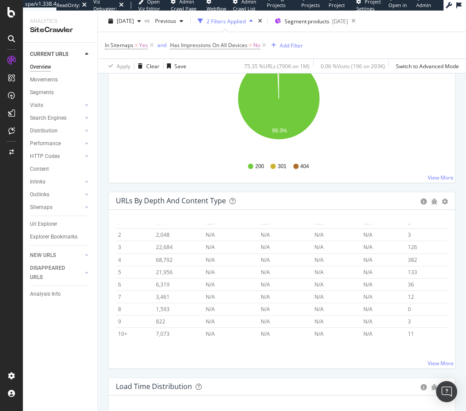
drag, startPoint x: 118, startPoint y: 233, endPoint x: 427, endPoint y: 345, distance: 329.0
click at [427, 345] on div "Hold CMD (⌘) while clicking to filter the report. Depth text/html image/jpeg im…" at bounding box center [282, 289] width 346 height 158
copy thead
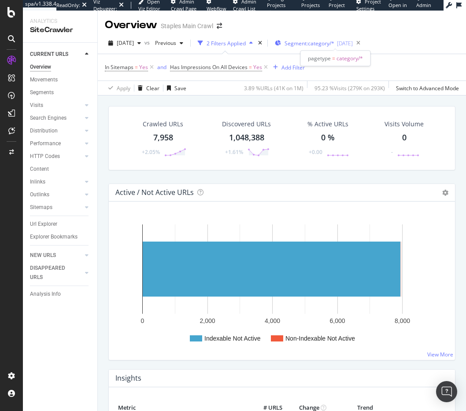
click at [305, 43] on span "Segment: category/*" at bounding box center [309, 43] width 50 height 7
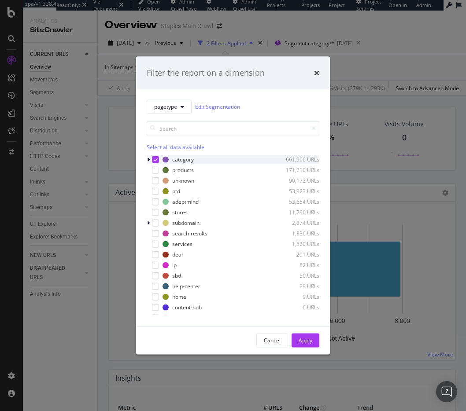
click at [156, 157] on div "modal" at bounding box center [155, 159] width 7 height 7
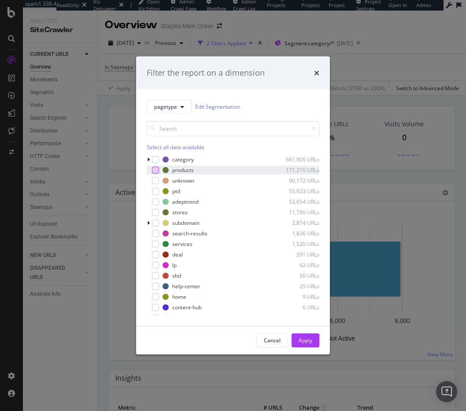
click at [155, 168] on div "modal" at bounding box center [155, 169] width 7 height 7
click at [309, 340] on div "Apply" at bounding box center [305, 340] width 14 height 7
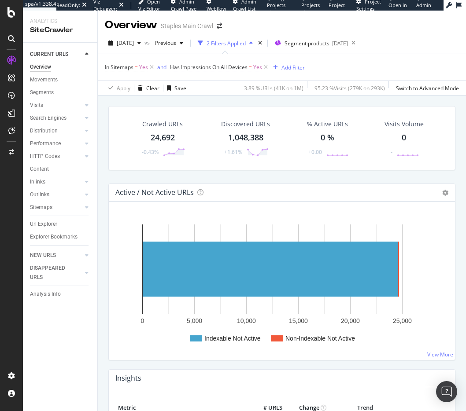
click at [258, 67] on span "Yes" at bounding box center [257, 67] width 9 height 12
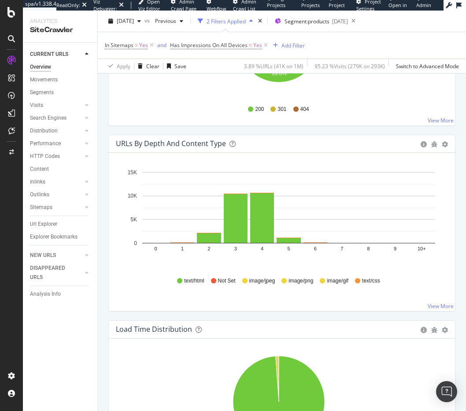
scroll to position [974, 0]
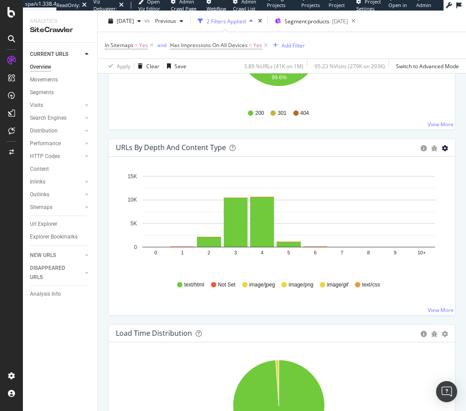
click at [442, 147] on icon "gear" at bounding box center [445, 148] width 6 height 6
click at [389, 181] on span "Bar (by Percentage)" at bounding box center [414, 182] width 80 height 12
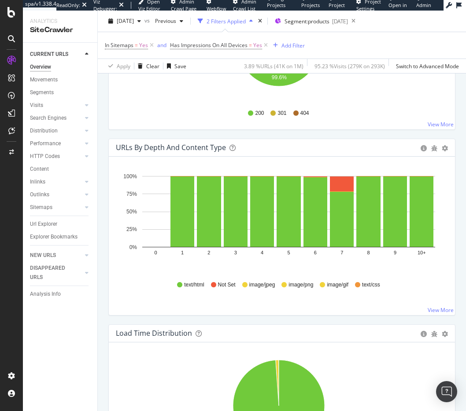
click at [218, 284] on span "Not Set" at bounding box center [227, 284] width 18 height 7
click at [211, 285] on icon at bounding box center [213, 284] width 5 height 5
click at [218, 284] on span "Not Set" at bounding box center [227, 284] width 18 height 7
click at [442, 148] on icon "gear" at bounding box center [445, 148] width 6 height 6
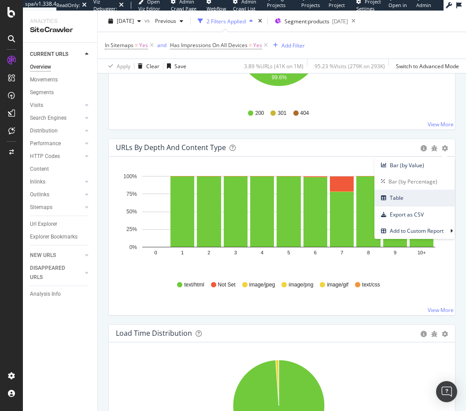
click at [388, 195] on span "Table" at bounding box center [414, 198] width 80 height 12
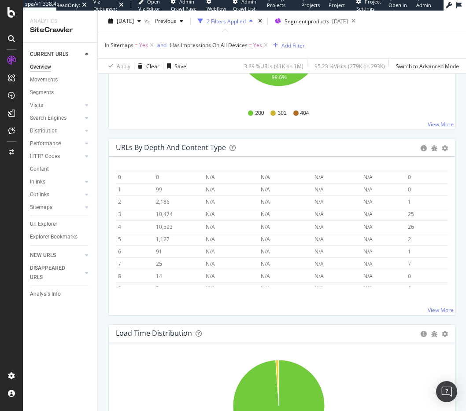
scroll to position [39, 0]
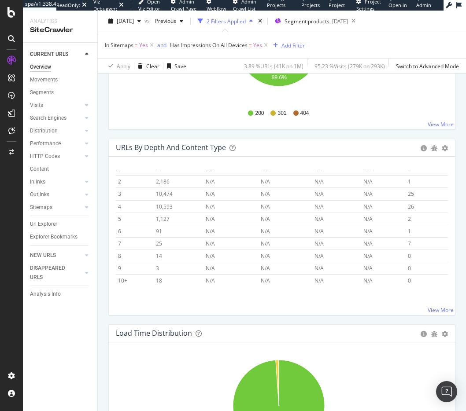
drag, startPoint x: 118, startPoint y: 180, endPoint x: 421, endPoint y: 302, distance: 326.5
click at [421, 302] on div "Hold CMD (⌘) while clicking to filter the report. Depth text/html image/jpeg im…" at bounding box center [282, 236] width 346 height 158
copy thead
